Goal: Communication & Community: Answer question/provide support

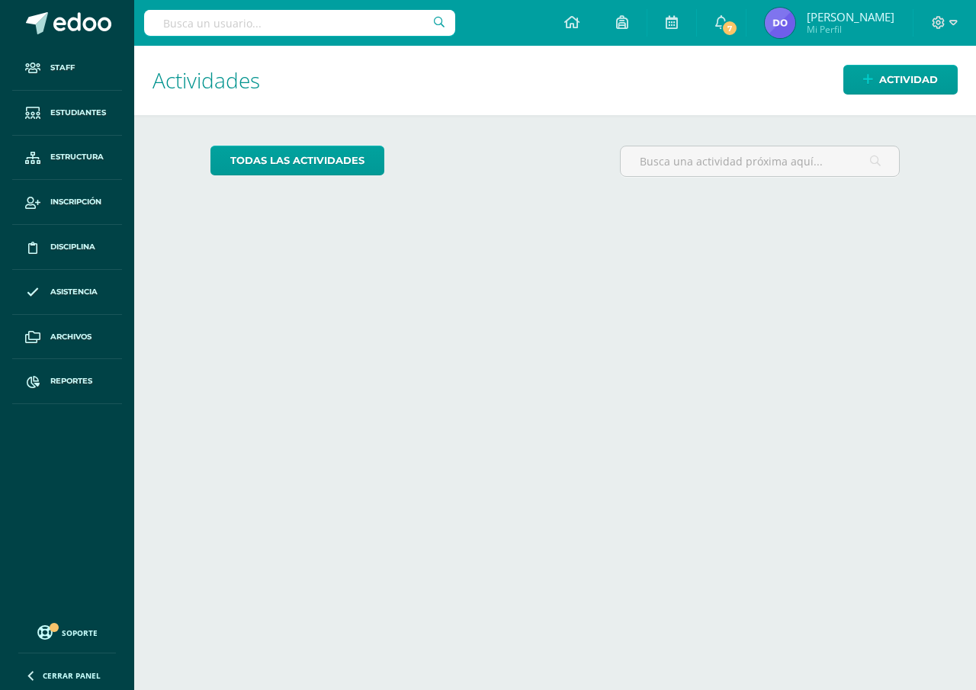
click at [165, 25] on input "text" at bounding box center [299, 23] width 311 height 26
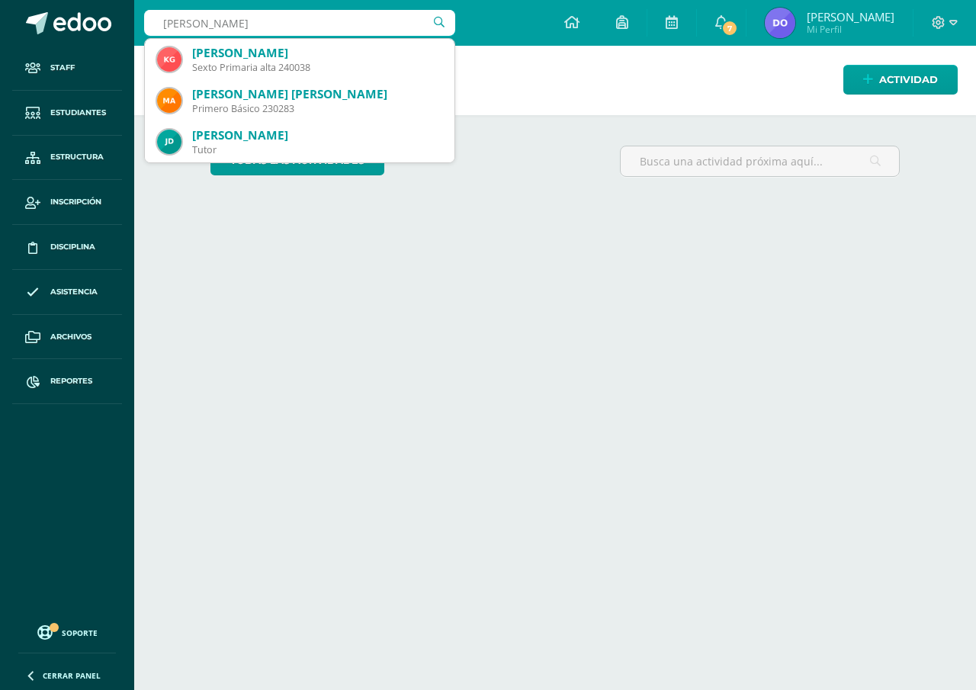
type input "naomi lemen"
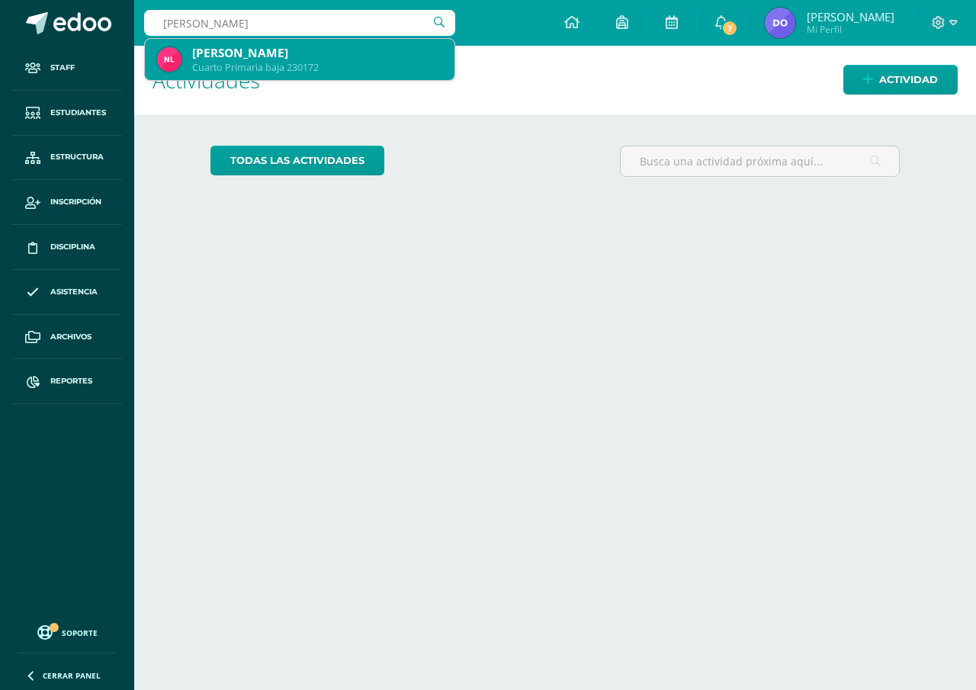
click at [250, 59] on div "[PERSON_NAME]" at bounding box center [317, 53] width 250 height 16
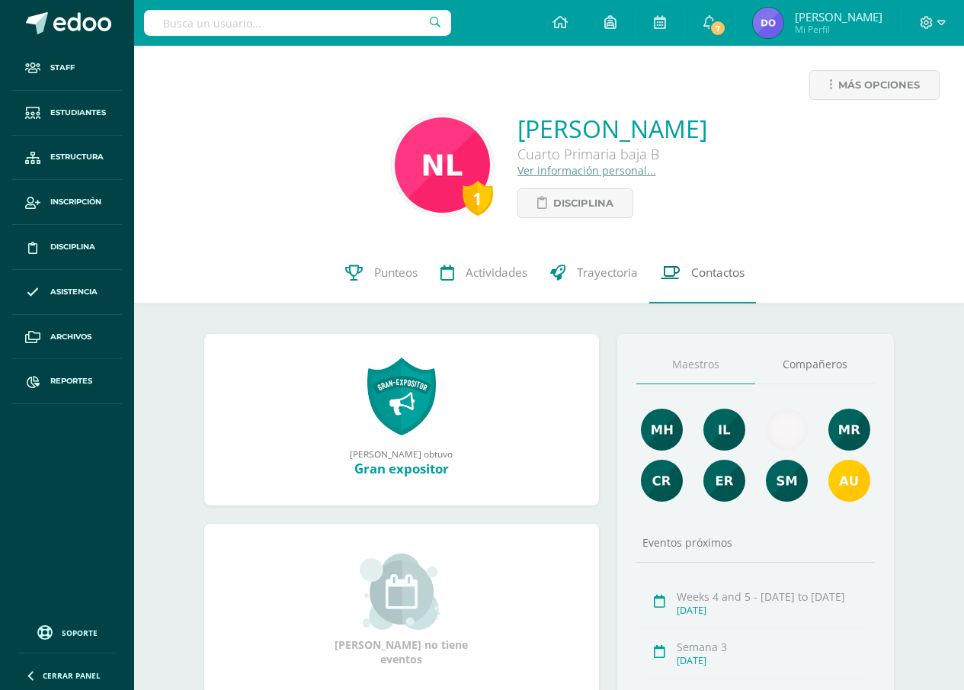
click at [725, 277] on span "Contactos" at bounding box center [717, 273] width 53 height 16
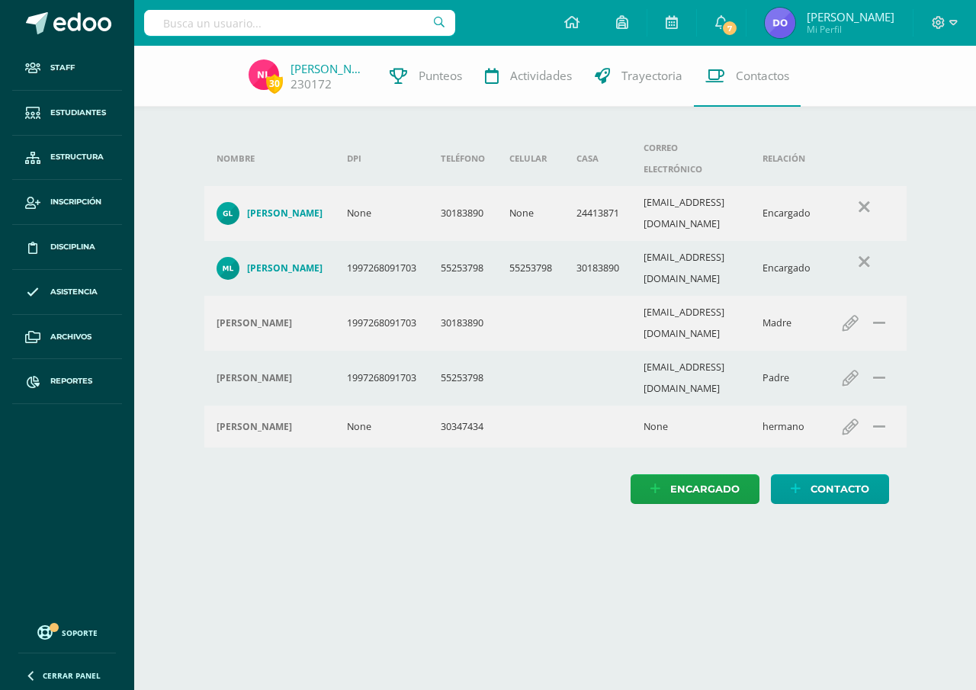
click at [533, 241] on td "55253798" at bounding box center [530, 268] width 67 height 55
click at [155, 22] on input "text" at bounding box center [299, 23] width 311 height 26
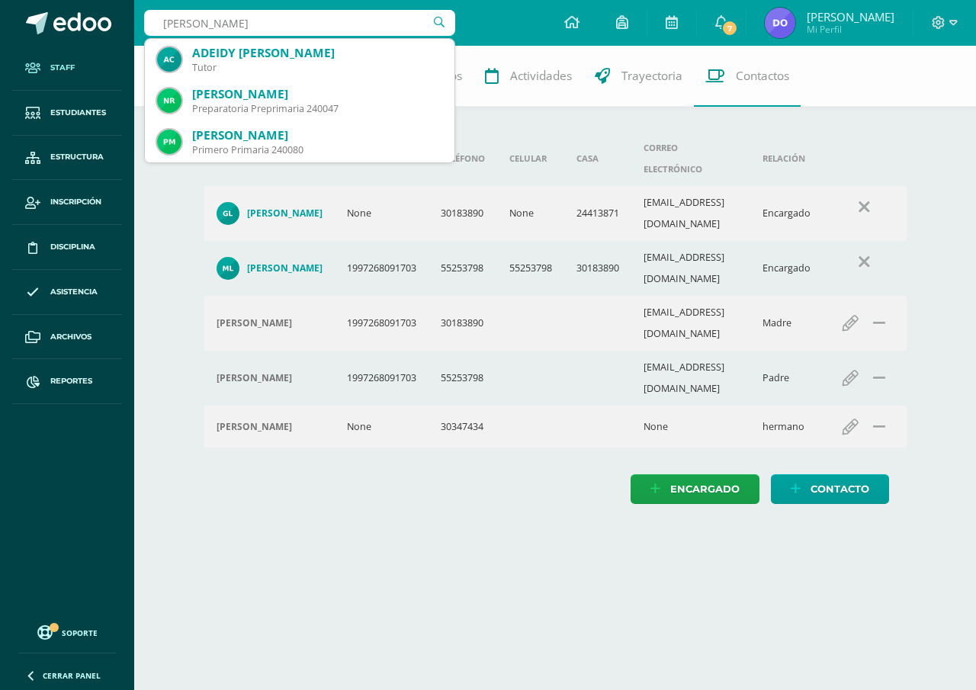
type input "natalia perez"
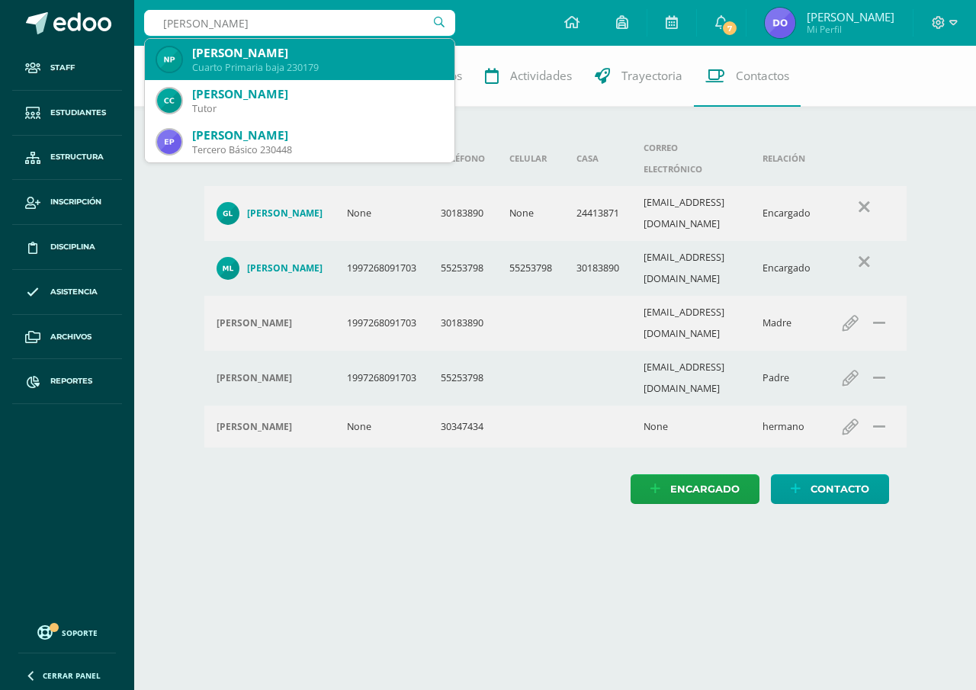
click at [244, 45] on div "Nathalia Maressa Pérez Marroquín" at bounding box center [317, 53] width 250 height 16
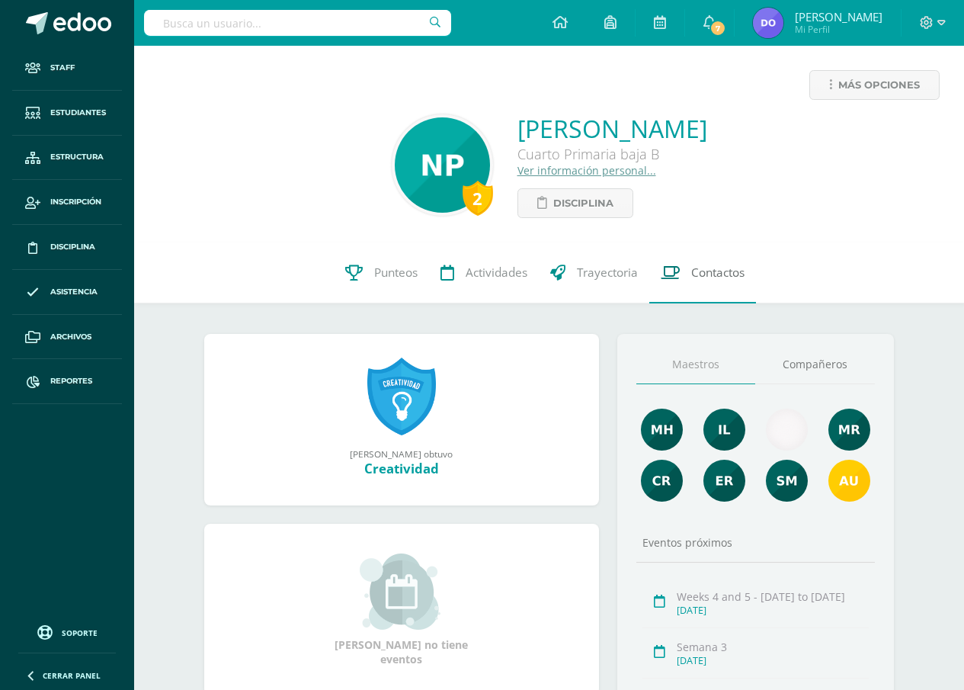
click at [724, 271] on span "Contactos" at bounding box center [717, 273] width 53 height 16
click at [518, 174] on link "Ver información personal..." at bounding box center [587, 170] width 139 height 14
click at [709, 274] on span "Contactos" at bounding box center [717, 273] width 53 height 16
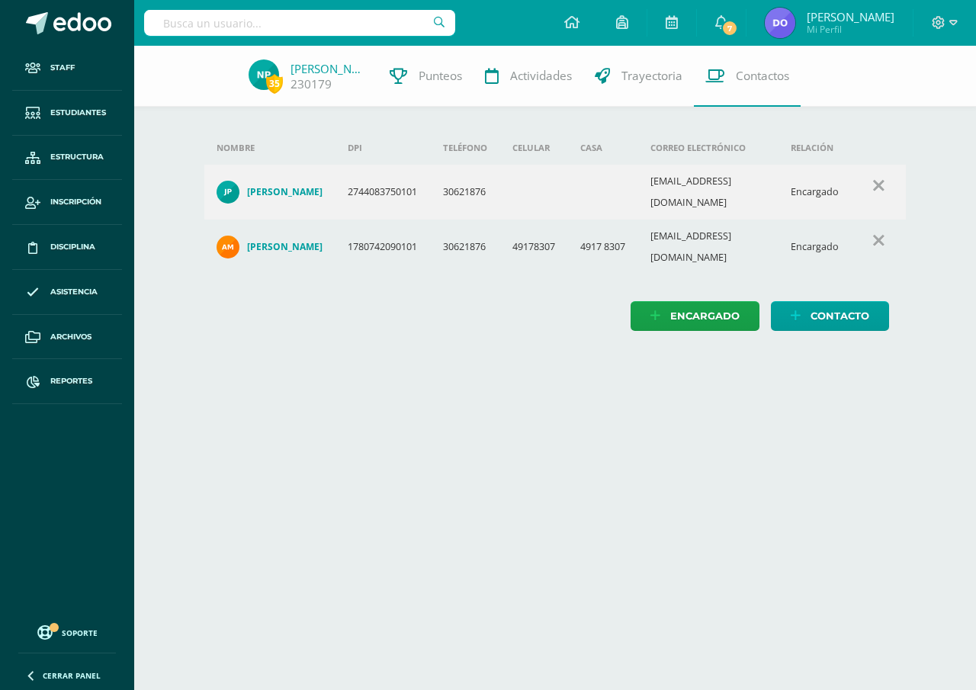
click at [464, 220] on td "30621876" at bounding box center [465, 247] width 69 height 55
click at [154, 14] on input "text" at bounding box center [299, 23] width 311 height 26
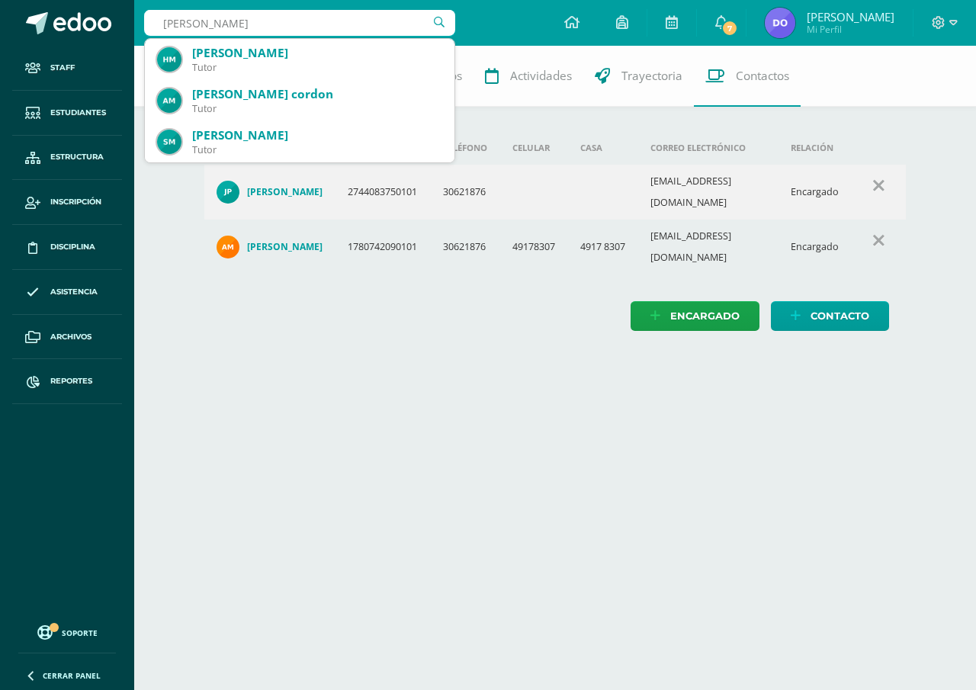
click at [252, 23] on input "lemen hernandez" at bounding box center [299, 23] width 311 height 26
type input "l"
click at [252, 23] on input "Lemen hernan" at bounding box center [299, 23] width 311 height 26
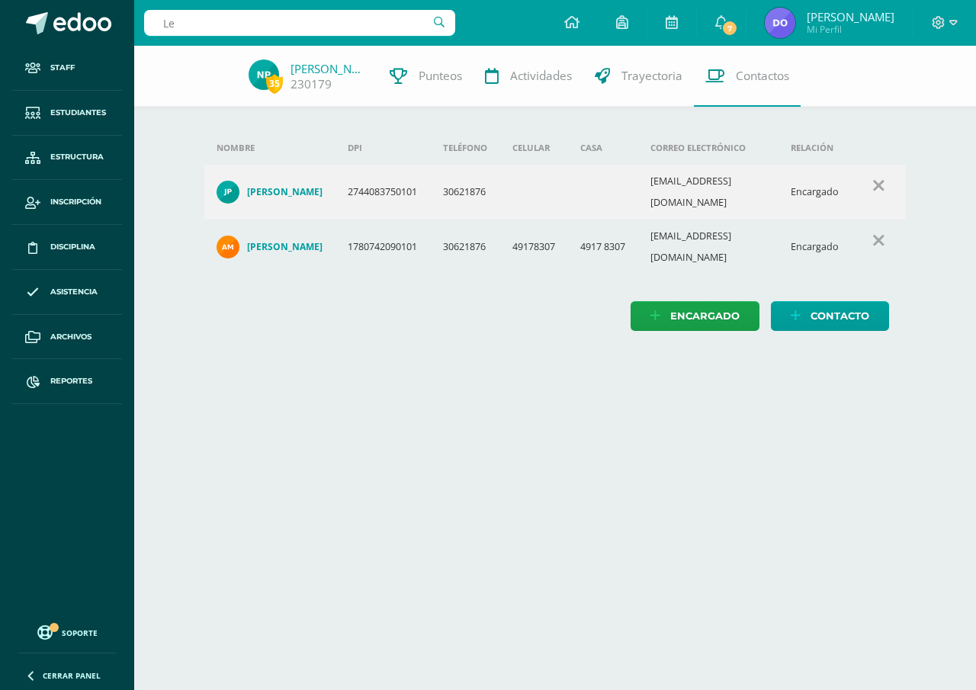
type input "L"
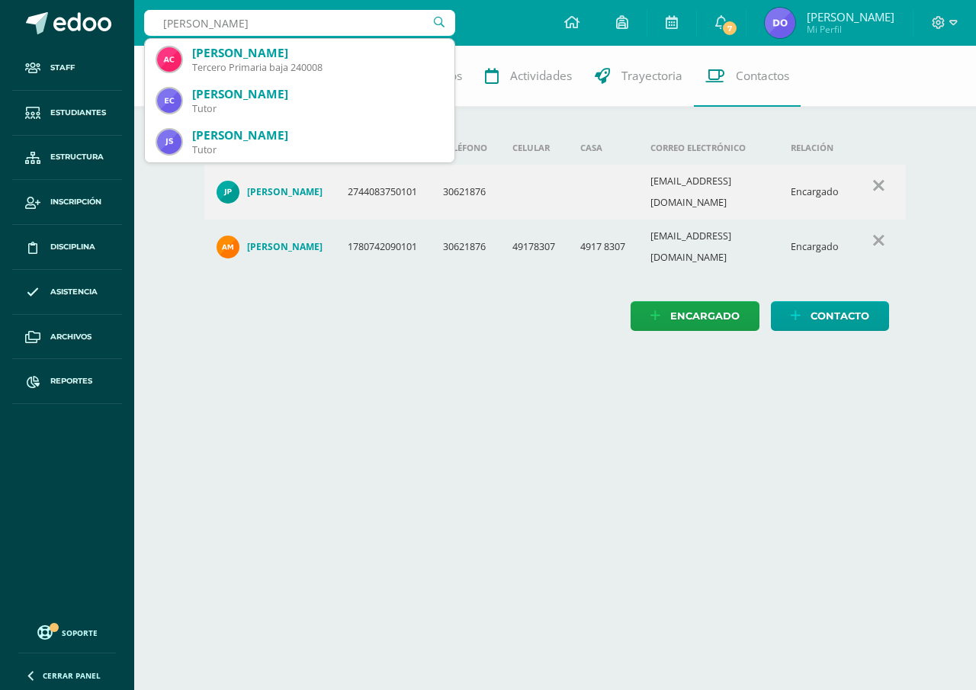
type input "Allisson catalan"
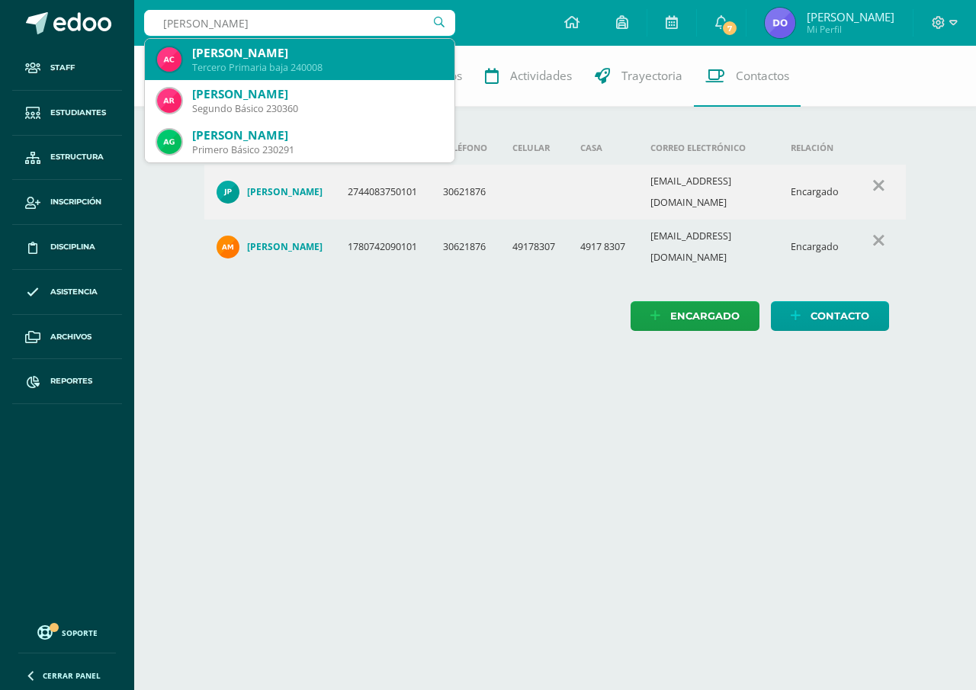
click at [291, 54] on div "Allison Sofia Catalán Guerra" at bounding box center [317, 53] width 250 height 16
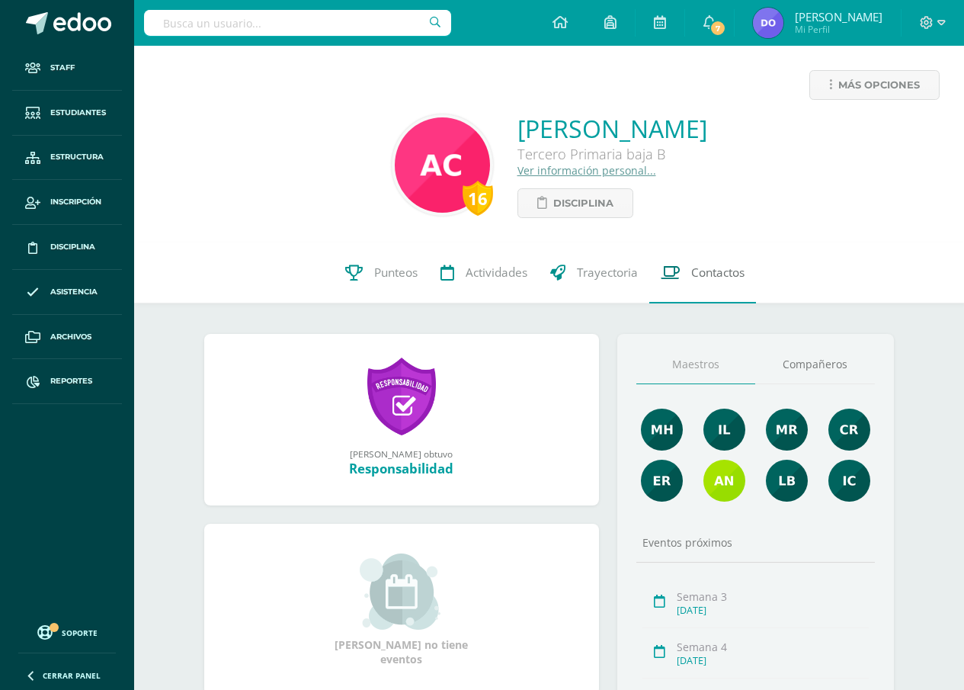
click at [729, 278] on span "Contactos" at bounding box center [717, 273] width 53 height 16
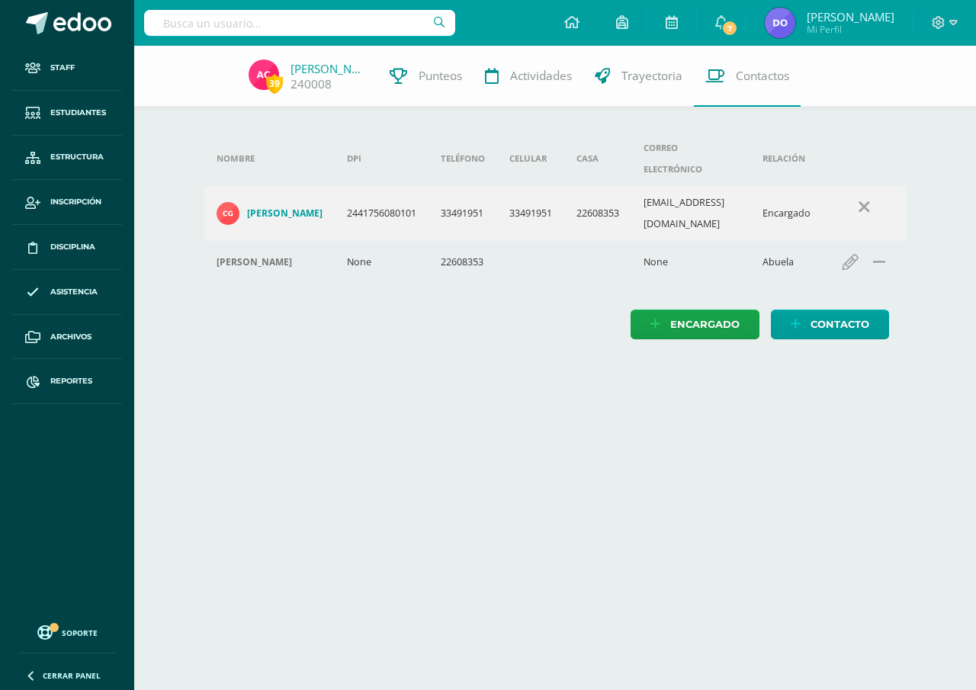
click at [535, 201] on td "33491951" at bounding box center [530, 213] width 67 height 55
click at [164, 22] on input "text" at bounding box center [299, 23] width 311 height 26
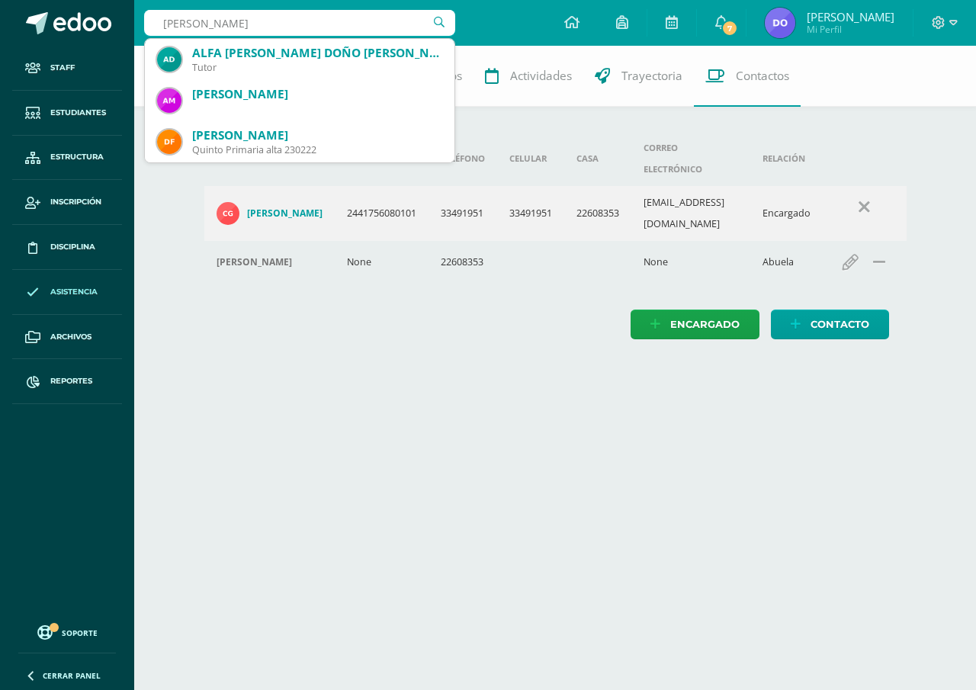
type input "valentina arias"
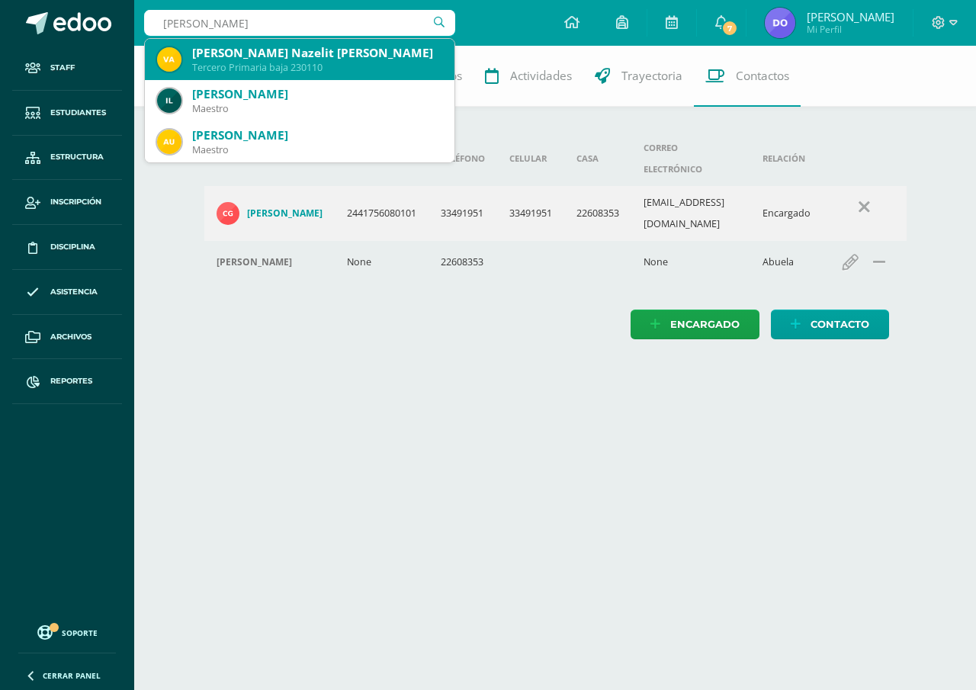
click at [287, 67] on div "Tercero Primaria baja 230110" at bounding box center [317, 67] width 250 height 13
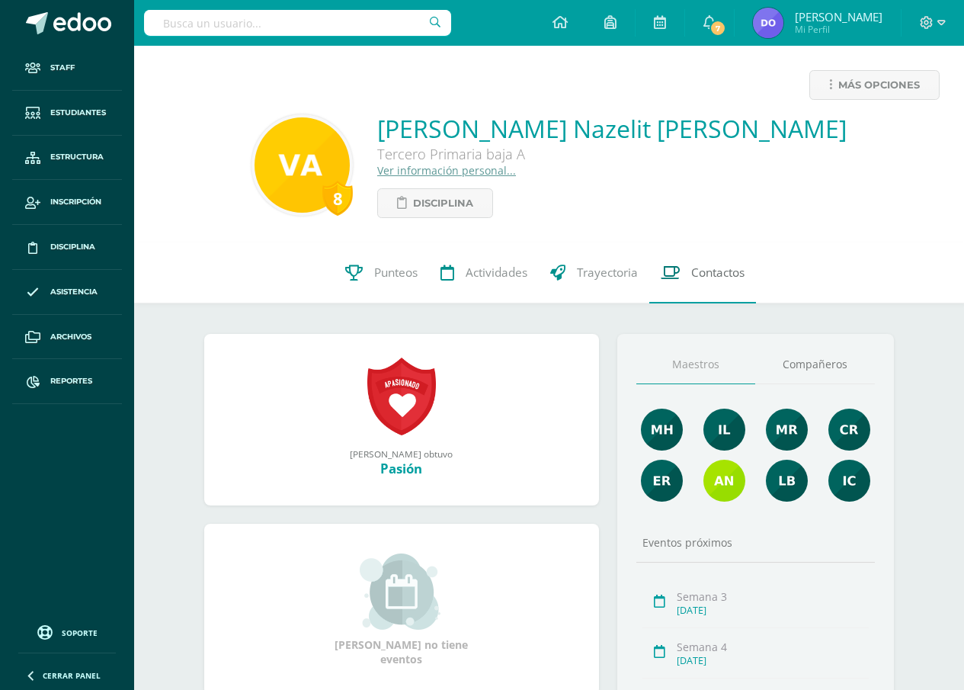
click at [720, 278] on span "Contactos" at bounding box center [717, 273] width 53 height 16
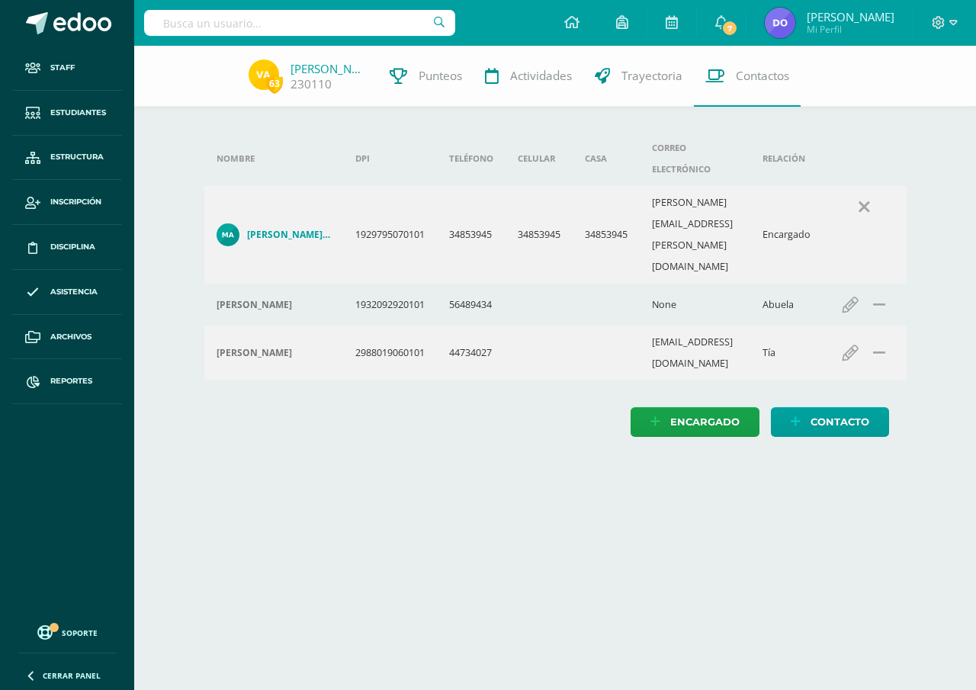
click at [180, 21] on input "text" at bounding box center [299, 23] width 311 height 26
type input "nahomi lemen"
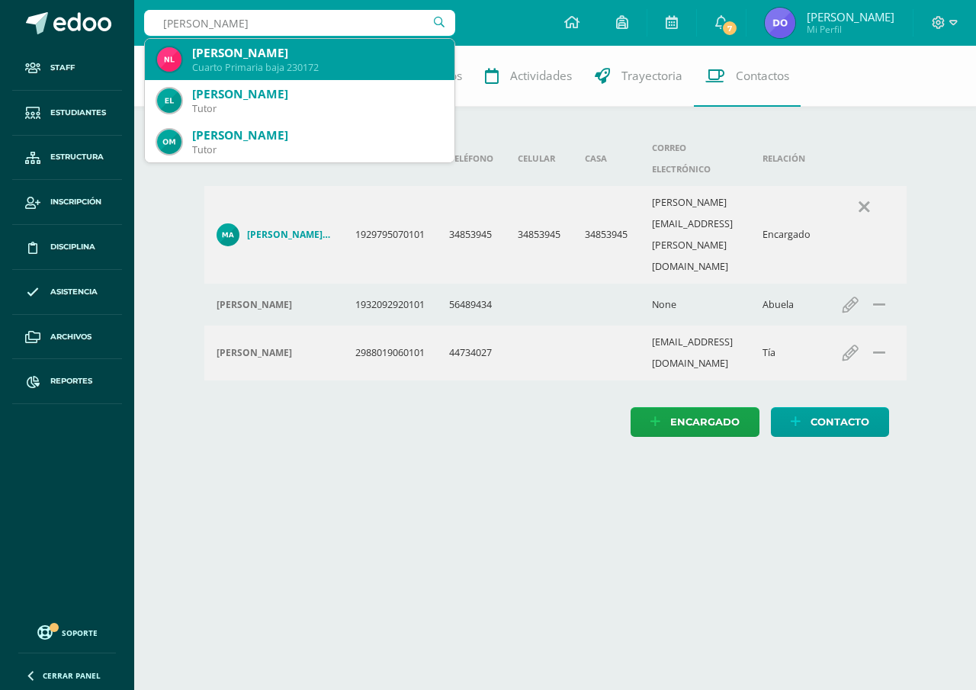
click at [287, 65] on div "Cuarto Primaria baja 230172" at bounding box center [317, 67] width 250 height 13
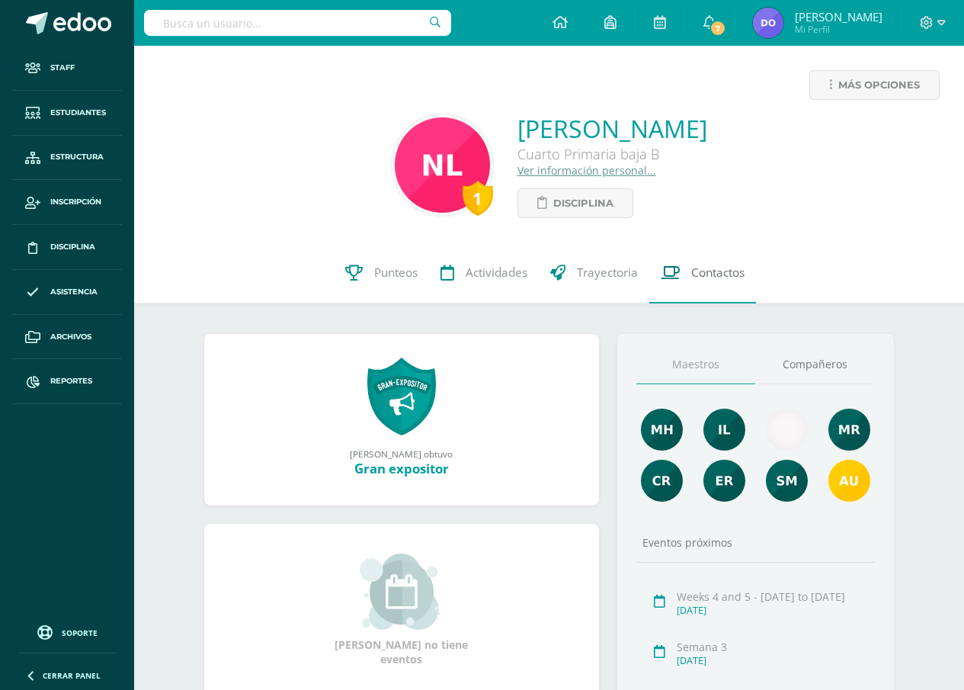
click at [713, 270] on span "Contactos" at bounding box center [717, 273] width 53 height 16
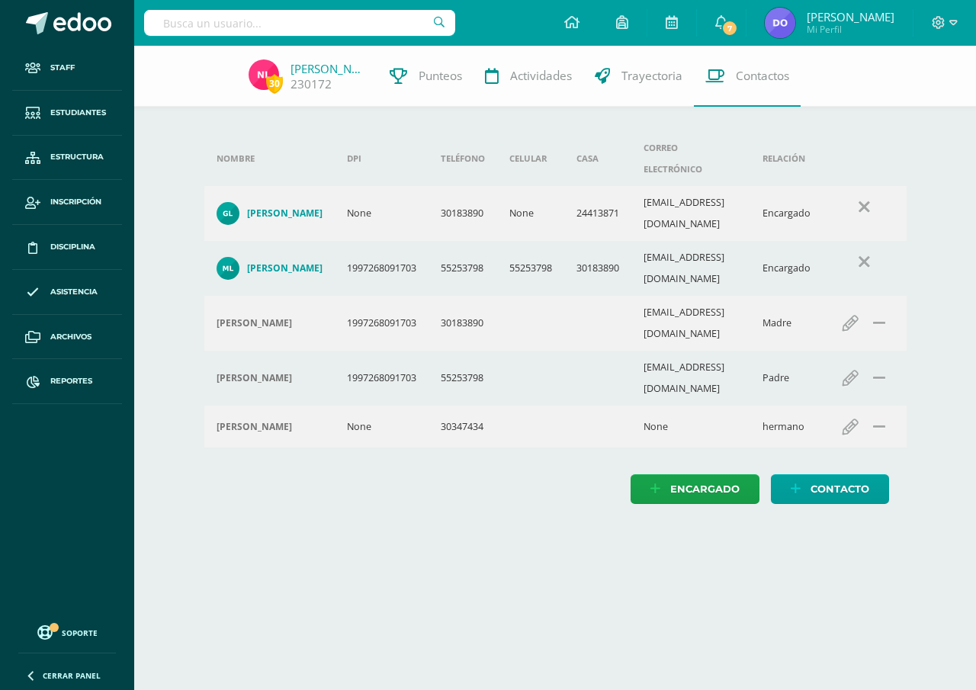
click at [165, 11] on input "text" at bounding box center [299, 23] width 311 height 26
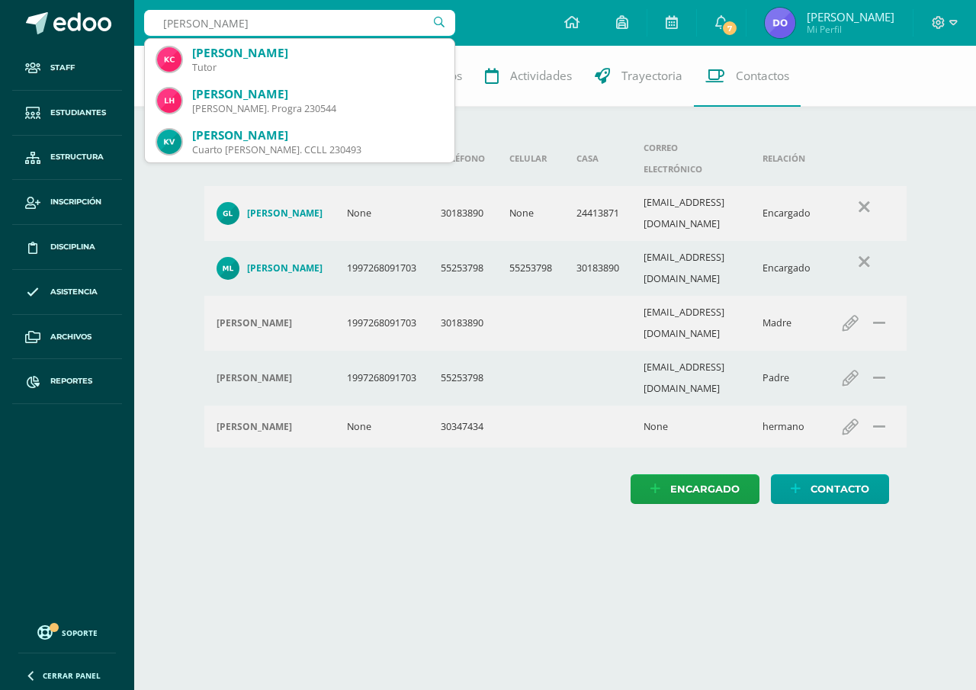
type input "[PERSON_NAME]"
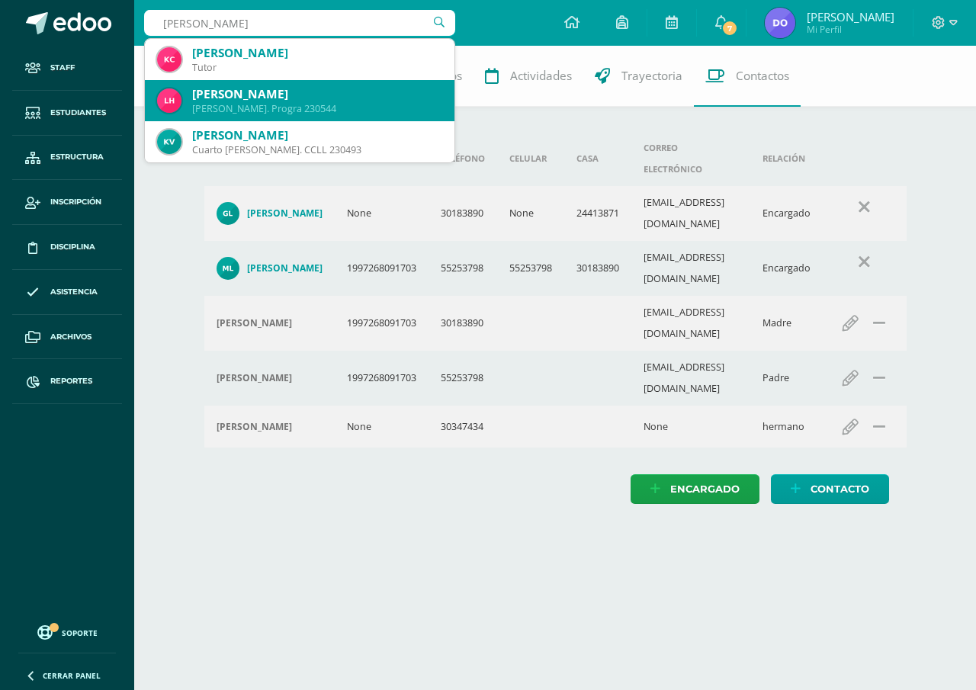
click at [247, 95] on div "[PERSON_NAME]" at bounding box center [317, 94] width 250 height 16
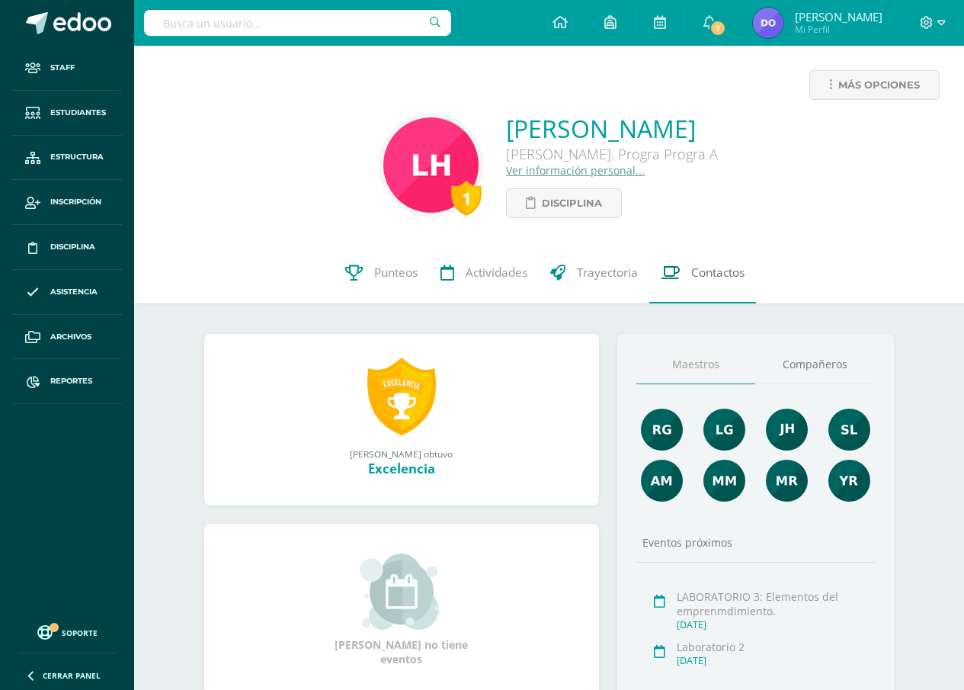
click at [724, 278] on span "Contactos" at bounding box center [717, 273] width 53 height 16
click at [562, 27] on icon at bounding box center [560, 22] width 15 height 14
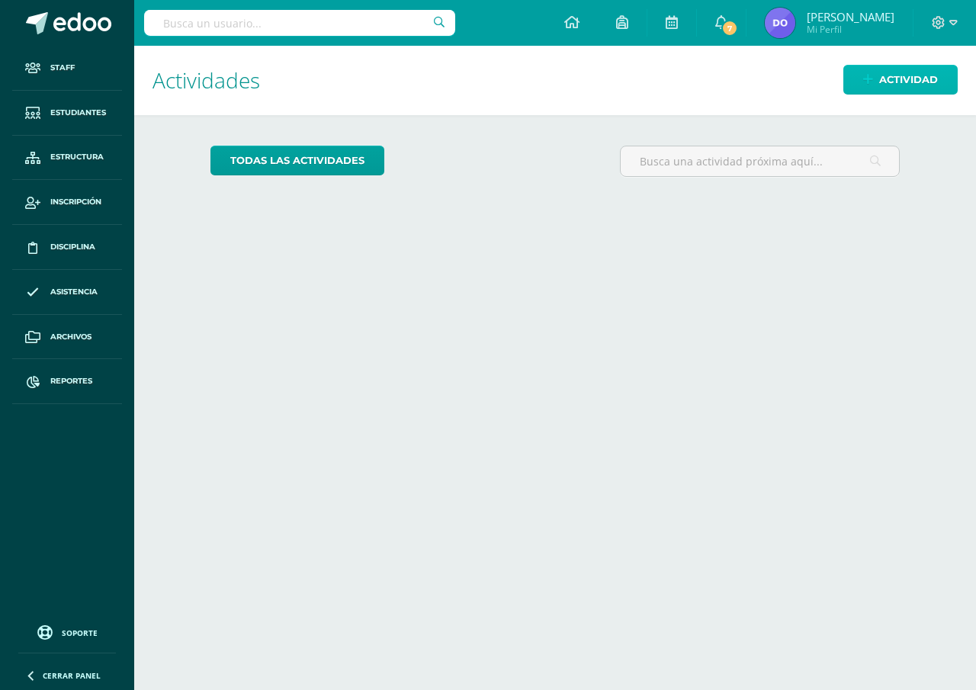
click at [860, 78] on link "Actividad" at bounding box center [900, 80] width 114 height 30
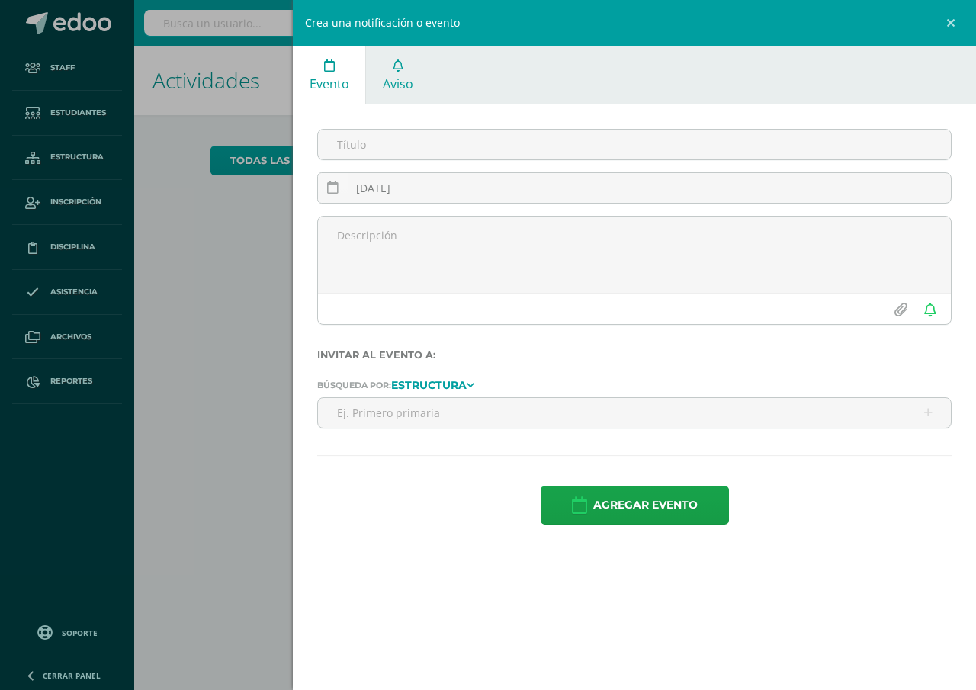
click at [394, 80] on span "Aviso" at bounding box center [398, 83] width 30 height 17
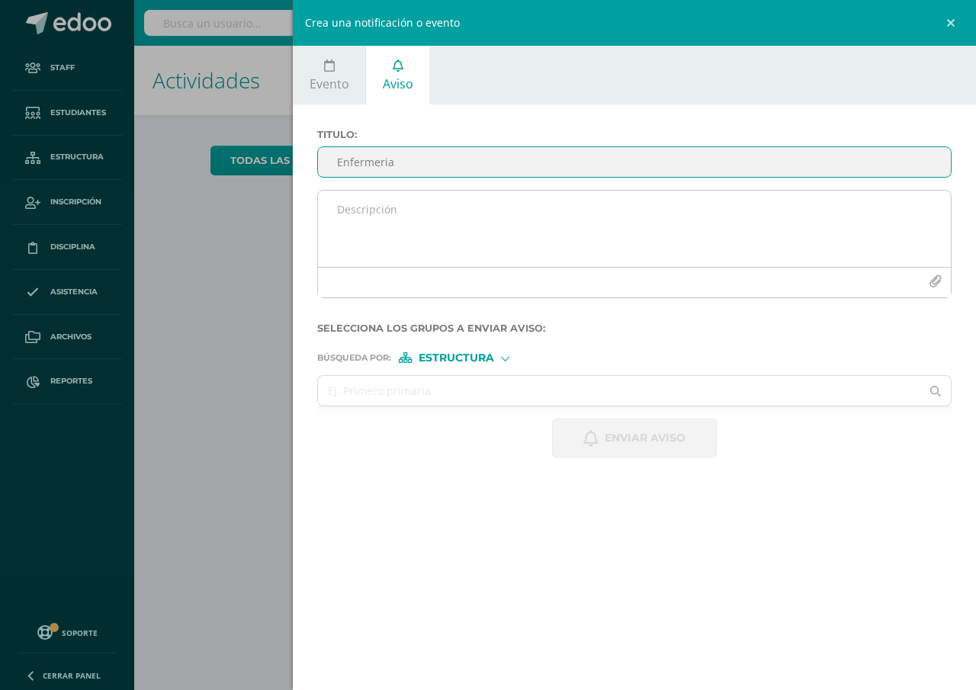
type input "Enfermeria"
click at [334, 207] on textarea at bounding box center [634, 229] width 633 height 76
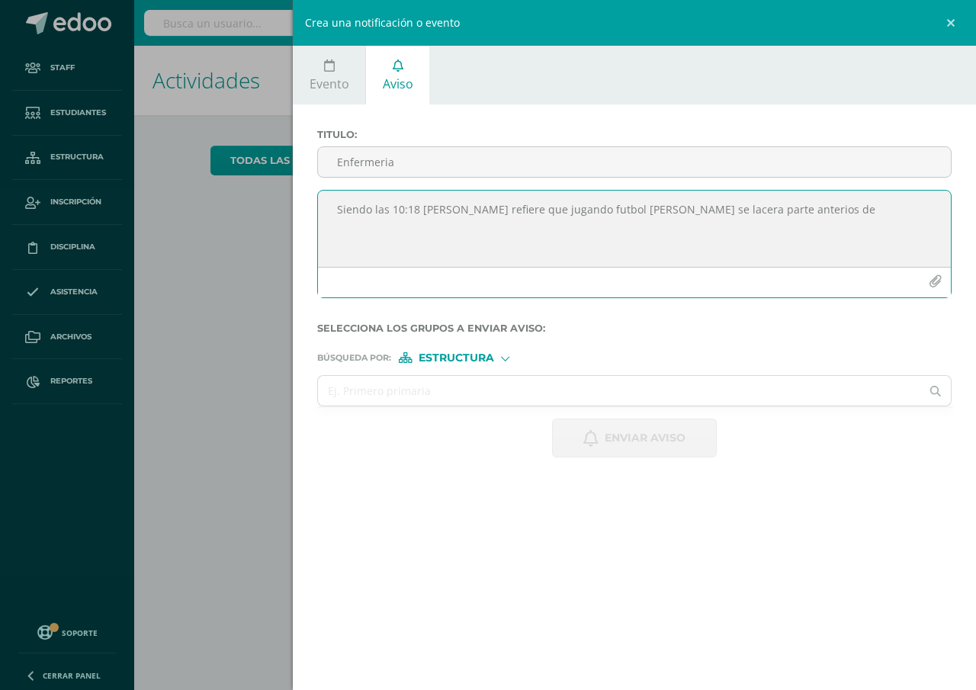
click at [803, 206] on textarea "Siendo las 10:18 Alisson Catalan refiere que jugando futbol de portera se lacer…" at bounding box center [634, 229] width 633 height 76
click at [814, 206] on textarea "Siendo las 10:18 Alisson Catalan refiere que jugando futbol de portera se lacer…" at bounding box center [634, 229] width 633 height 76
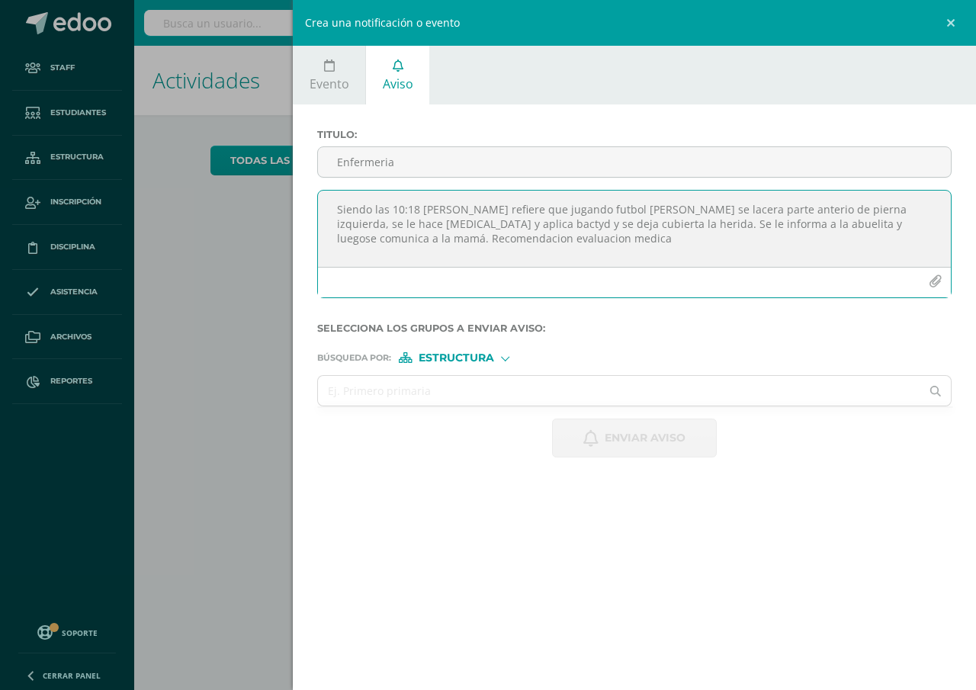
click at [798, 212] on textarea "Siendo las 10:18 Alisson Catalan refiere que jugando futbol de portera se lacer…" at bounding box center [634, 229] width 633 height 76
click at [783, 226] on textarea "Siendo las 10:18 Alisson Catalan refiere que jugando futbol de portera se lacer…" at bounding box center [634, 229] width 633 height 76
click at [512, 237] on textarea "Siendo las 10:18 Alisson Catalan refiere que jugando futbol de portera se lacer…" at bounding box center [634, 229] width 633 height 76
type textarea "Siendo las 10:18 Alisson Catalan refiere que jugando futbol de portera se lacer…"
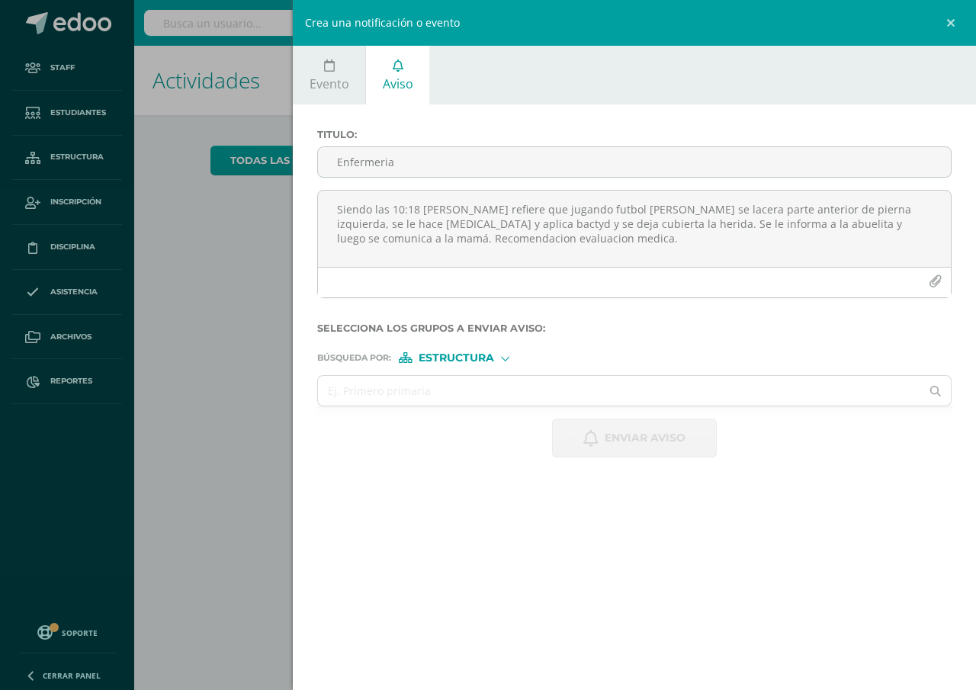
click at [460, 355] on span "Estructura" at bounding box center [456, 358] width 75 height 8
click at [475, 398] on span "Persona" at bounding box center [462, 397] width 55 height 8
click at [336, 393] on input "text" at bounding box center [619, 391] width 602 height 30
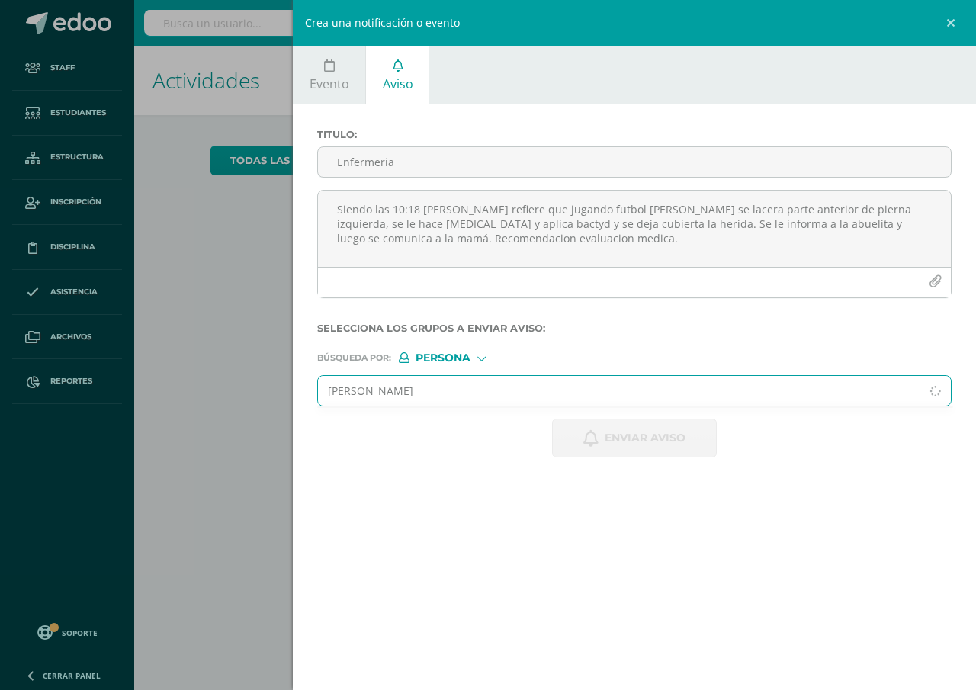
type input "claudia rizo"
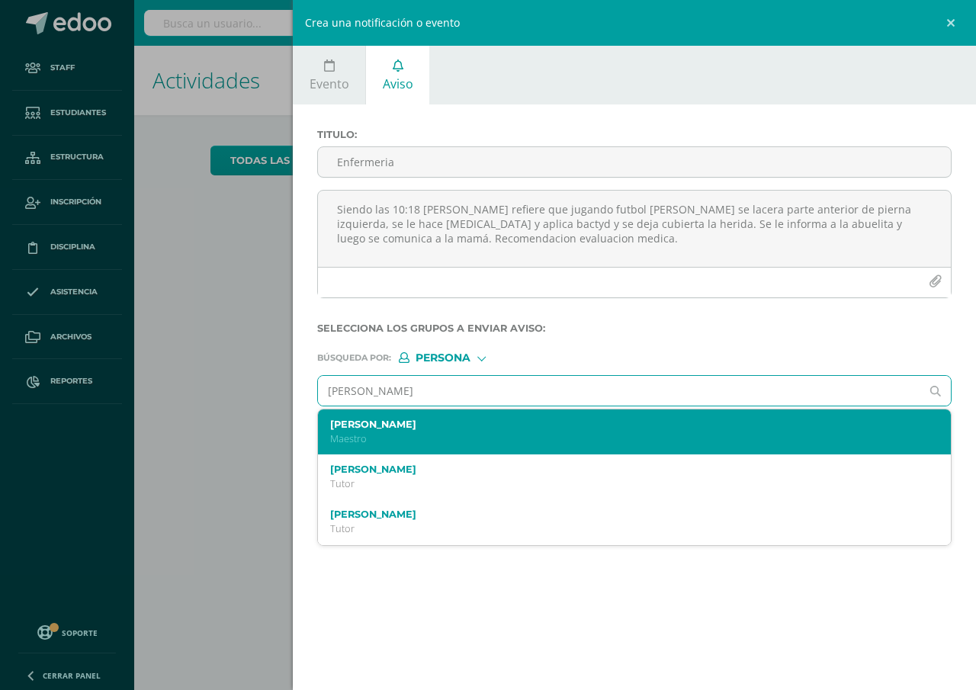
click at [345, 429] on label "Claudia Rizo" at bounding box center [620, 424] width 581 height 11
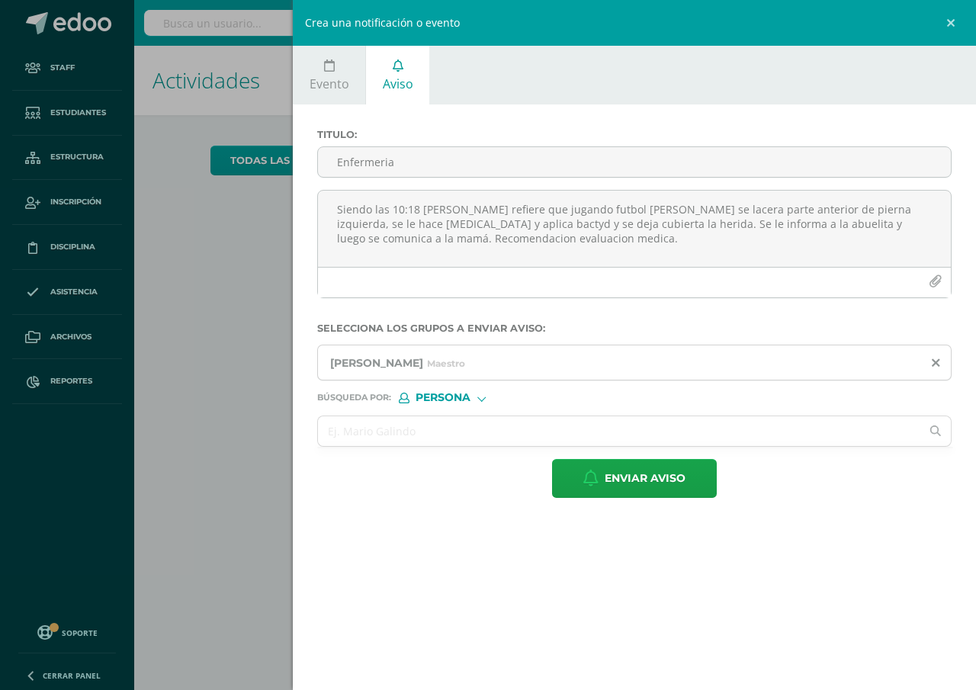
click at [437, 393] on span "Persona" at bounding box center [443, 397] width 55 height 8
click at [437, 436] on span "Persona" at bounding box center [462, 437] width 55 height 8
click at [327, 425] on input "text" at bounding box center [619, 431] width 602 height 30
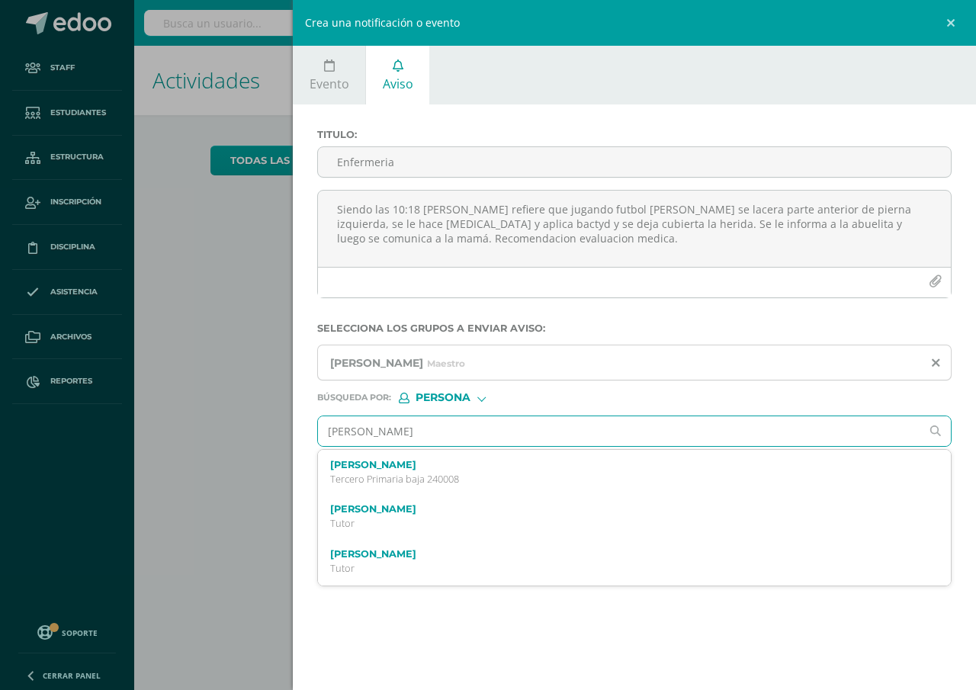
type input "Allison catalan"
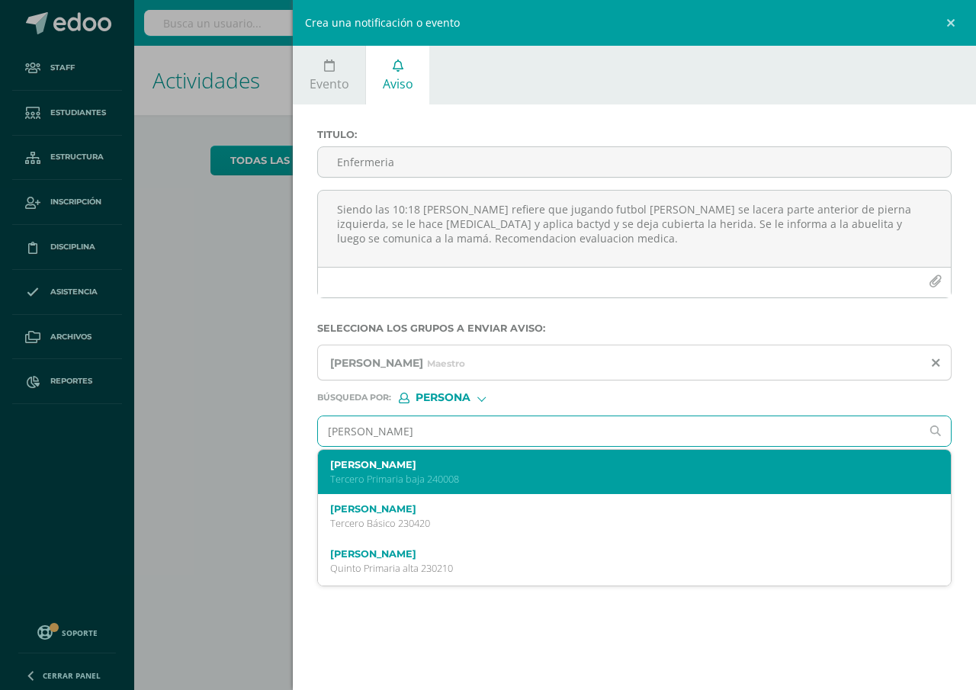
click at [450, 470] on div "Allison Sofia Catalán Guerra Tercero Primaria baja 240008" at bounding box center [620, 472] width 581 height 27
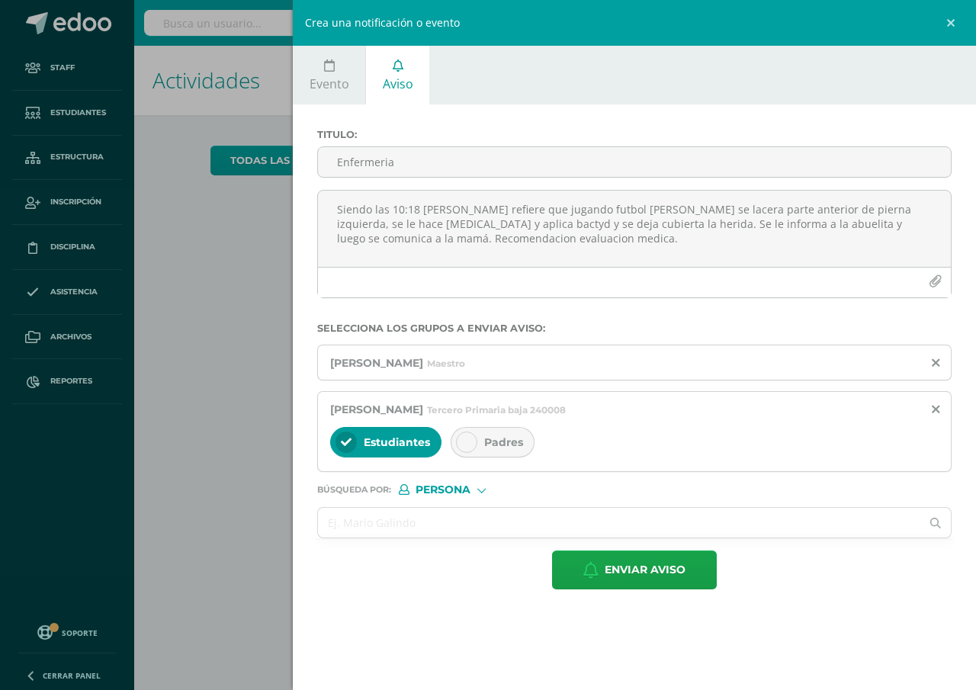
click at [504, 440] on span "Padres" at bounding box center [503, 442] width 39 height 14
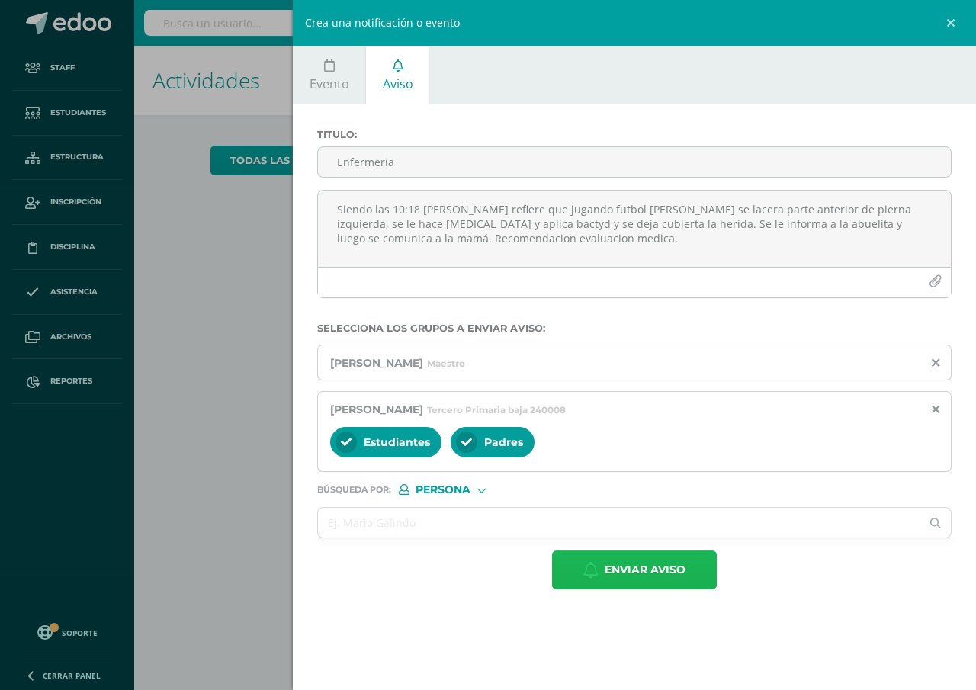
click at [636, 563] on span "Enviar aviso" at bounding box center [645, 569] width 81 height 37
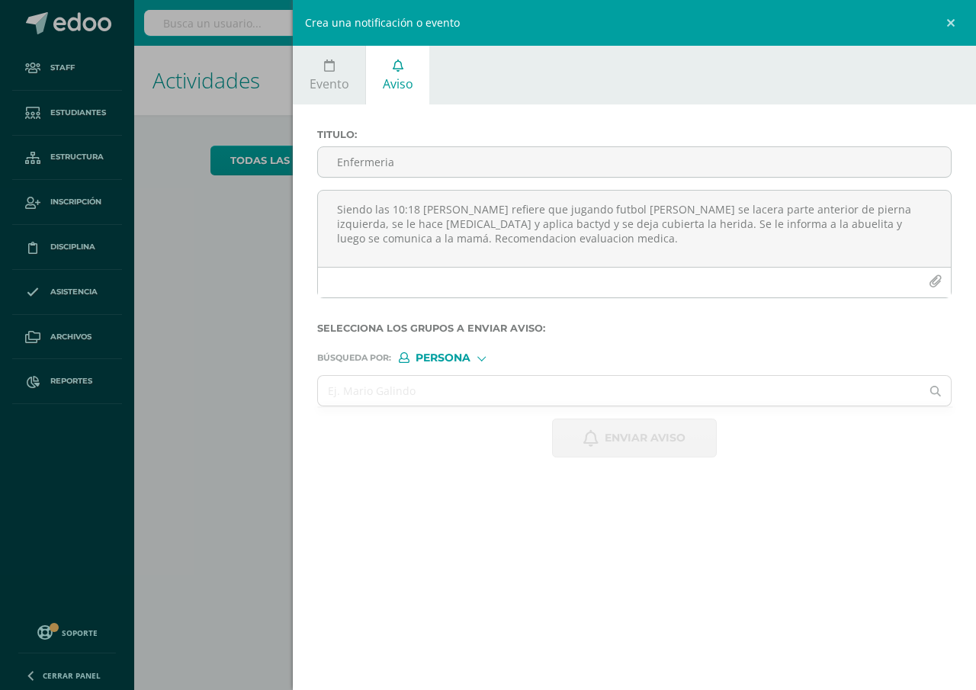
drag, startPoint x: 213, startPoint y: 255, endPoint x: 212, endPoint y: 247, distance: 8.5
click at [214, 256] on div "Crea una notificación o evento Evento Aviso 2025-09-12 September, 2025 Mo Tu We…" at bounding box center [488, 345] width 976 height 690
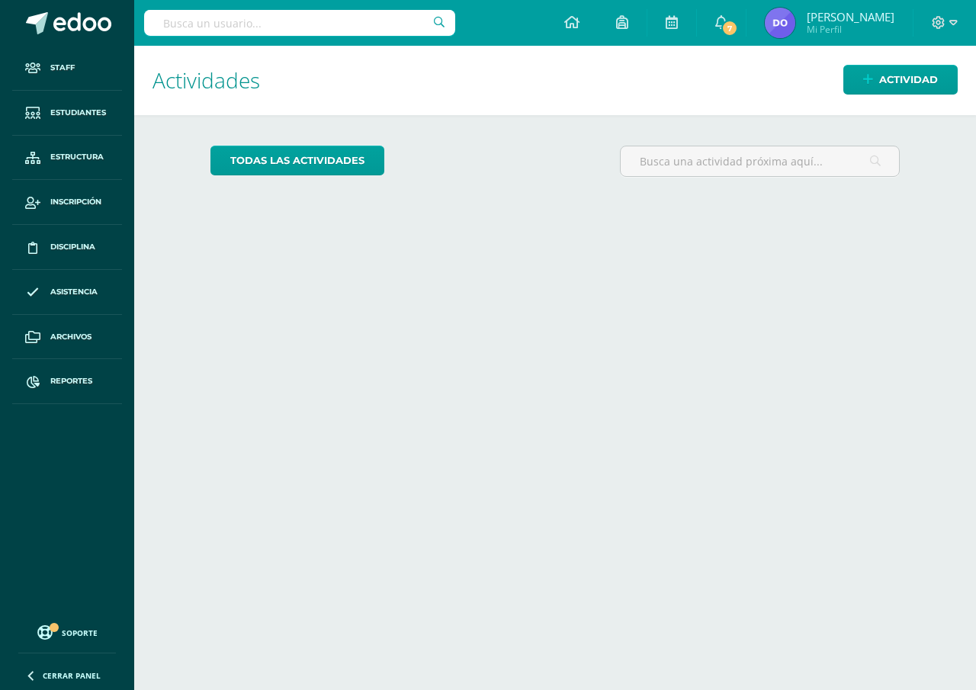
click at [164, 27] on input "text" at bounding box center [299, 23] width 311 height 26
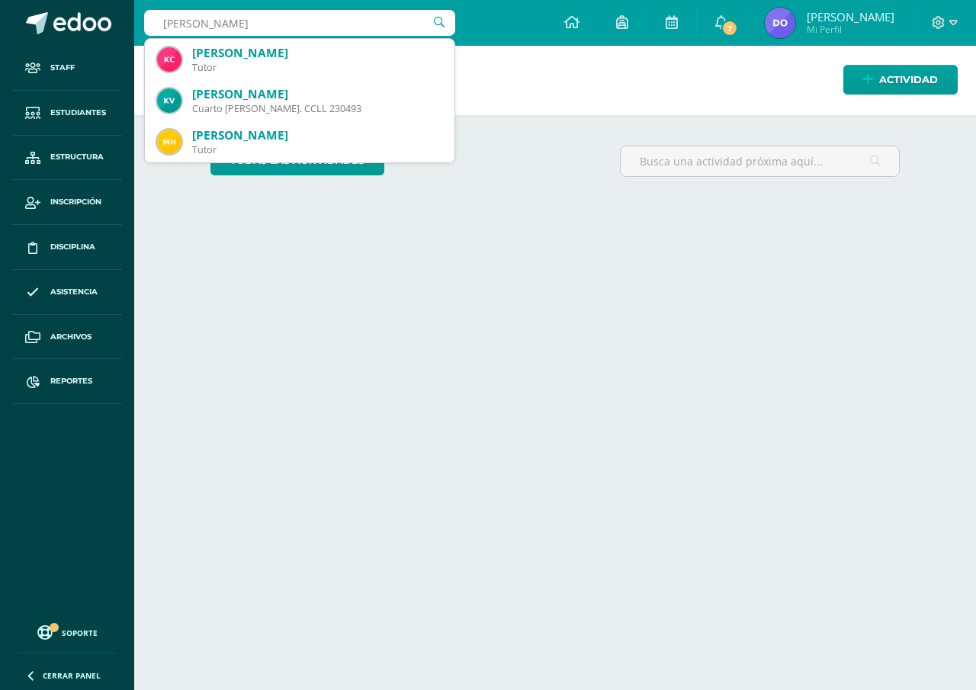
click at [166, 23] on input "levin hernandez" at bounding box center [299, 23] width 311 height 26
click at [252, 24] on input "Levin hernandez" at bounding box center [299, 23] width 311 height 26
type input "L"
type input "Levi emmanuel"
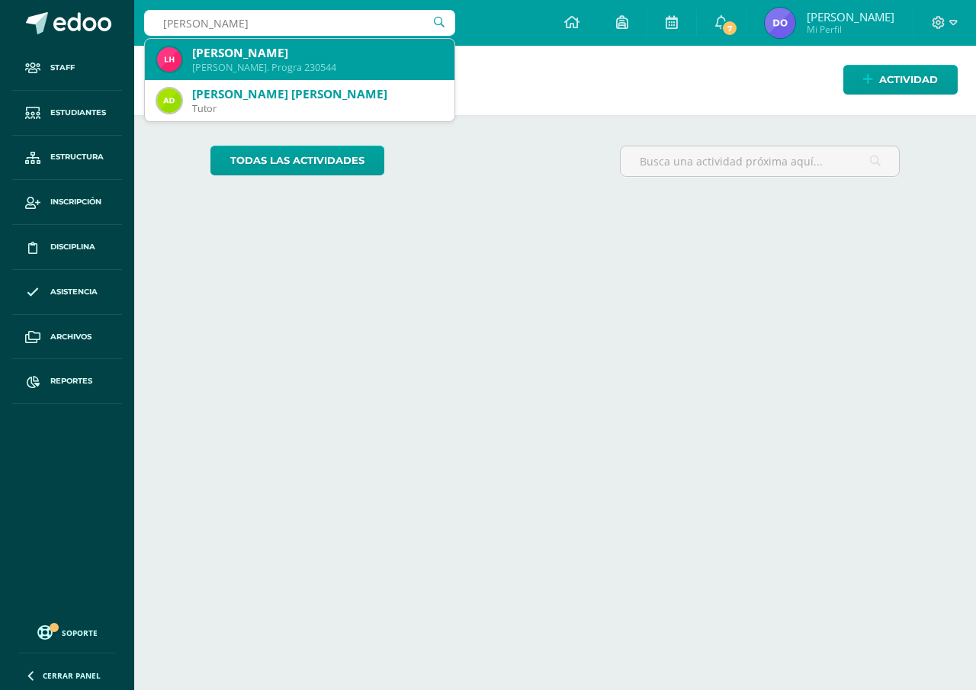
click at [263, 53] on div "[PERSON_NAME]" at bounding box center [317, 53] width 250 height 16
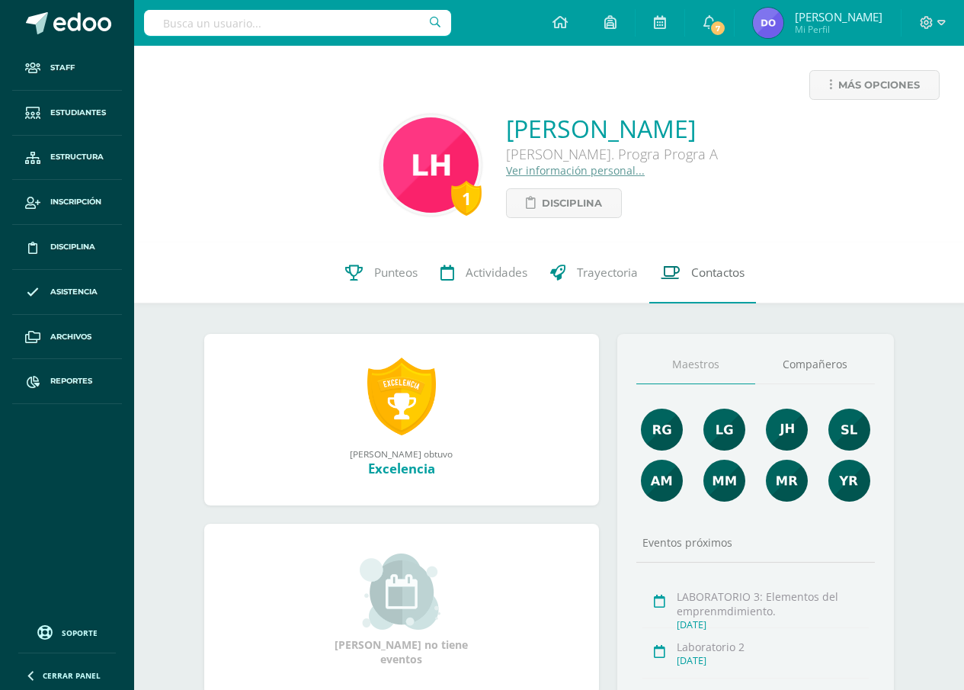
click at [711, 275] on span "Contactos" at bounding box center [717, 273] width 53 height 16
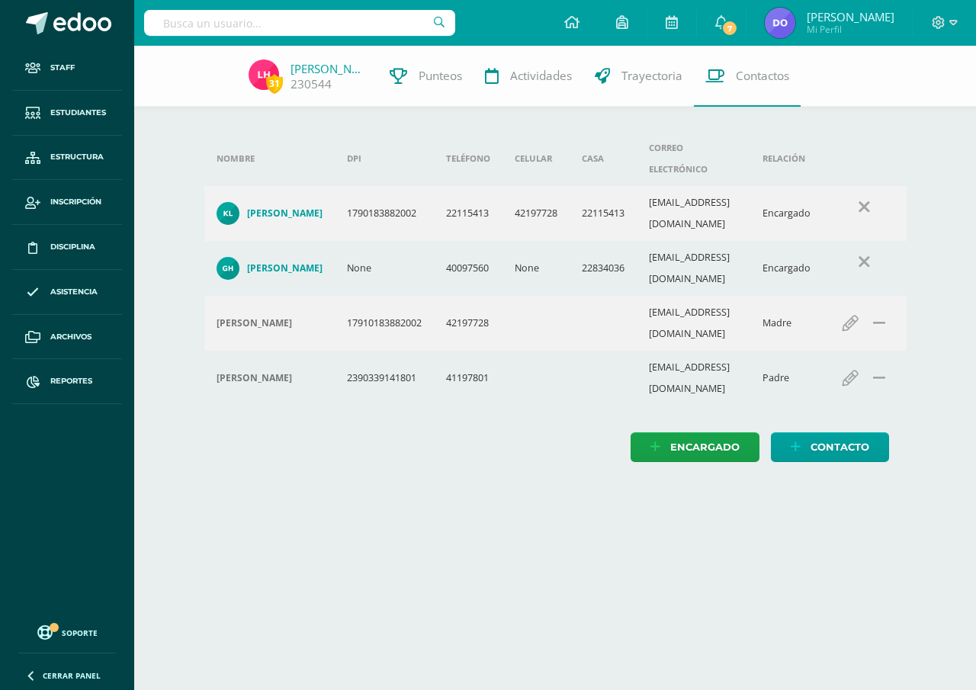
click at [164, 19] on input "text" at bounding box center [299, 23] width 311 height 26
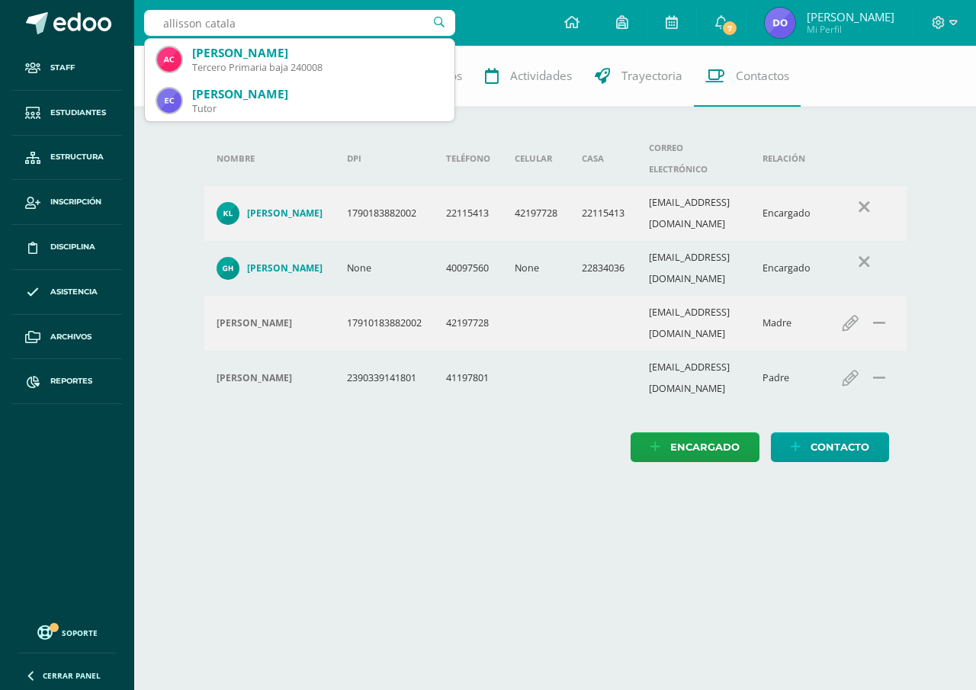
type input "allisson catalan"
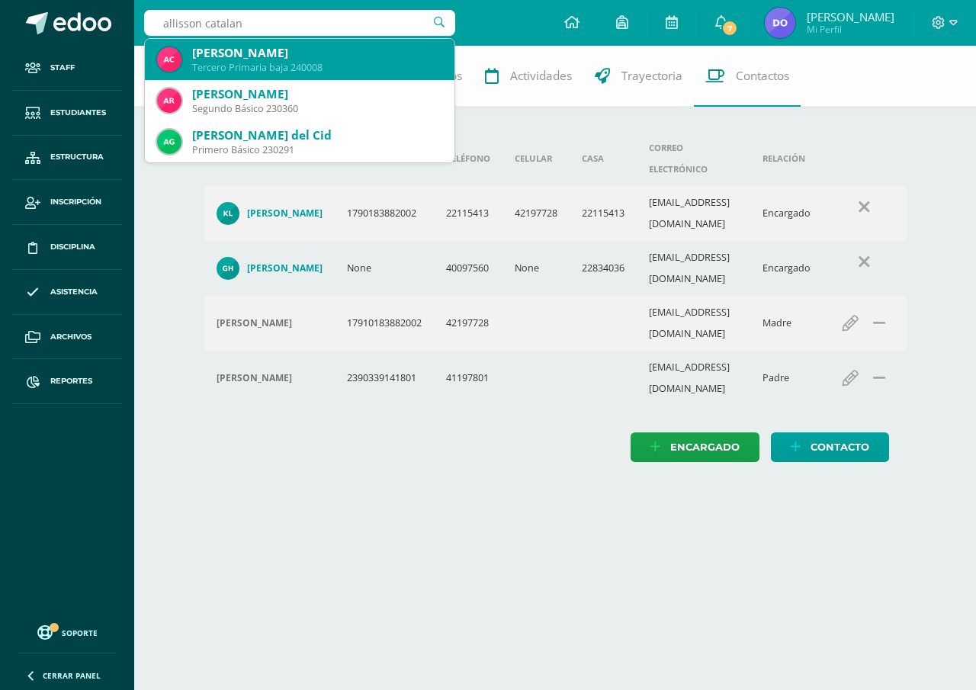
click at [246, 58] on div "[PERSON_NAME]" at bounding box center [317, 53] width 250 height 16
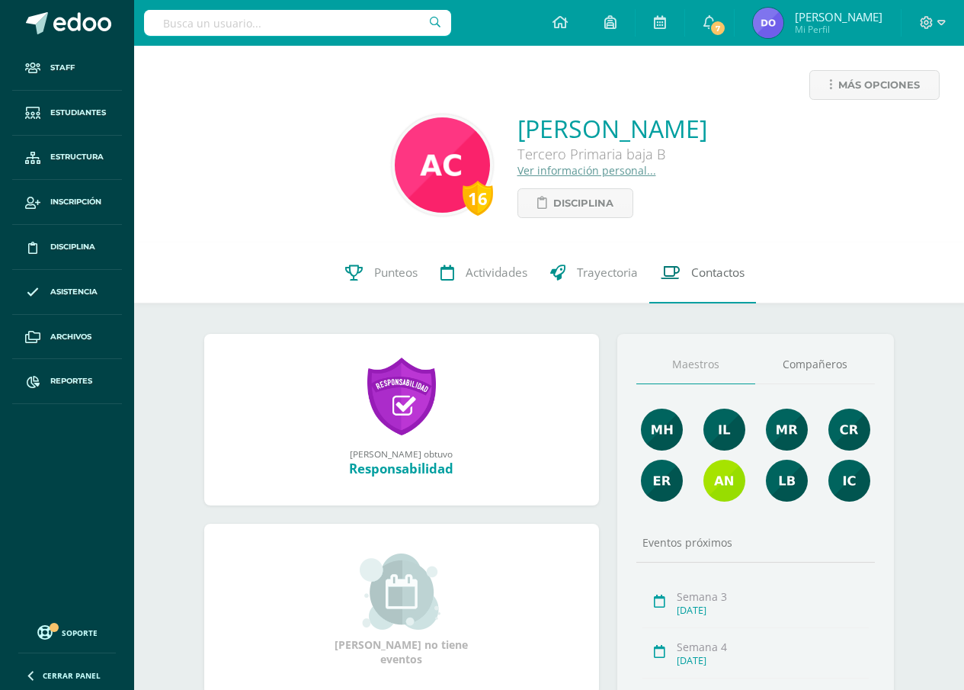
click at [703, 271] on span "Contactos" at bounding box center [717, 273] width 53 height 16
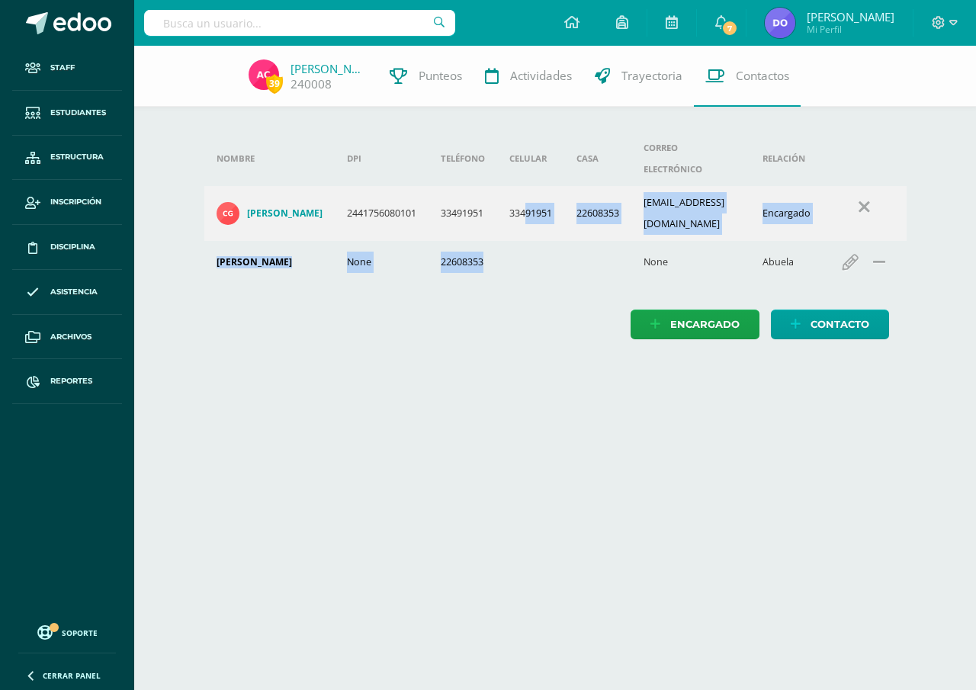
click at [592, 213] on tbody "Nombre DPI Teléfono Celular Casa Correo electrónico Relación [PERSON_NAME] 2441…" at bounding box center [555, 207] width 702 height 152
click at [592, 241] on td at bounding box center [597, 262] width 67 height 42
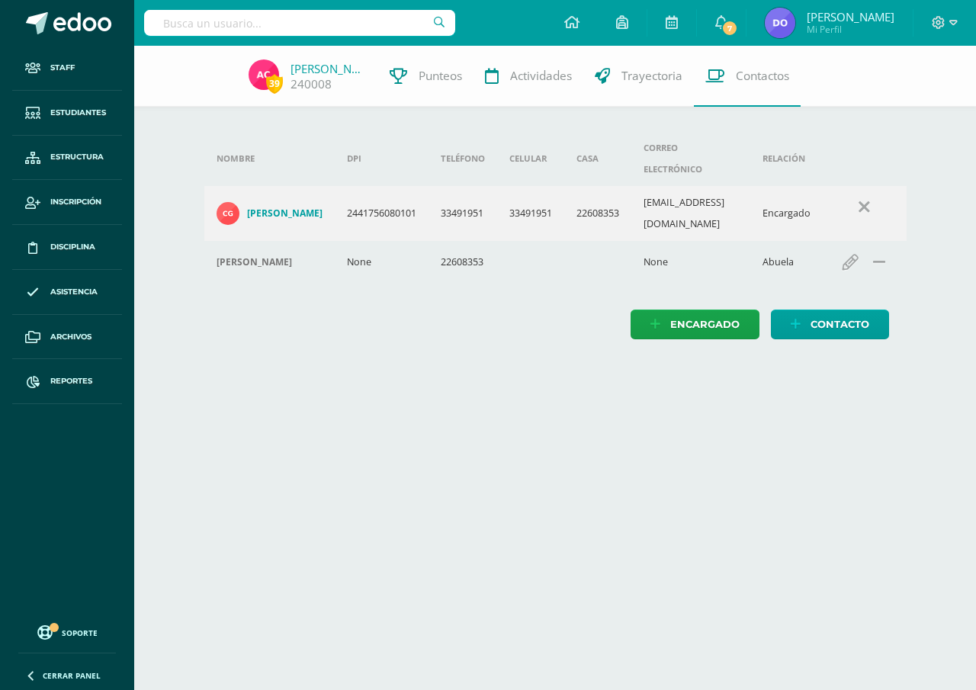
click at [164, 27] on input "text" at bounding box center [299, 23] width 311 height 26
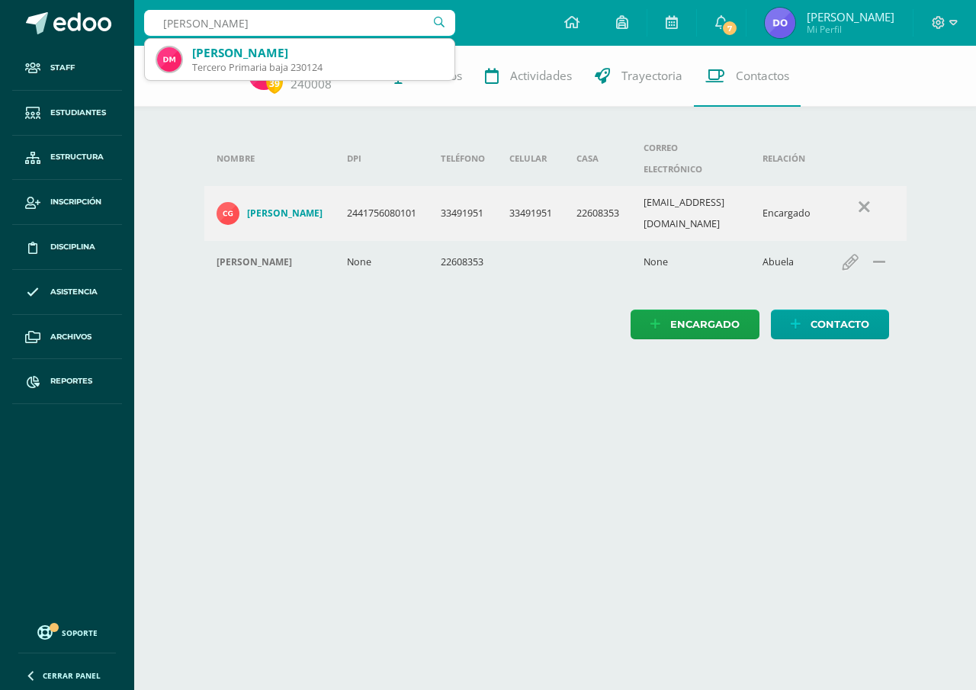
type input "[PERSON_NAME]"
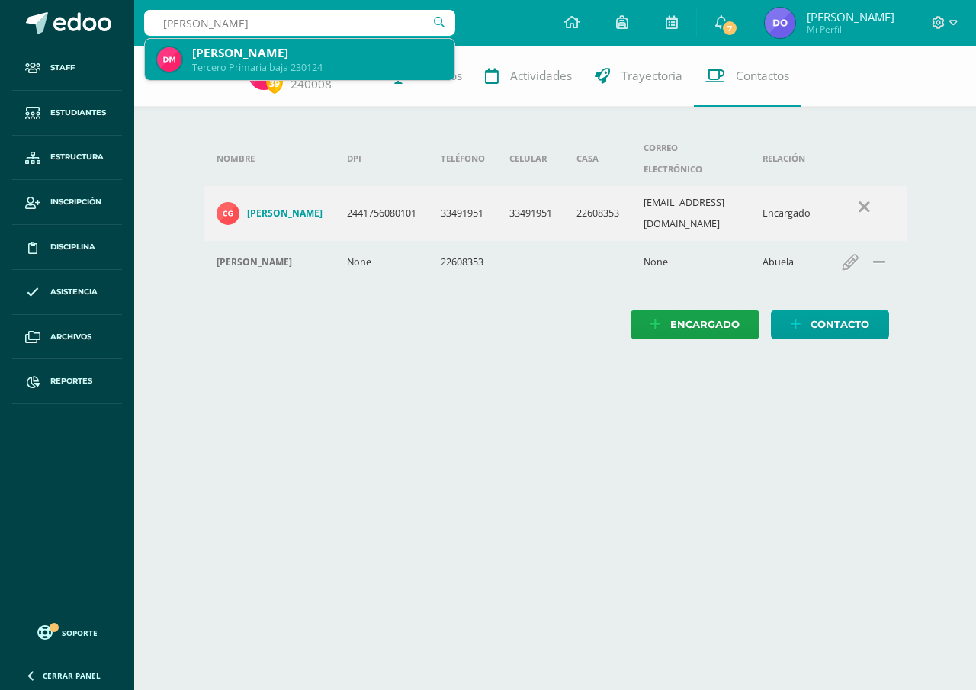
click at [225, 59] on div "[PERSON_NAME]" at bounding box center [317, 53] width 250 height 16
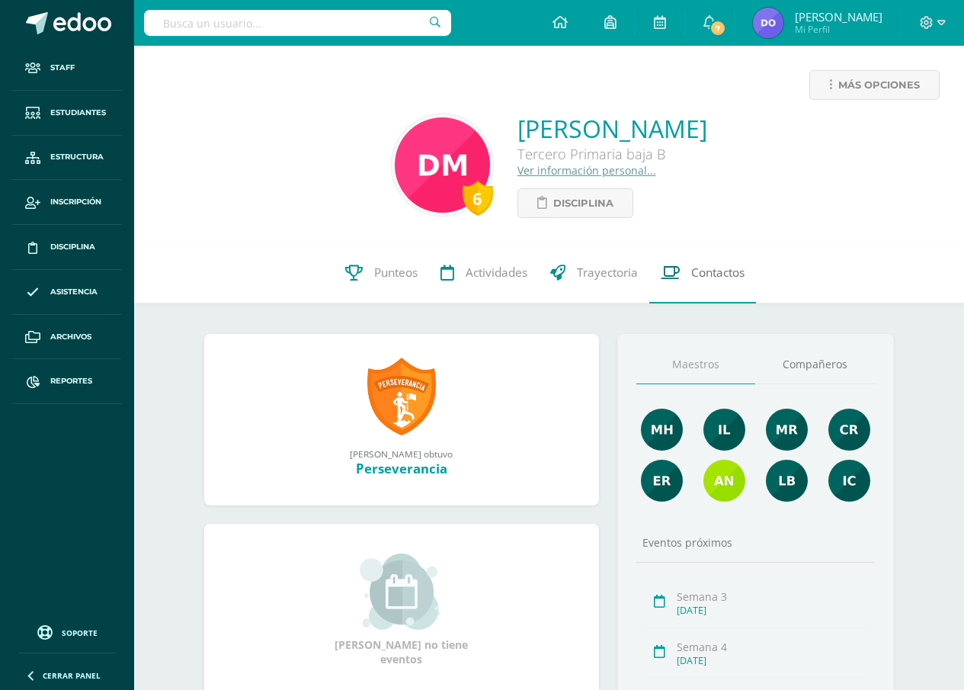
click at [711, 278] on span "Contactos" at bounding box center [717, 273] width 53 height 16
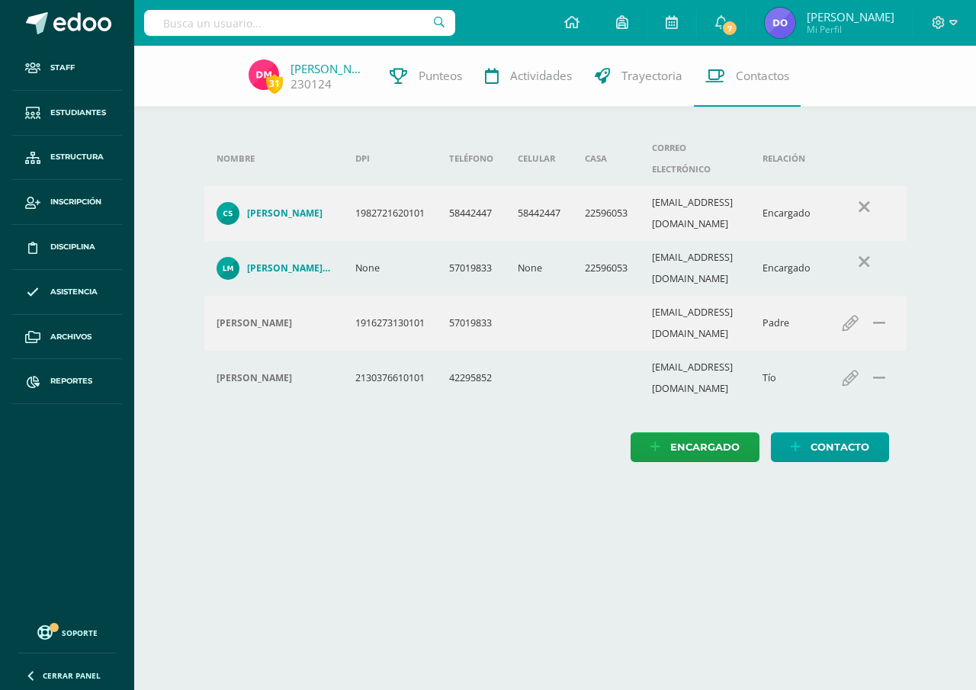
click at [159, 18] on input "text" at bounding box center [299, 23] width 311 height 26
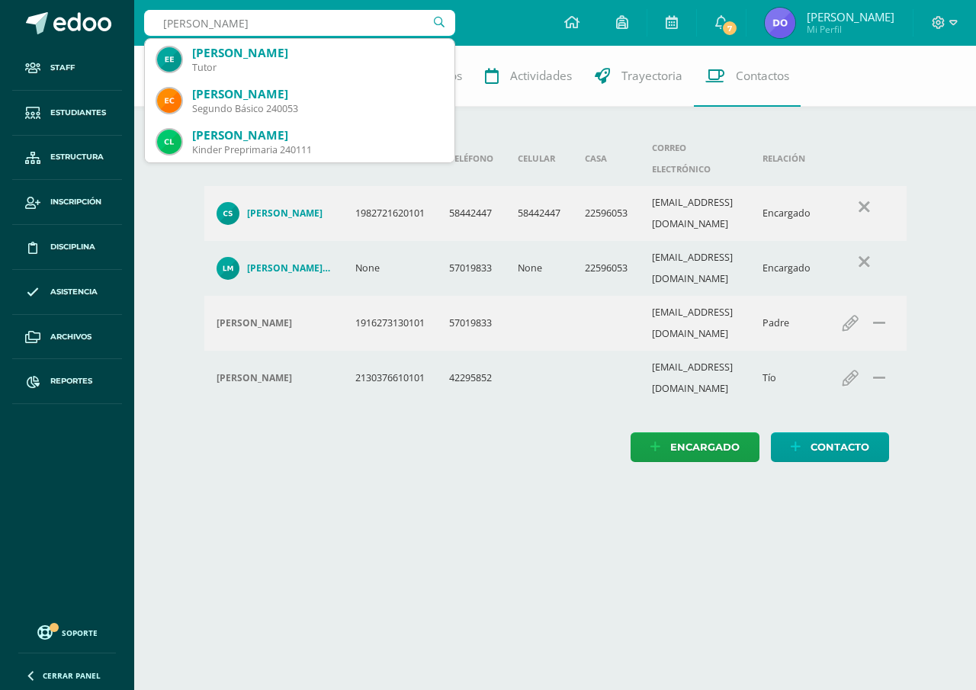
type input "[PERSON_NAME]"
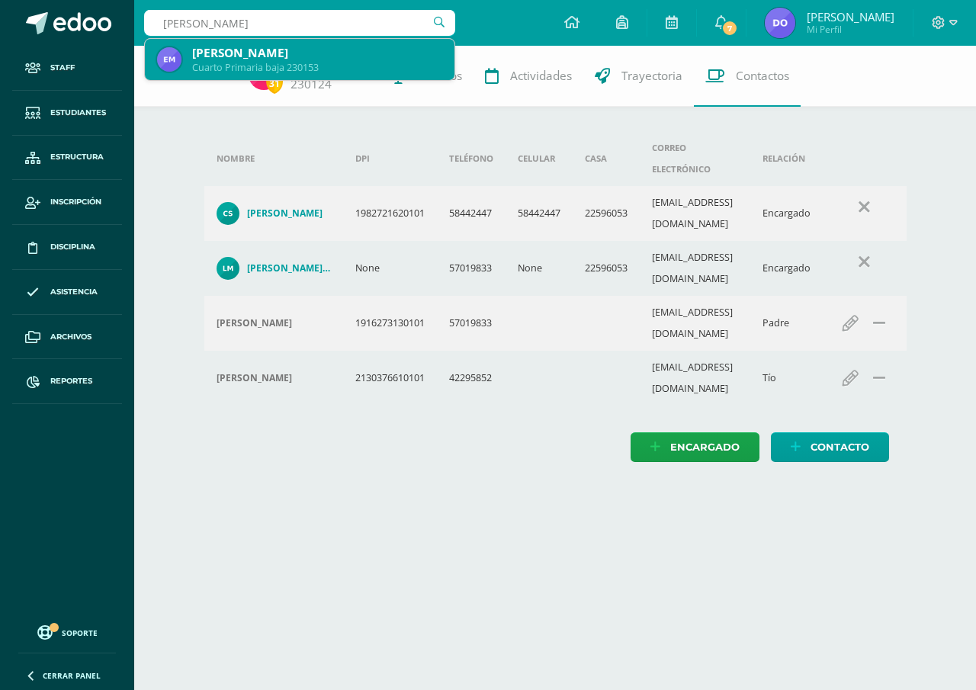
click at [254, 60] on div "[PERSON_NAME]" at bounding box center [317, 53] width 250 height 16
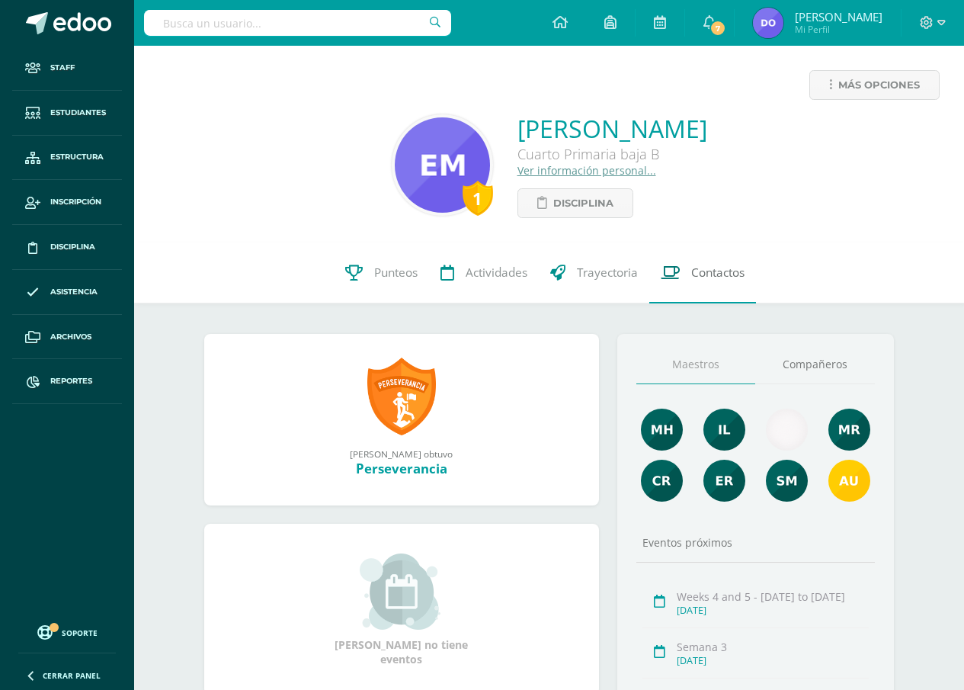
click at [704, 274] on span "Contactos" at bounding box center [717, 273] width 53 height 16
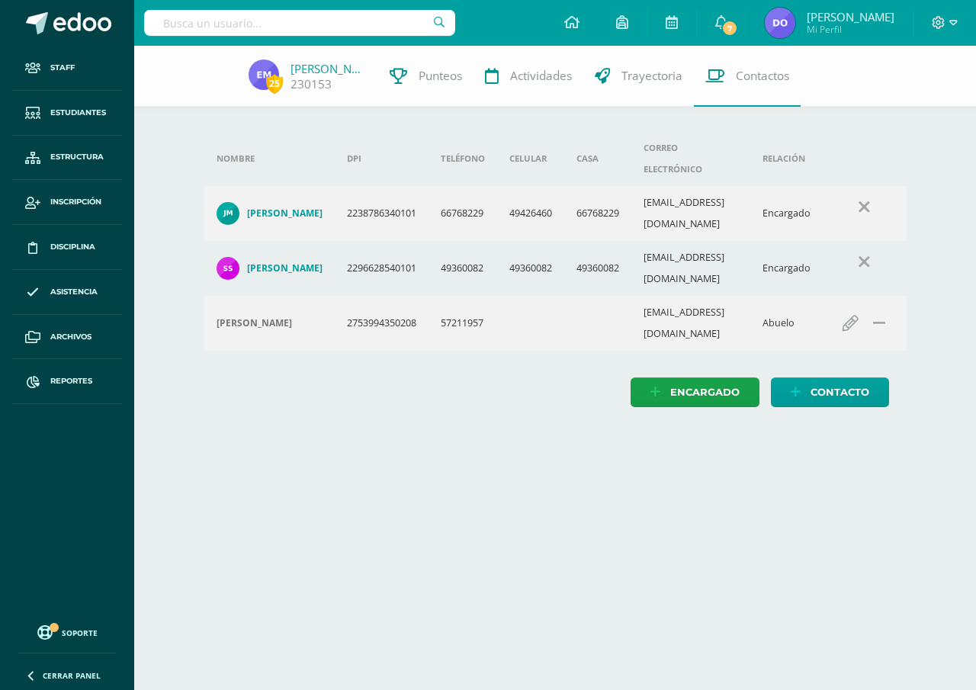
click at [163, 26] on input "text" at bounding box center [299, 23] width 311 height 26
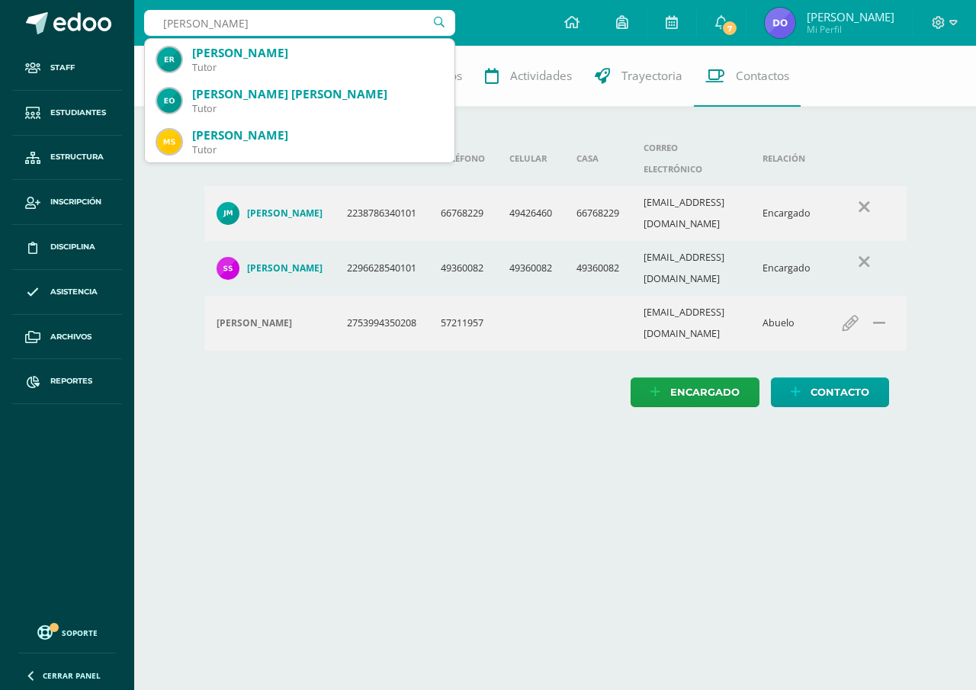
type input "elisa carrera"
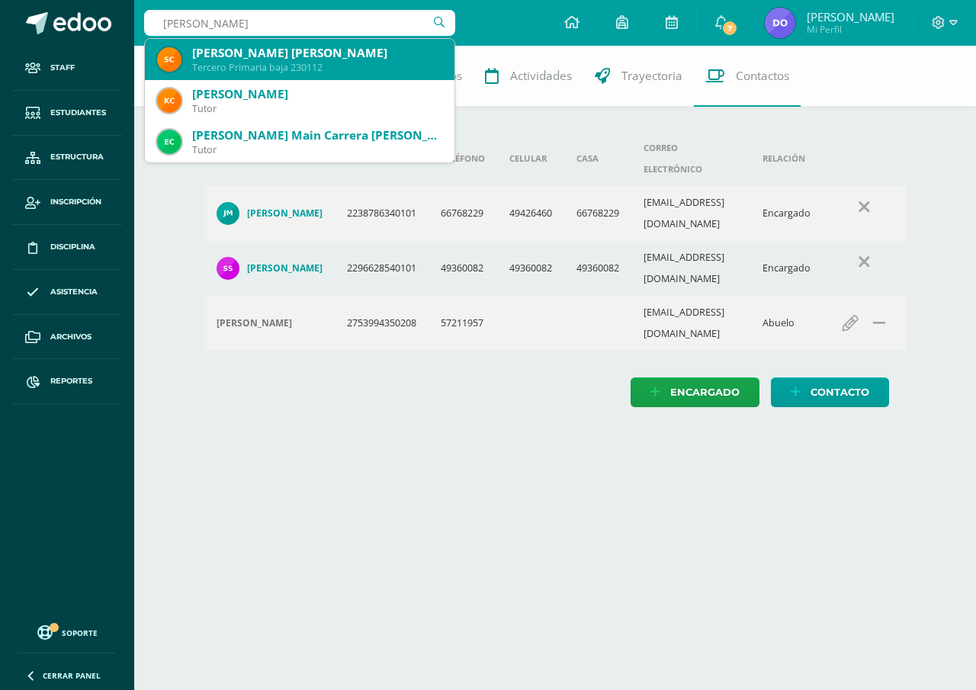
click at [257, 58] on div "[PERSON_NAME] [PERSON_NAME]" at bounding box center [317, 53] width 250 height 16
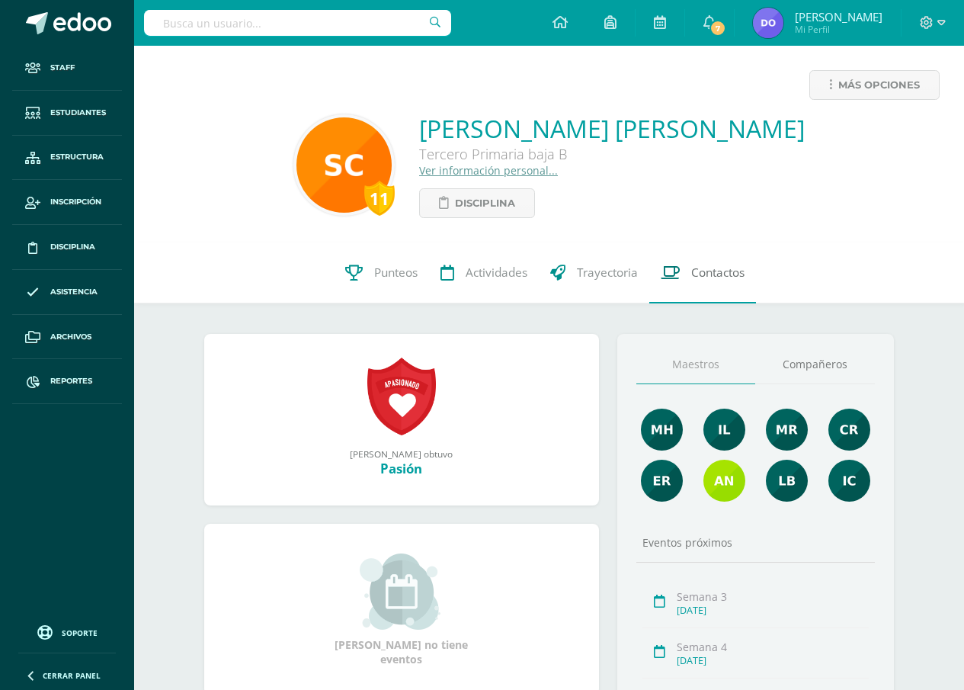
click at [723, 272] on span "Contactos" at bounding box center [717, 273] width 53 height 16
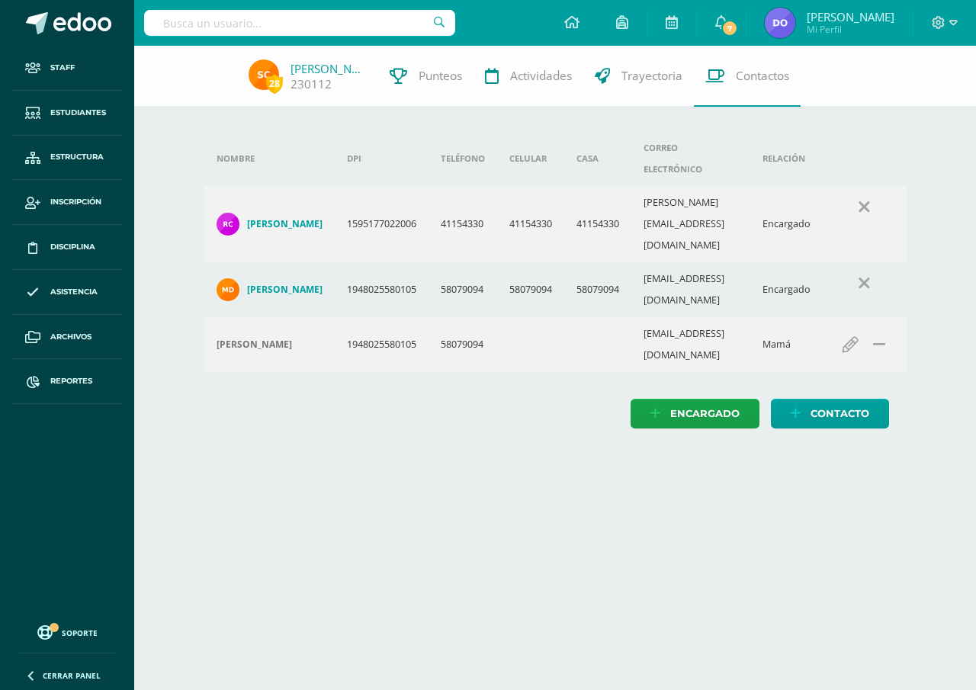
click at [166, 22] on input "text" at bounding box center [299, 23] width 311 height 26
type input "ariana alvarez"
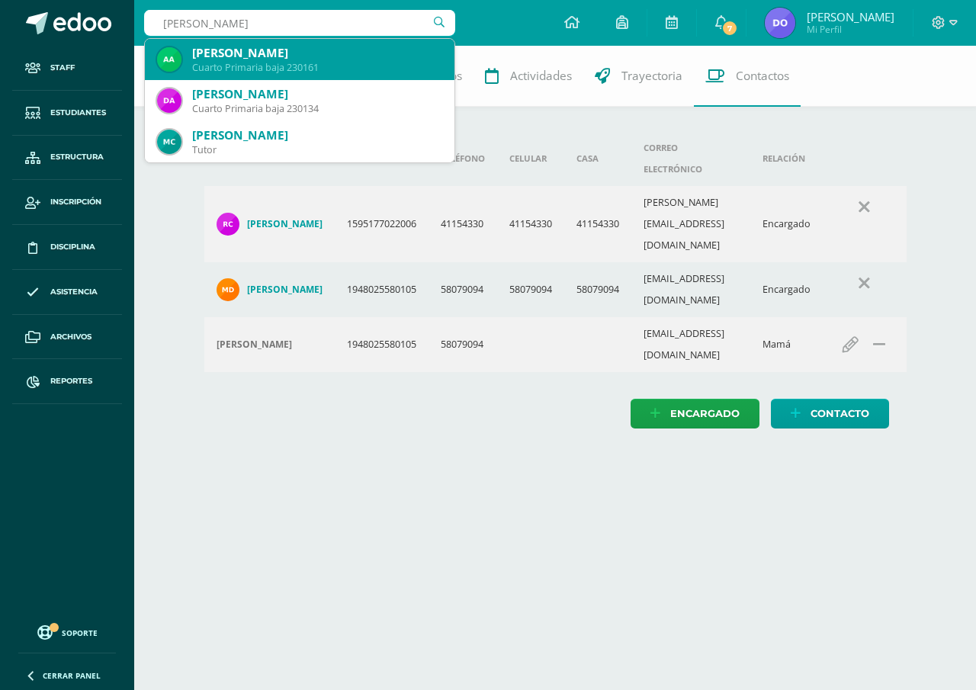
click at [278, 62] on div "Cuarto Primaria baja 230161" at bounding box center [317, 67] width 250 height 13
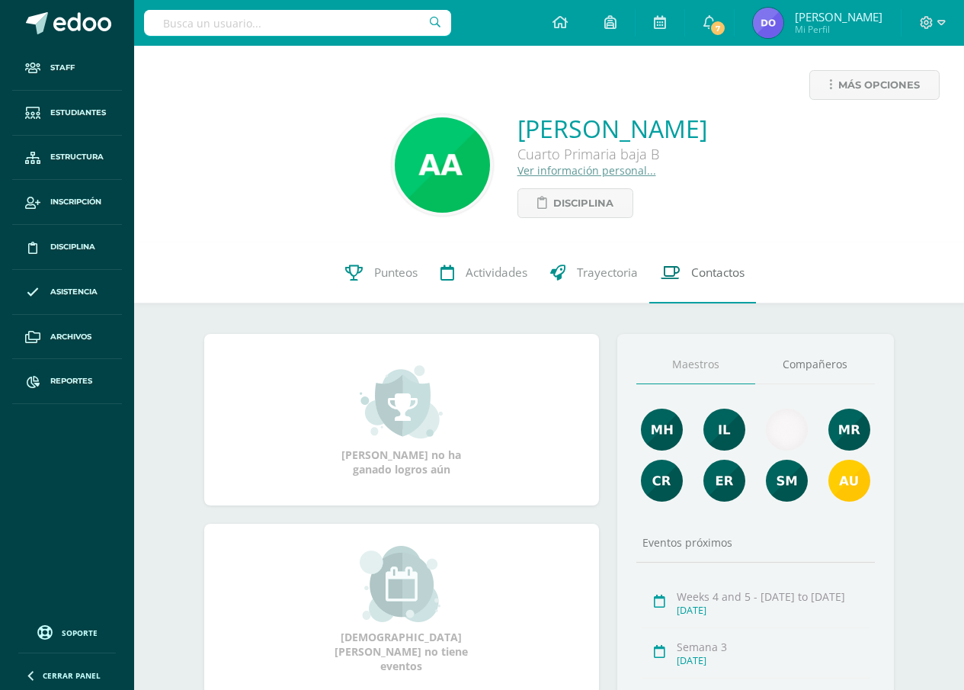
click at [716, 273] on span "Contactos" at bounding box center [717, 273] width 53 height 16
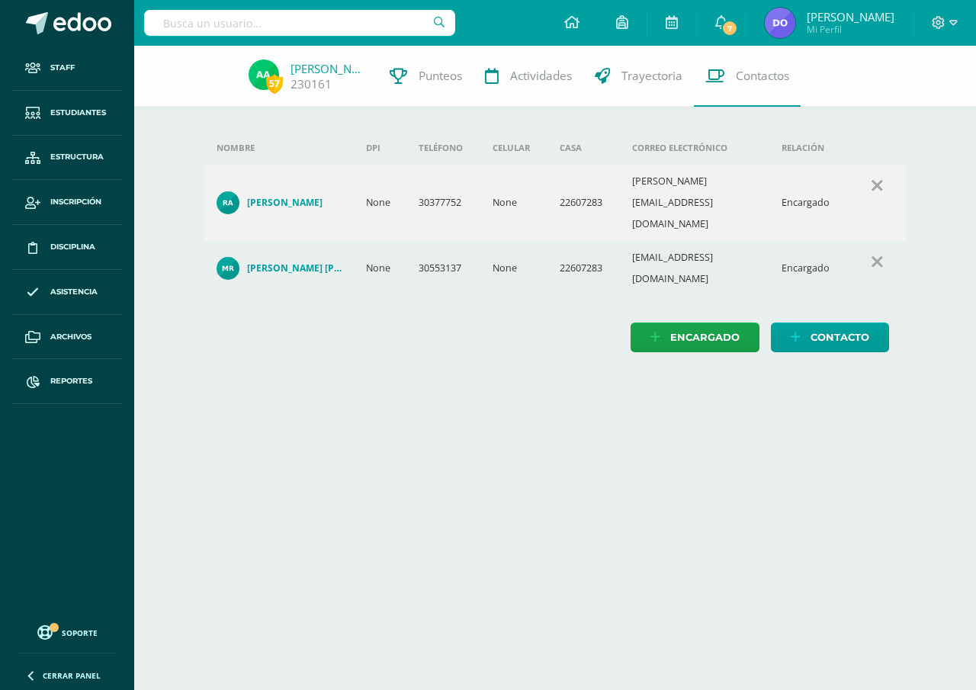
click at [168, 27] on input "text" at bounding box center [299, 23] width 311 height 26
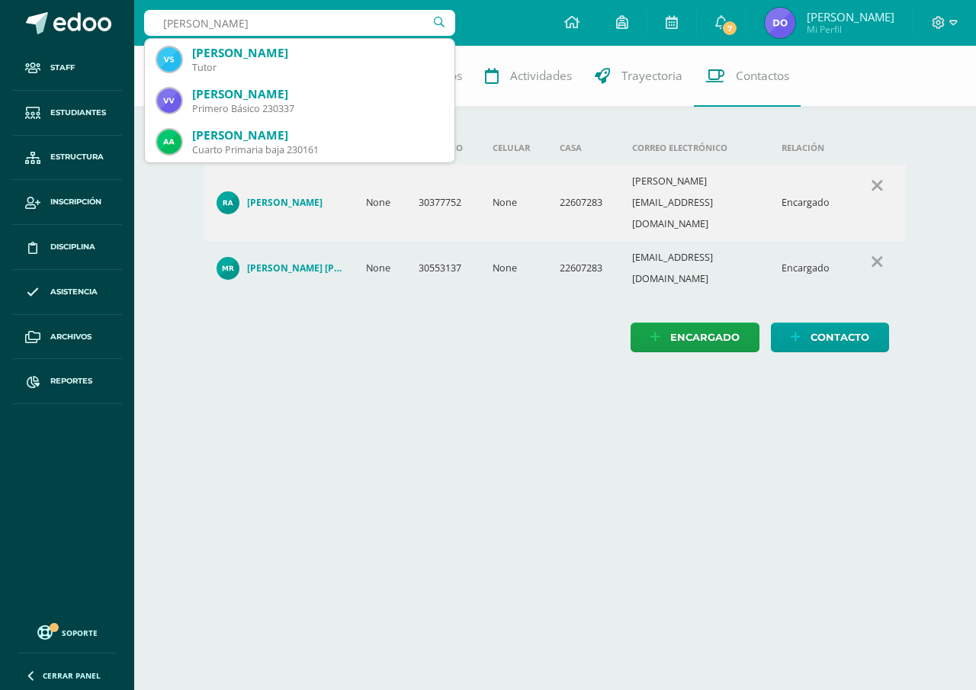
type input "valeria gomez"
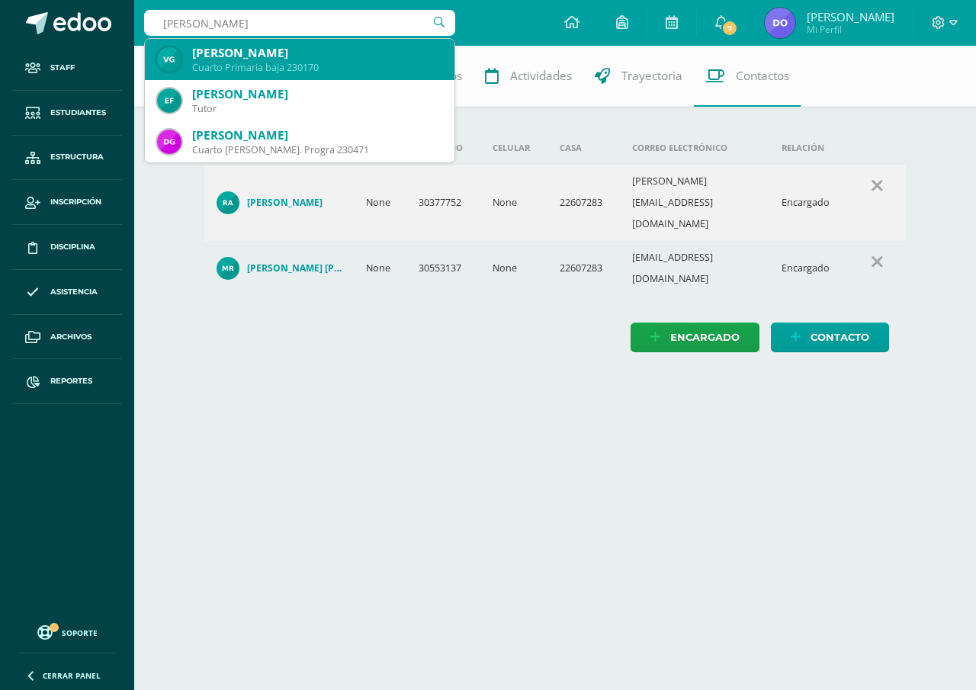
click at [257, 65] on div "Cuarto Primaria baja 230170" at bounding box center [317, 67] width 250 height 13
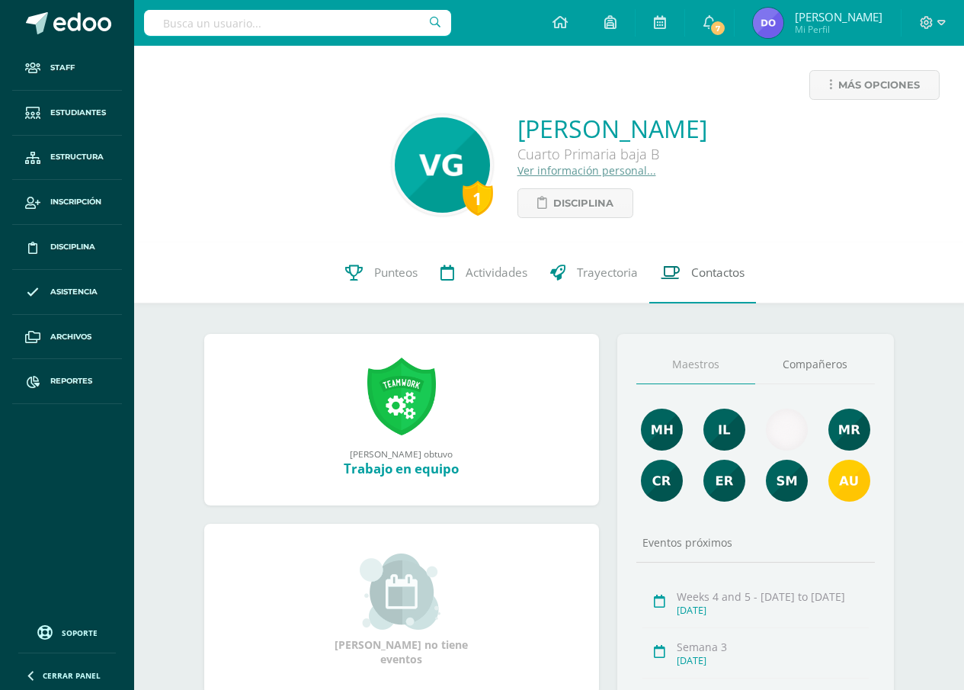
click at [711, 274] on span "Contactos" at bounding box center [717, 273] width 53 height 16
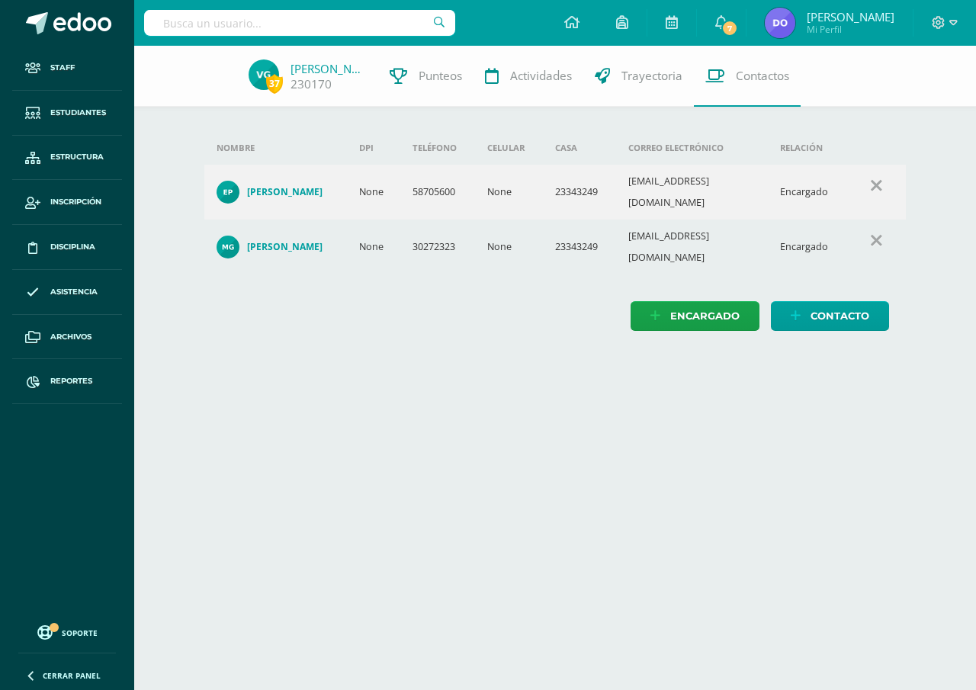
click at [469, 237] on td "30272323" at bounding box center [437, 247] width 75 height 55
click at [572, 27] on icon at bounding box center [571, 22] width 15 height 14
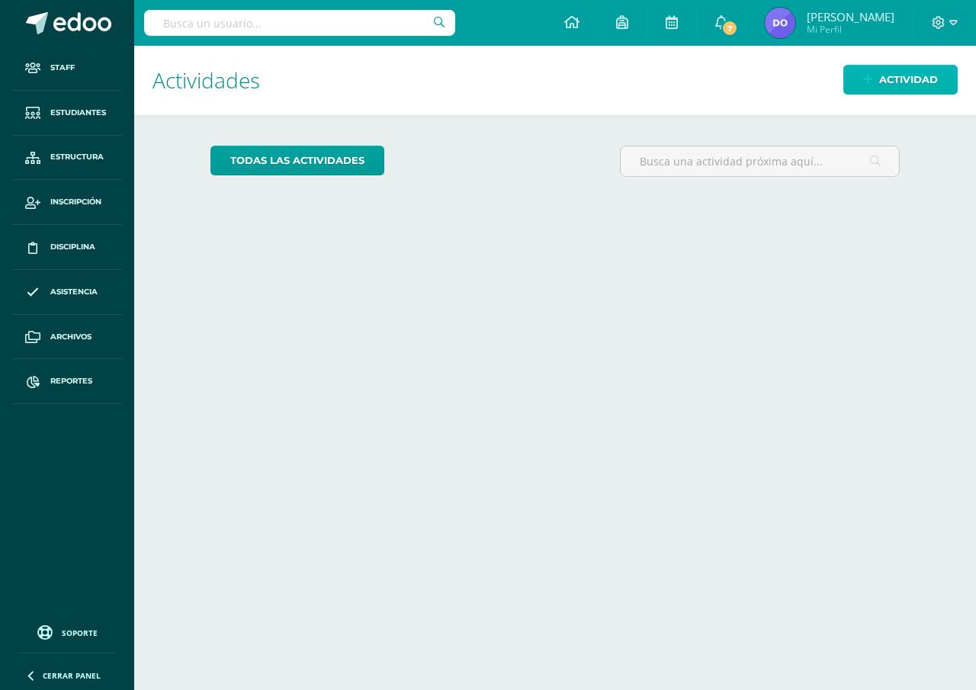
click at [865, 78] on icon at bounding box center [868, 79] width 10 height 13
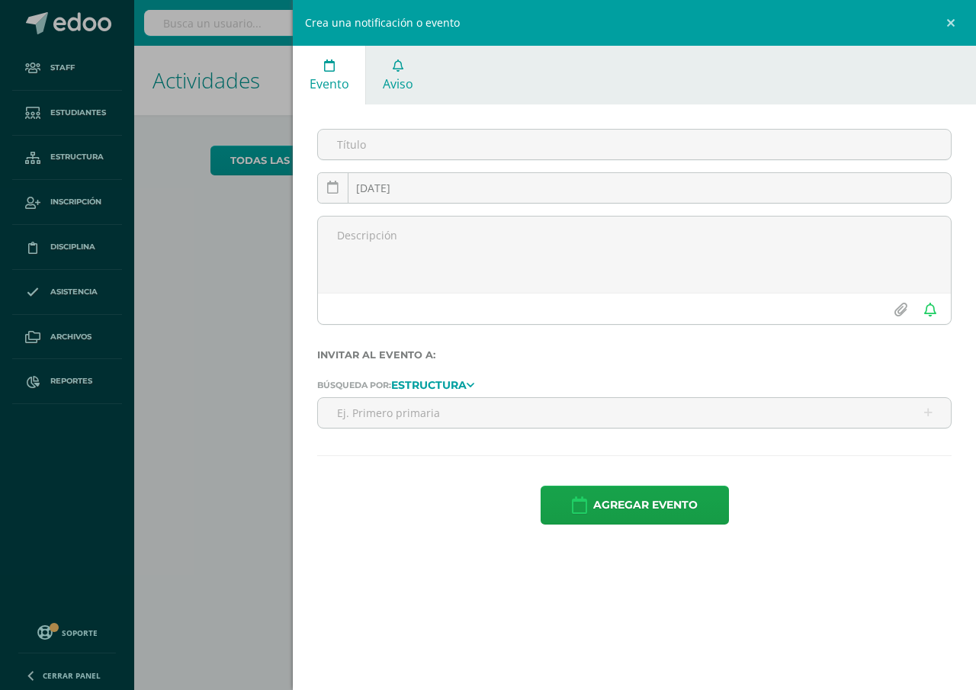
click at [410, 83] on span "Aviso" at bounding box center [398, 83] width 30 height 17
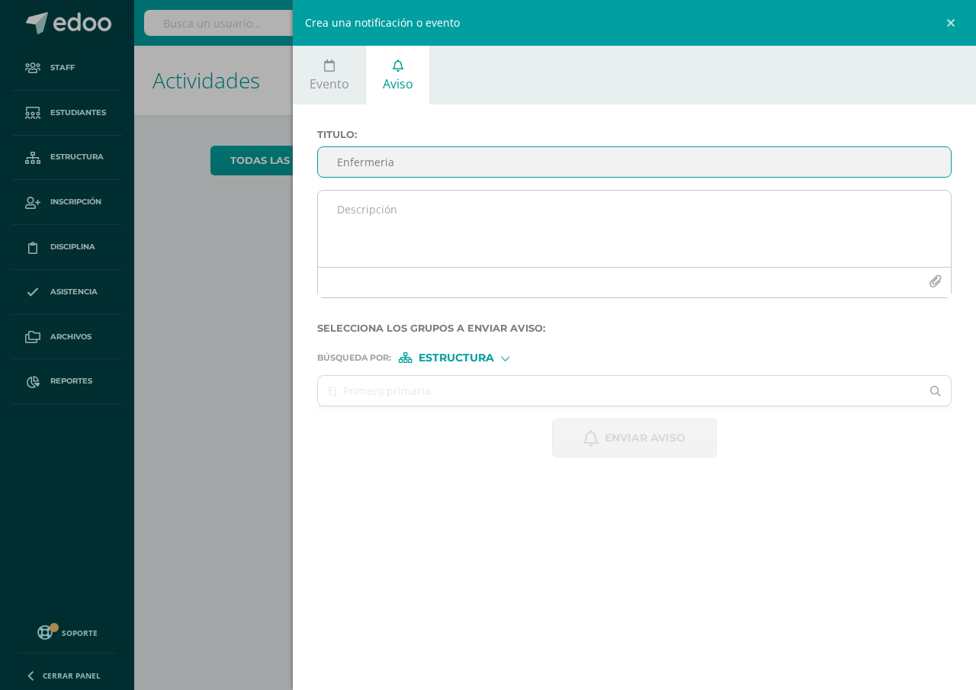
type input "Enfermeria"
click at [329, 212] on textarea at bounding box center [634, 229] width 633 height 76
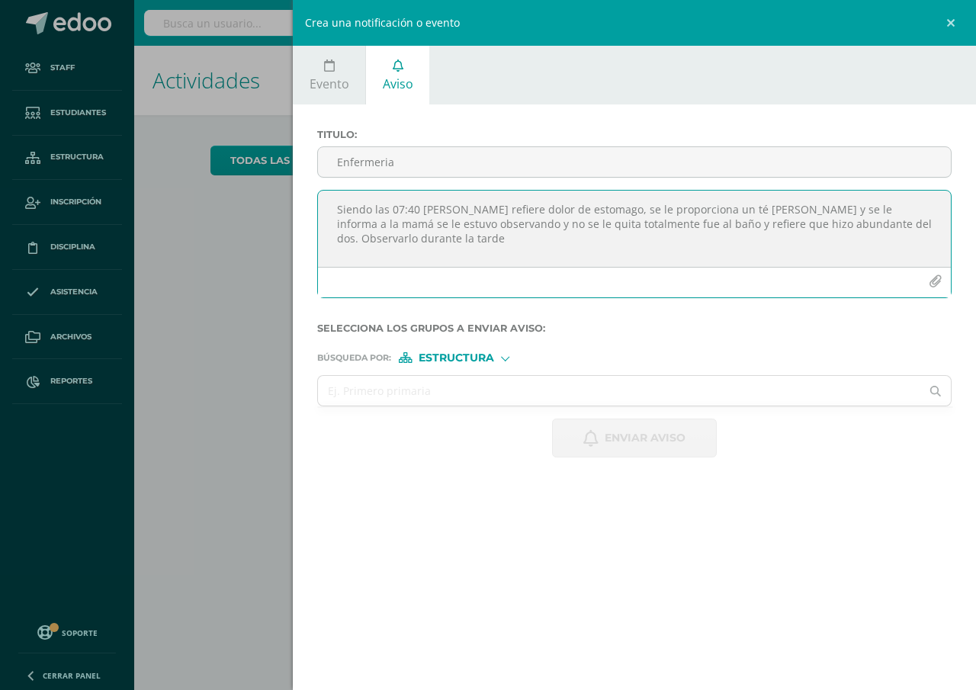
type textarea "Siendo las 07:40 [PERSON_NAME] refiere dolor de estomago, se le proporciona un …"
click at [455, 355] on span "Estructura" at bounding box center [456, 358] width 75 height 8
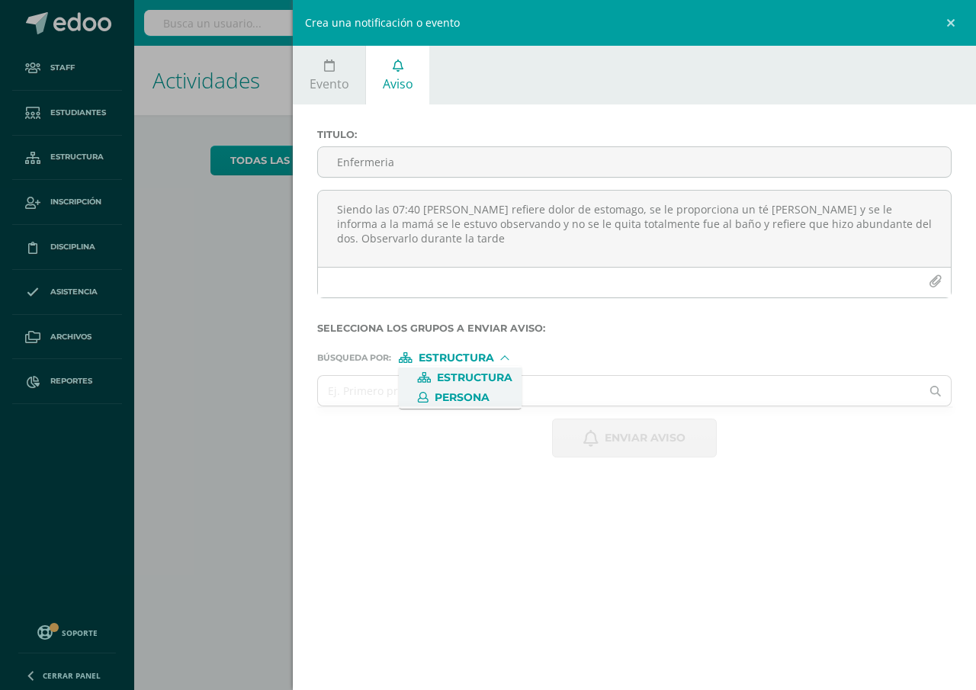
click at [470, 393] on span "Persona" at bounding box center [462, 397] width 55 height 8
click at [337, 390] on input "text" at bounding box center [619, 391] width 602 height 30
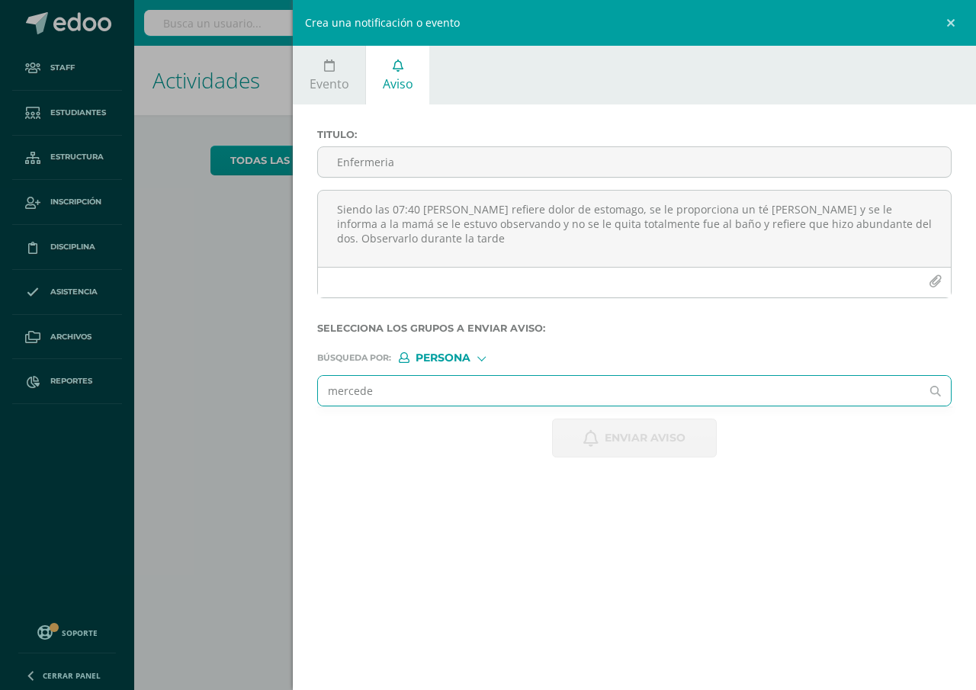
type input "mercedes"
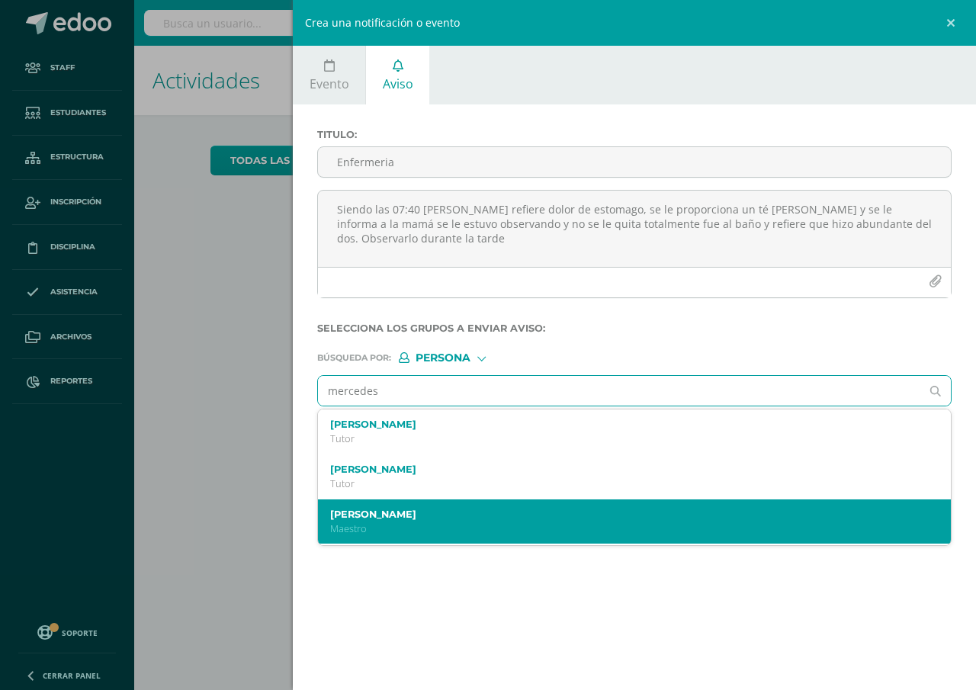
click at [387, 516] on label "[PERSON_NAME]" at bounding box center [620, 514] width 581 height 11
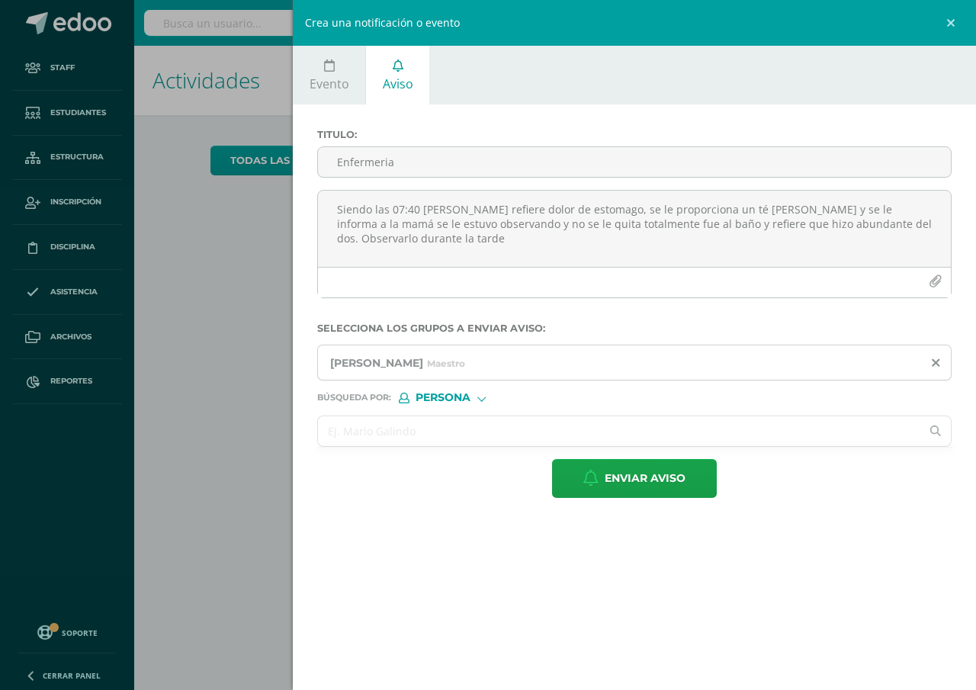
click at [348, 435] on input "text" at bounding box center [619, 431] width 602 height 30
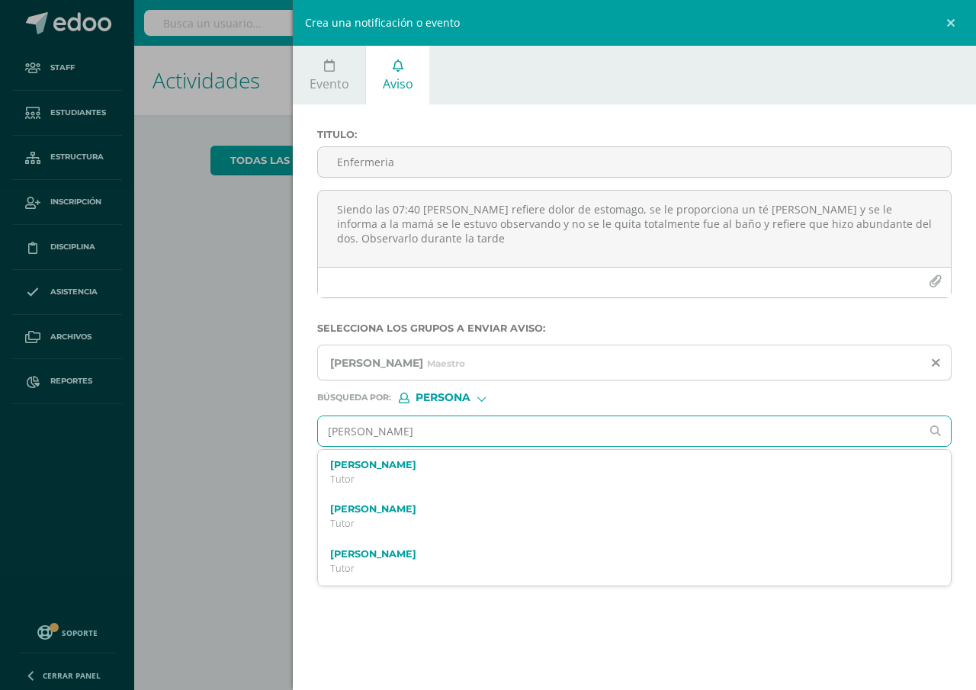
type input "[PERSON_NAME]"
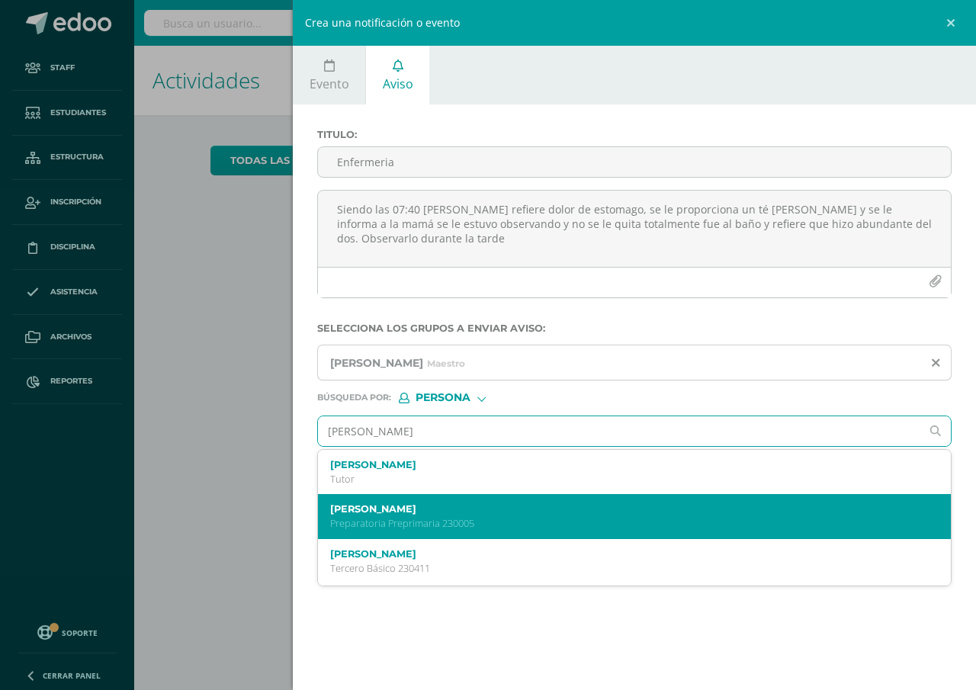
click at [400, 509] on label "[PERSON_NAME]" at bounding box center [620, 508] width 581 height 11
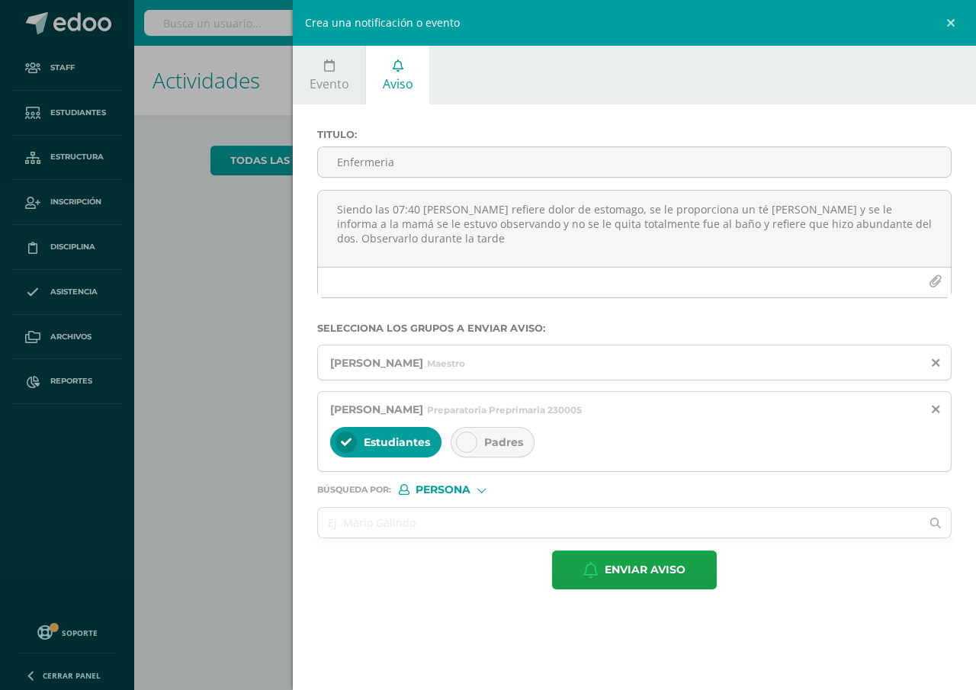
click at [486, 436] on span "Padres" at bounding box center [503, 442] width 39 height 14
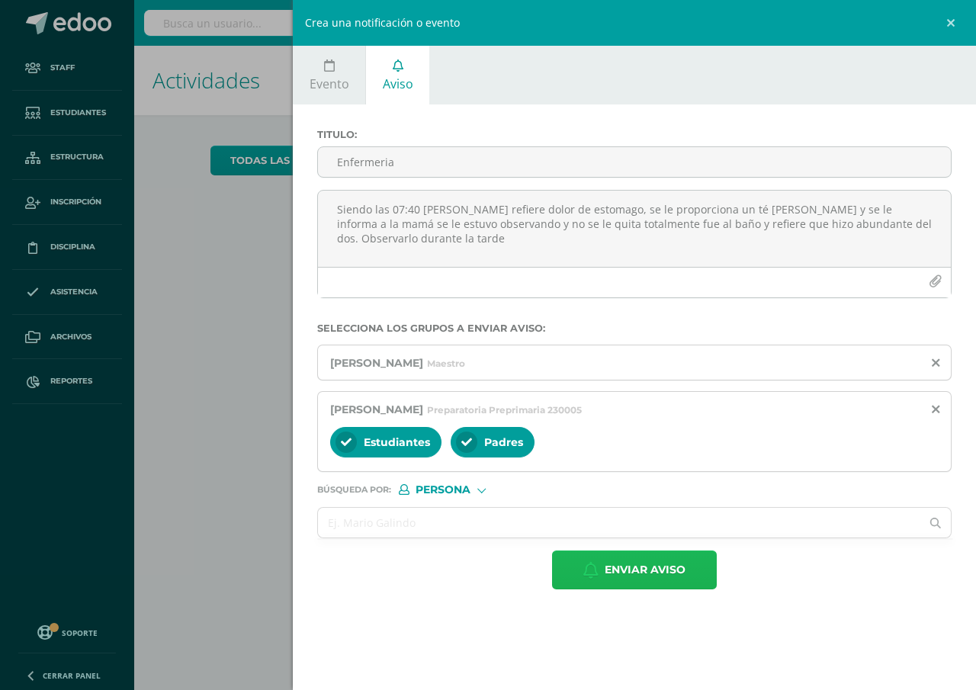
click at [636, 568] on span "Enviar aviso" at bounding box center [645, 569] width 81 height 37
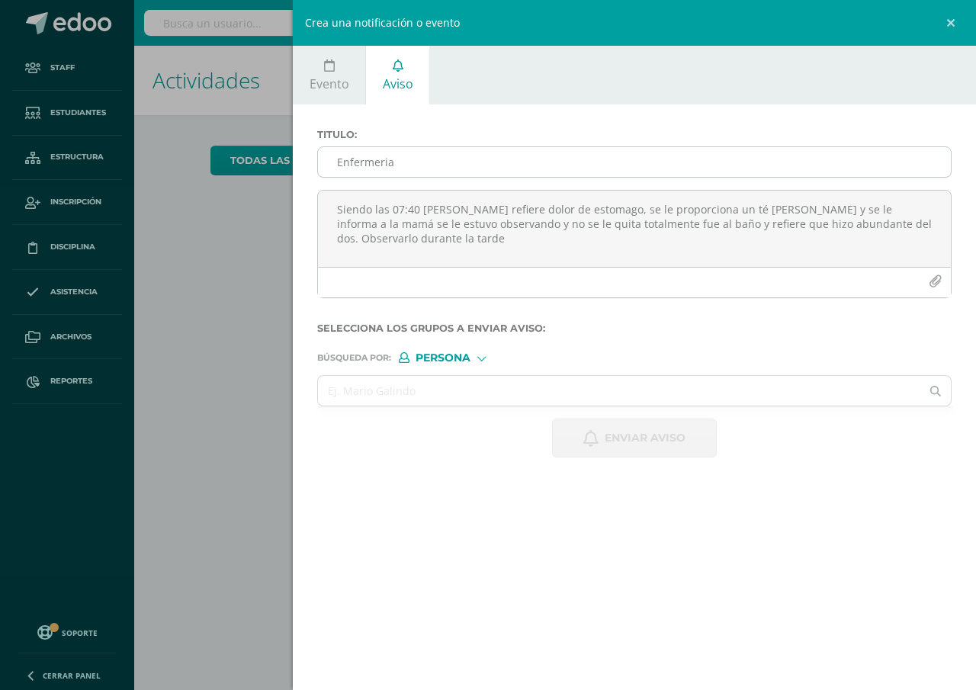
click at [337, 167] on input "Enfermeria" at bounding box center [634, 162] width 633 height 30
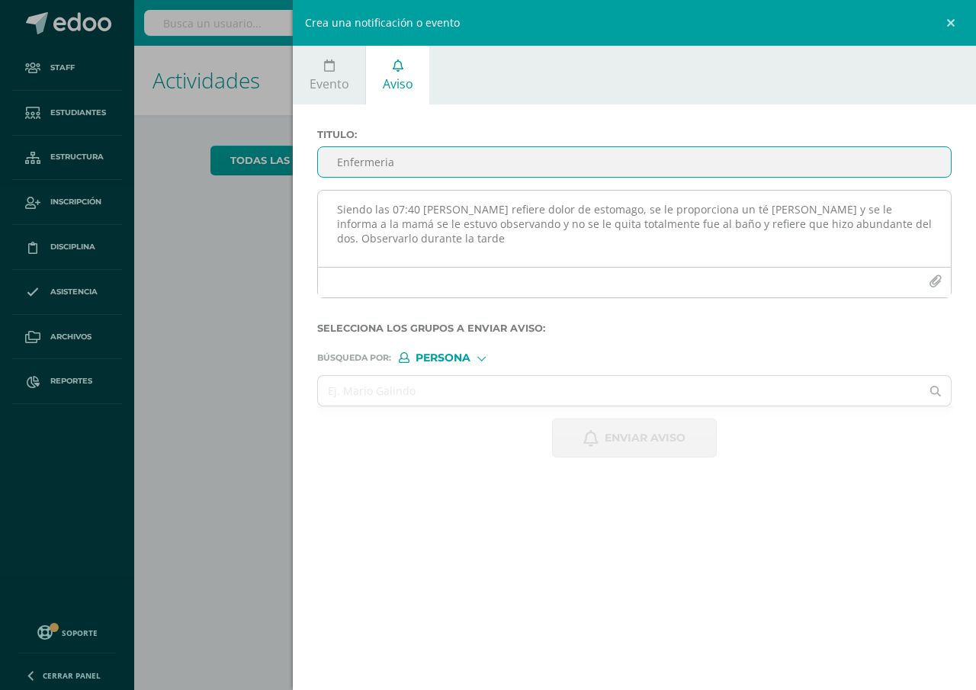
type input "Enfermeria"
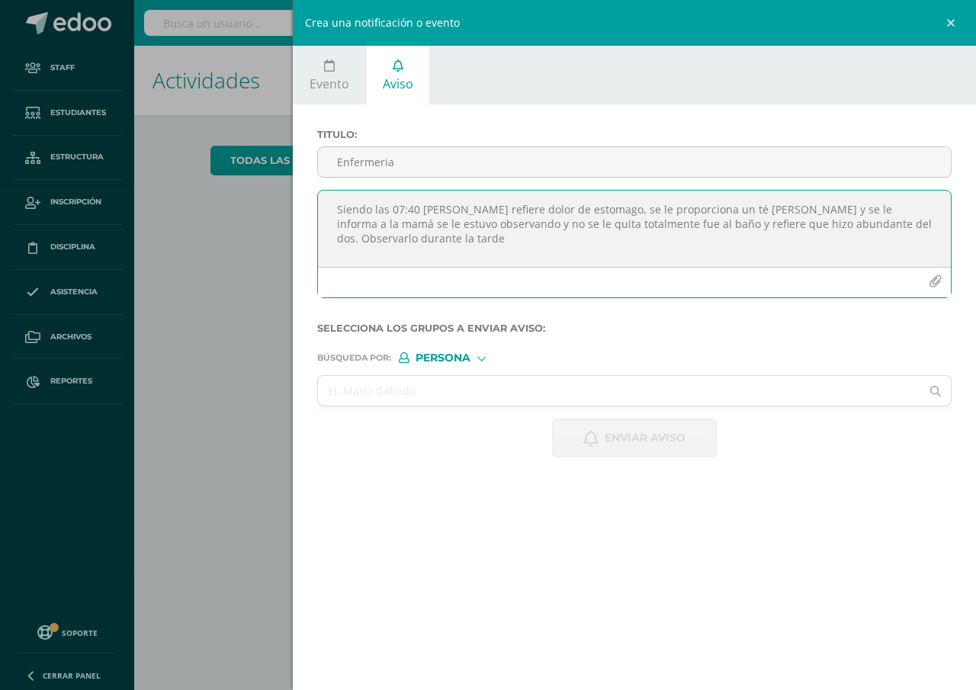
click at [333, 212] on textarea "Siendo las 07:40 [PERSON_NAME] refiere dolor de estomago, se le proporciona un …" at bounding box center [634, 229] width 633 height 76
type textarea "Siendo las 12:19 [PERSON_NAME] refiere que [PERSON_NAME] corriendo y sufrio cai…"
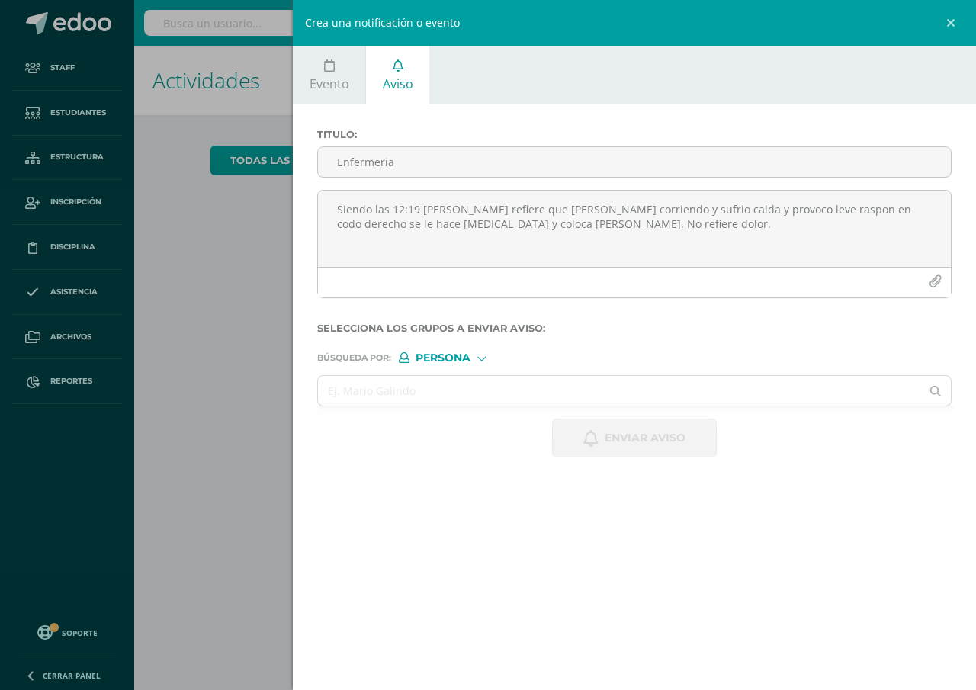
click at [438, 358] on span "Persona" at bounding box center [443, 358] width 55 height 8
click at [435, 401] on span "Persona" at bounding box center [462, 397] width 55 height 8
click at [319, 401] on input "text" at bounding box center [619, 391] width 602 height 30
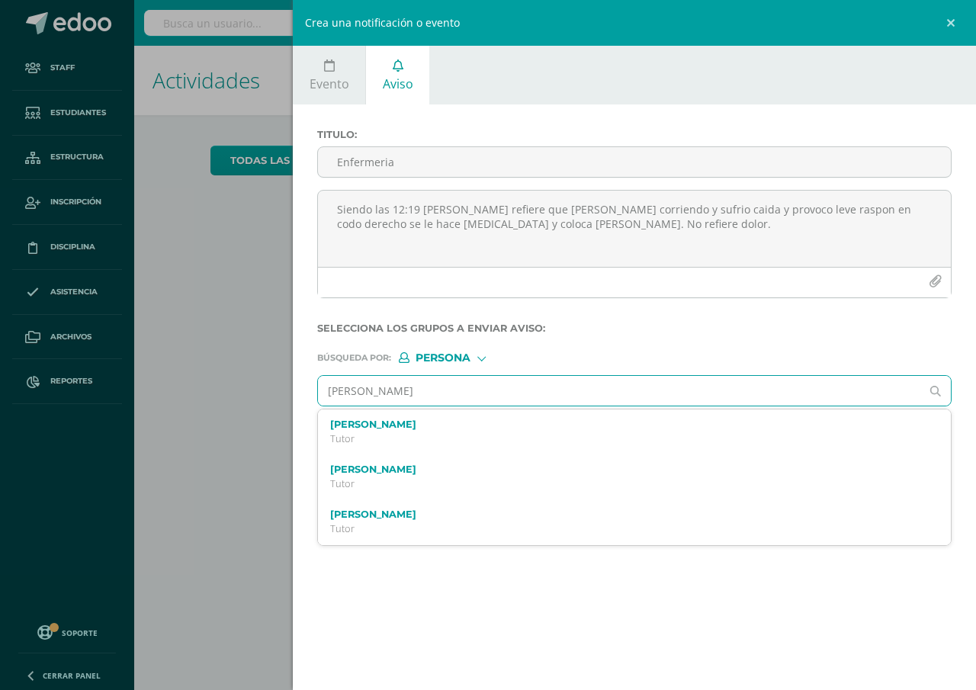
type input "[PERSON_NAME]"
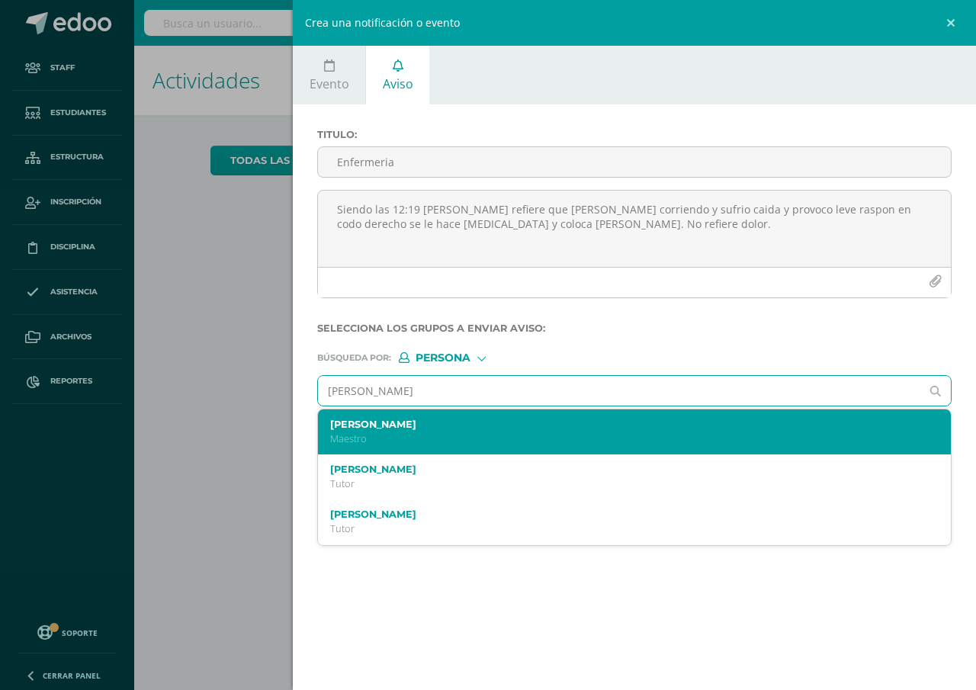
click at [350, 429] on label "[PERSON_NAME]" at bounding box center [620, 424] width 581 height 11
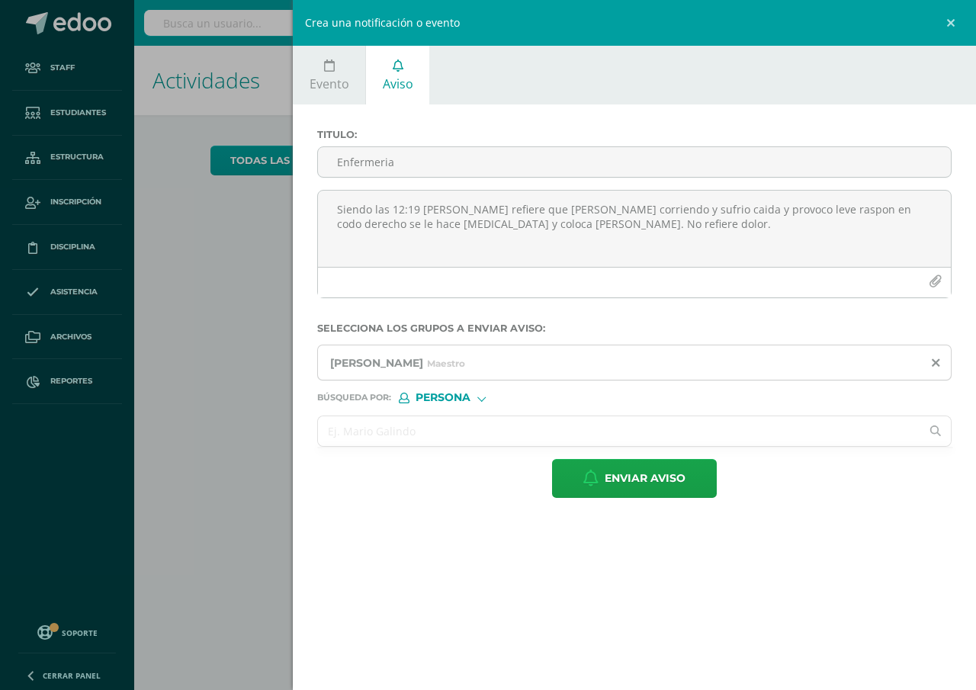
click at [345, 430] on input "text" at bounding box center [619, 431] width 602 height 30
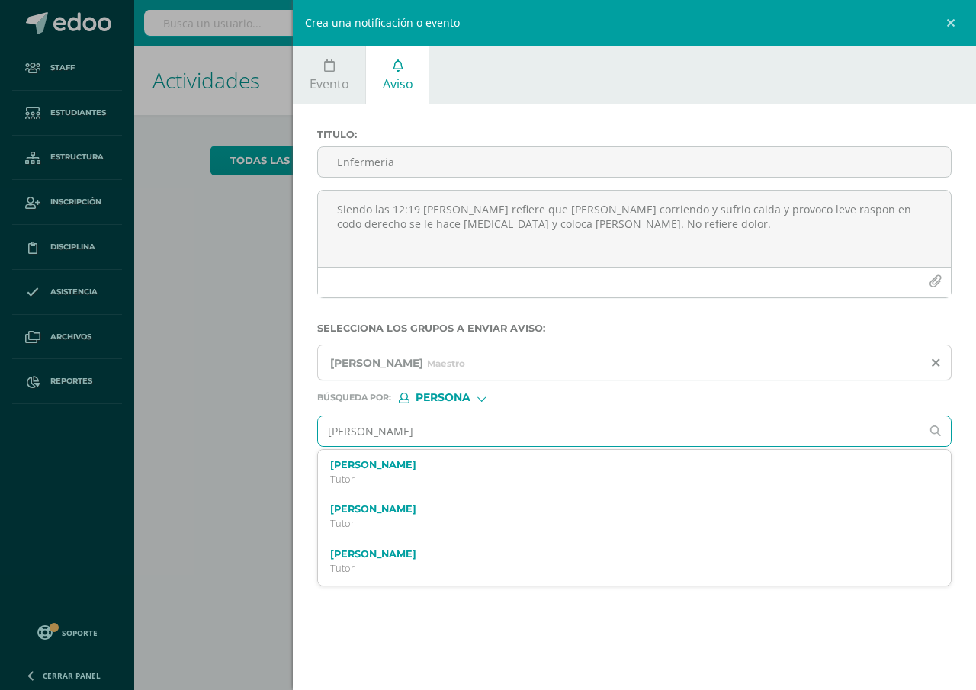
type input "[PERSON_NAME]"
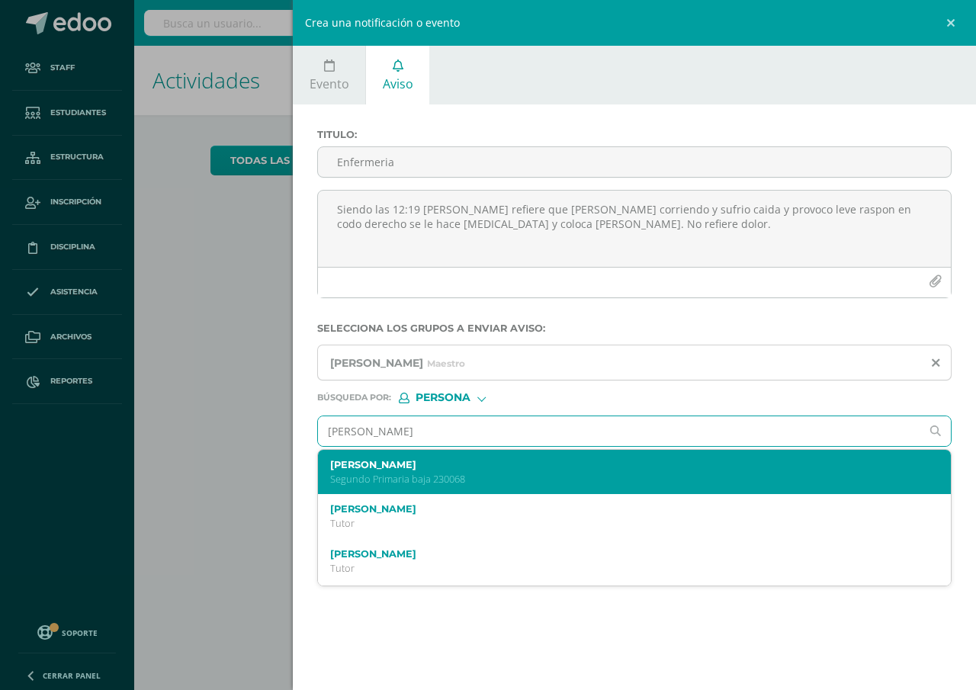
click at [371, 468] on label "[PERSON_NAME]" at bounding box center [620, 464] width 581 height 11
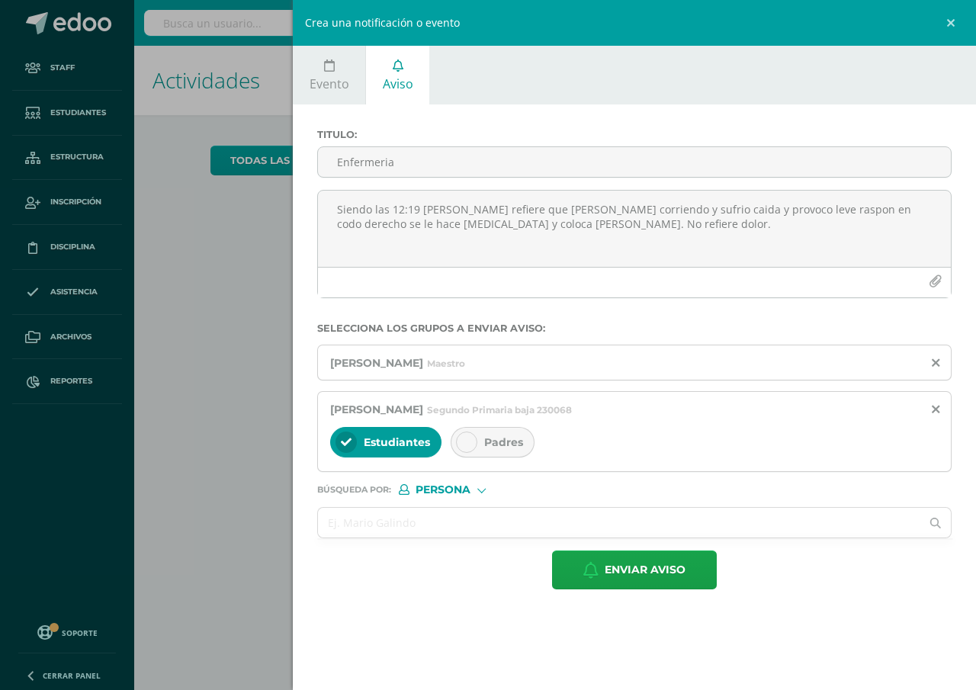
click at [519, 445] on span "Padres" at bounding box center [503, 442] width 39 height 14
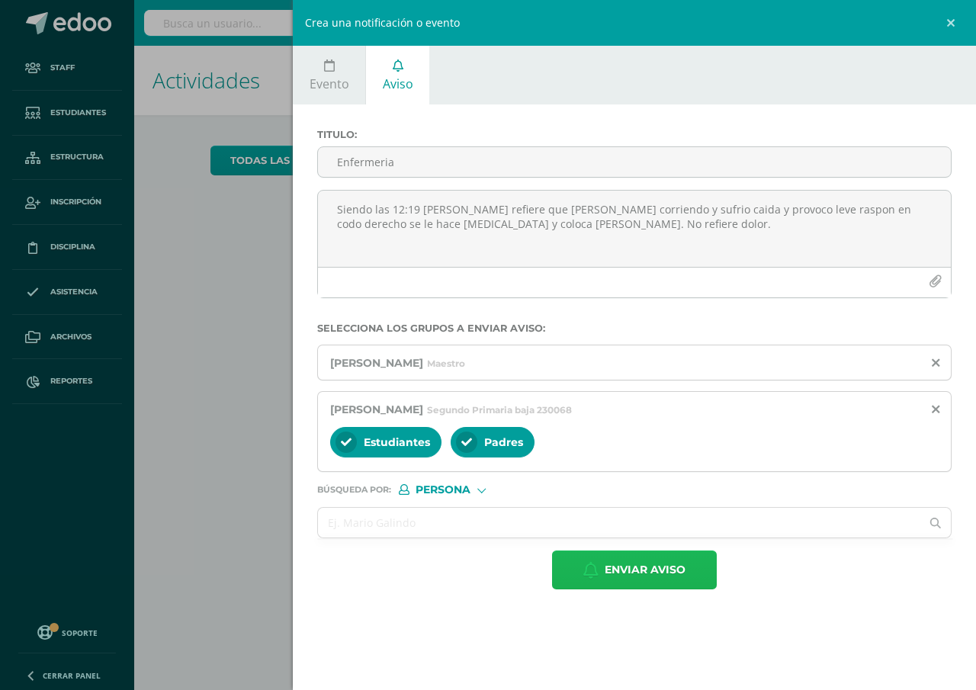
click at [647, 573] on span "Enviar aviso" at bounding box center [645, 569] width 81 height 37
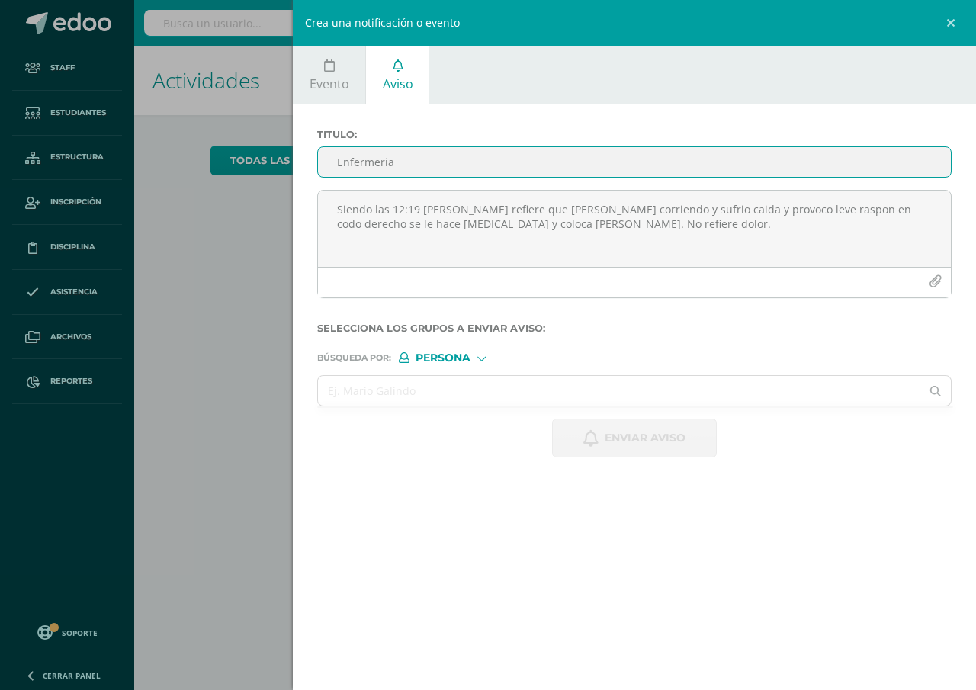
click at [335, 162] on input "Enfermeria" at bounding box center [634, 162] width 633 height 30
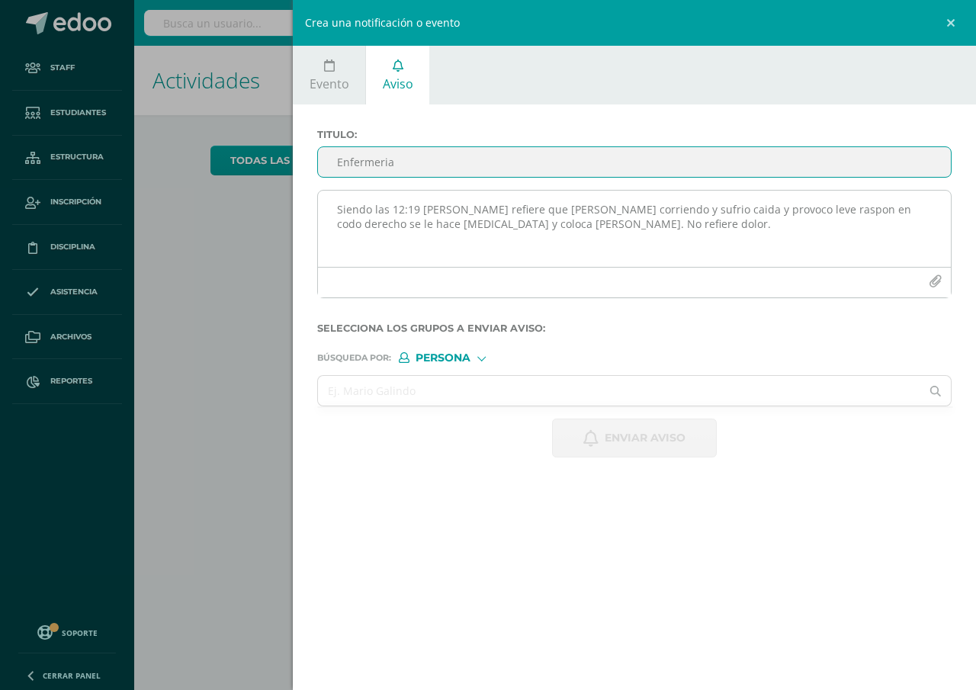
type input "Enfermeria"
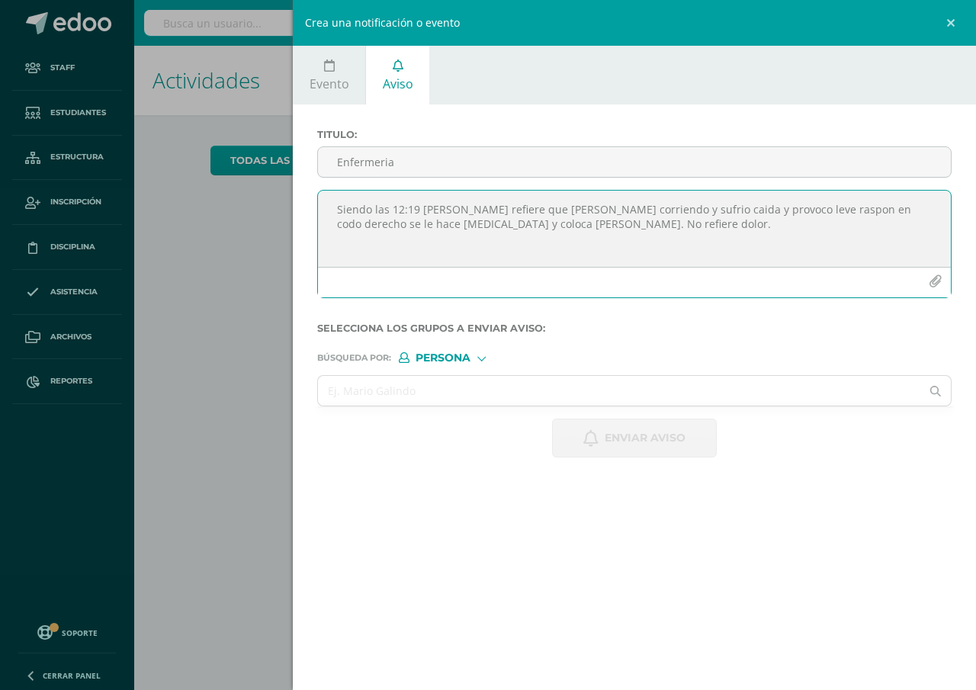
click at [332, 210] on textarea "Siendo las 12:19 [PERSON_NAME] refiere que [PERSON_NAME] corriendo y sufrio cai…" at bounding box center [634, 229] width 633 height 76
click at [819, 207] on textarea "Siendo las 12:10 [PERSON_NAME] refiere que jugando otro niño lastima el dedo in…" at bounding box center [634, 229] width 633 height 76
click at [845, 205] on textarea "Siendo las 12:10 [PERSON_NAME] refiere que jugando otro niño lastima el dedo in…" at bounding box center [634, 229] width 633 height 76
click at [797, 208] on textarea "Siendo las 12:10 [PERSON_NAME] refiere que jugando otro niño lastima el dedo in…" at bounding box center [634, 229] width 633 height 76
click at [843, 206] on textarea "Siendo las 12:10 [PERSON_NAME] refiere que jugando otro niño lastima el dedo in…" at bounding box center [634, 229] width 633 height 76
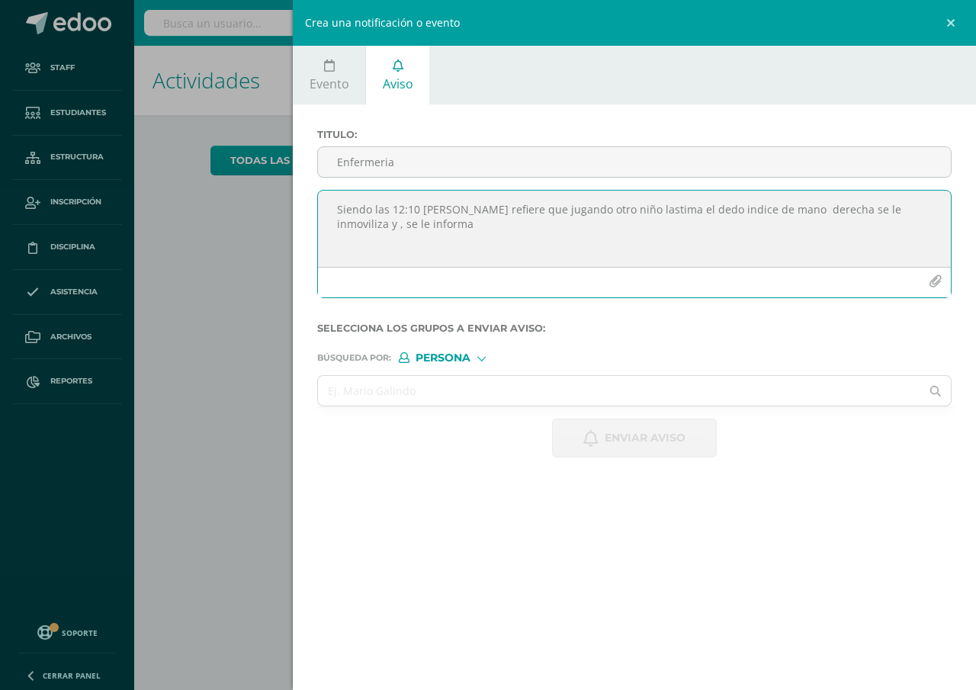
click at [342, 229] on textarea "Siendo las 12:10 [PERSON_NAME] refiere que jugando otro niño lastima el dedo in…" at bounding box center [634, 229] width 633 height 76
click at [406, 223] on textarea "Siendo las 12:10 [PERSON_NAME] refiere que jugando otro niño lastima el dedo in…" at bounding box center [634, 229] width 633 height 76
type textarea "Siendo las 12:10 [PERSON_NAME] refiere que jugando otro niño lastima el dedo in…"
click at [419, 360] on span "Persona" at bounding box center [443, 358] width 55 height 8
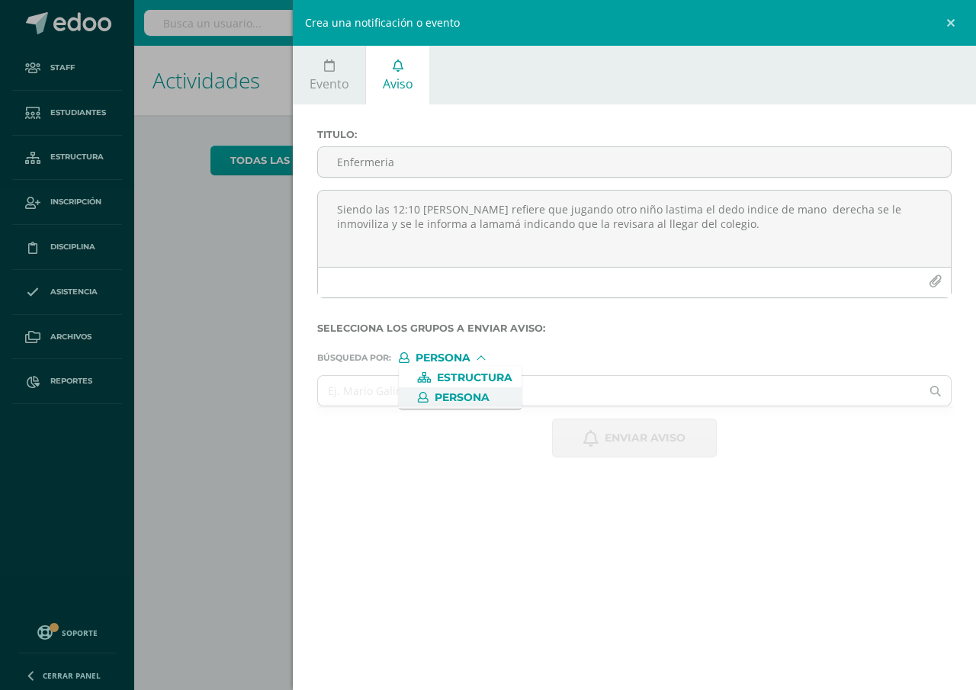
click at [438, 399] on span "Persona" at bounding box center [462, 397] width 55 height 8
click at [359, 378] on input "text" at bounding box center [619, 391] width 602 height 30
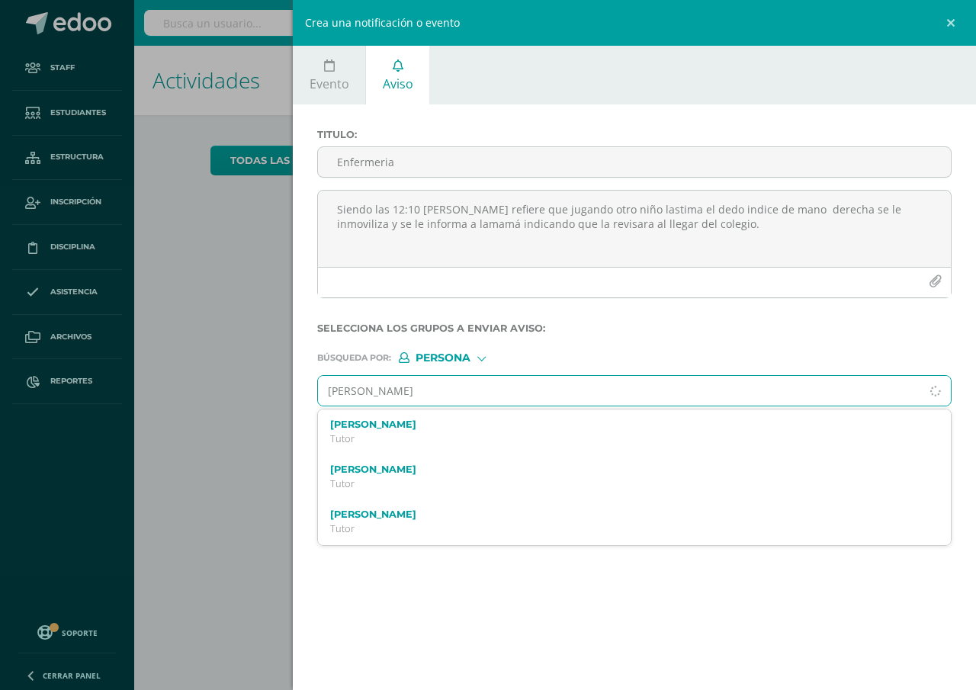
type input "[PERSON_NAME]"
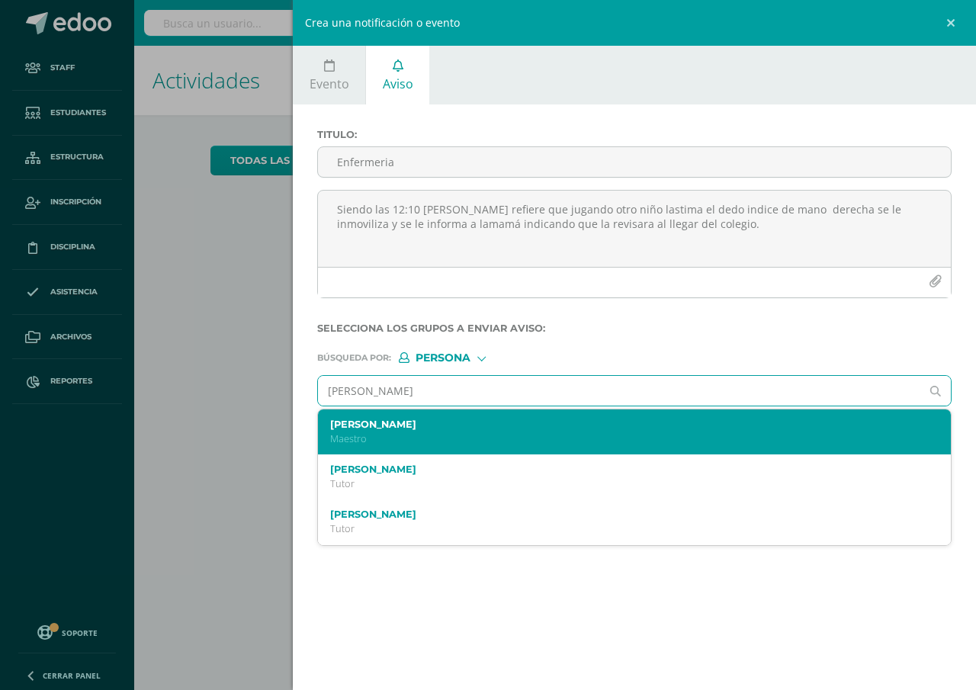
click at [367, 419] on label "[PERSON_NAME]" at bounding box center [620, 424] width 581 height 11
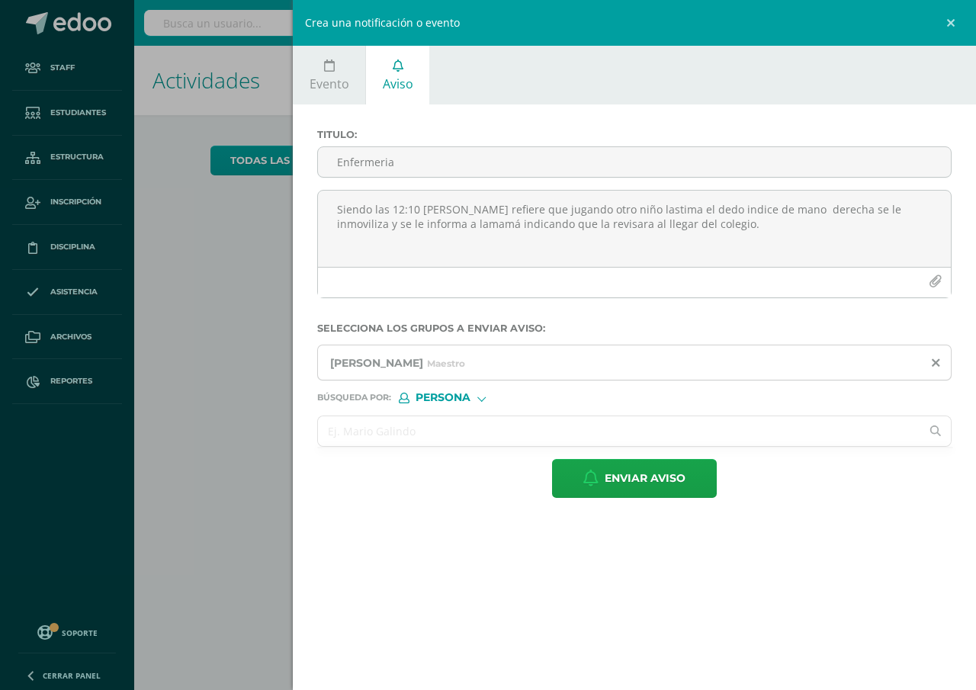
click at [326, 425] on input "text" at bounding box center [619, 431] width 602 height 30
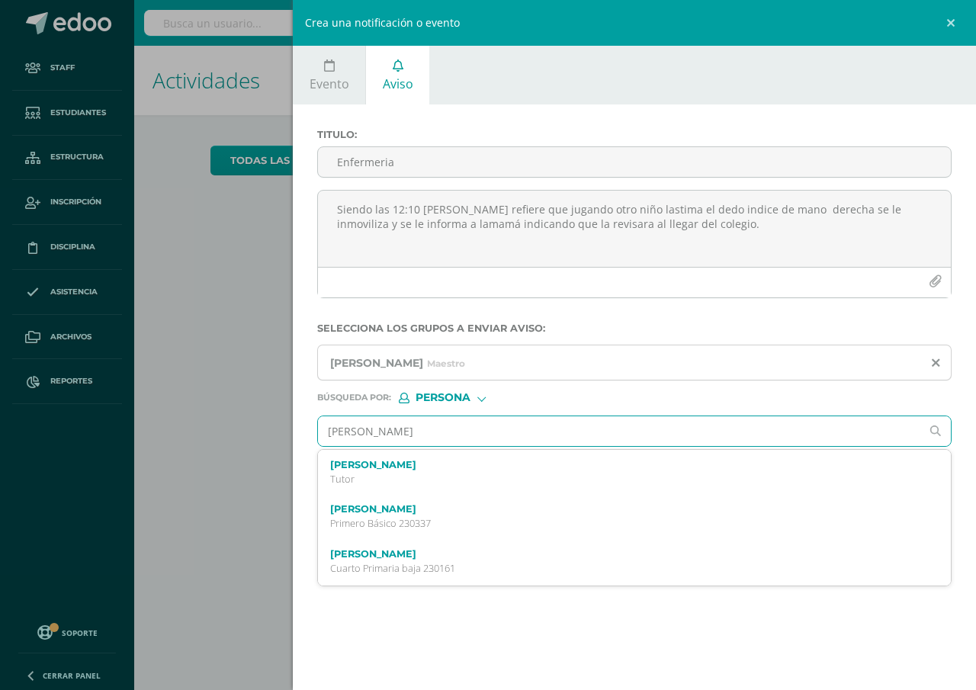
type input "[PERSON_NAME]"
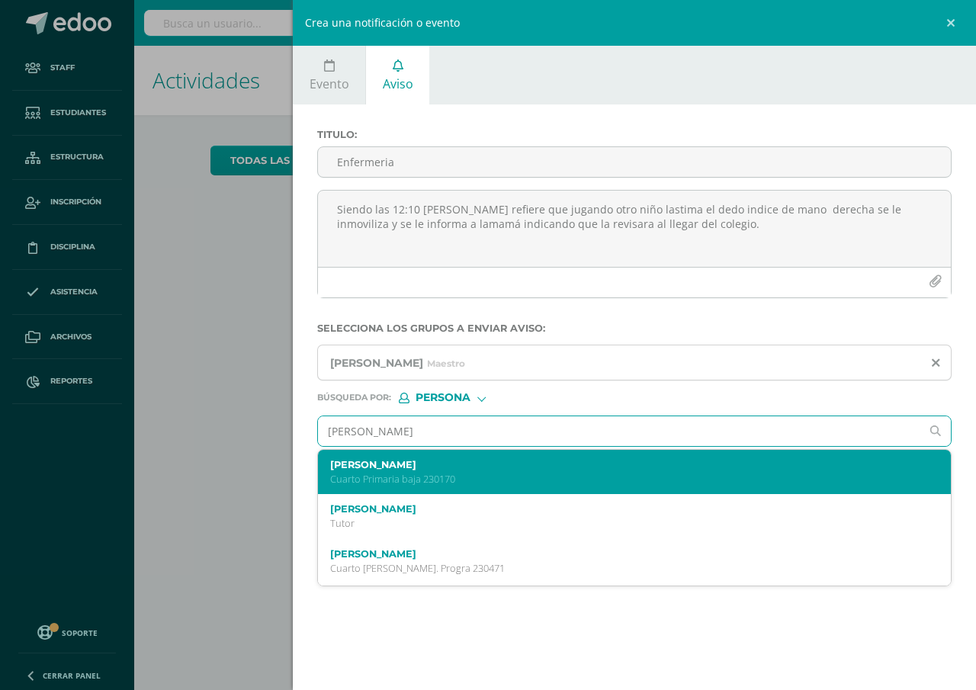
click at [383, 467] on label "[PERSON_NAME]" at bounding box center [620, 464] width 581 height 11
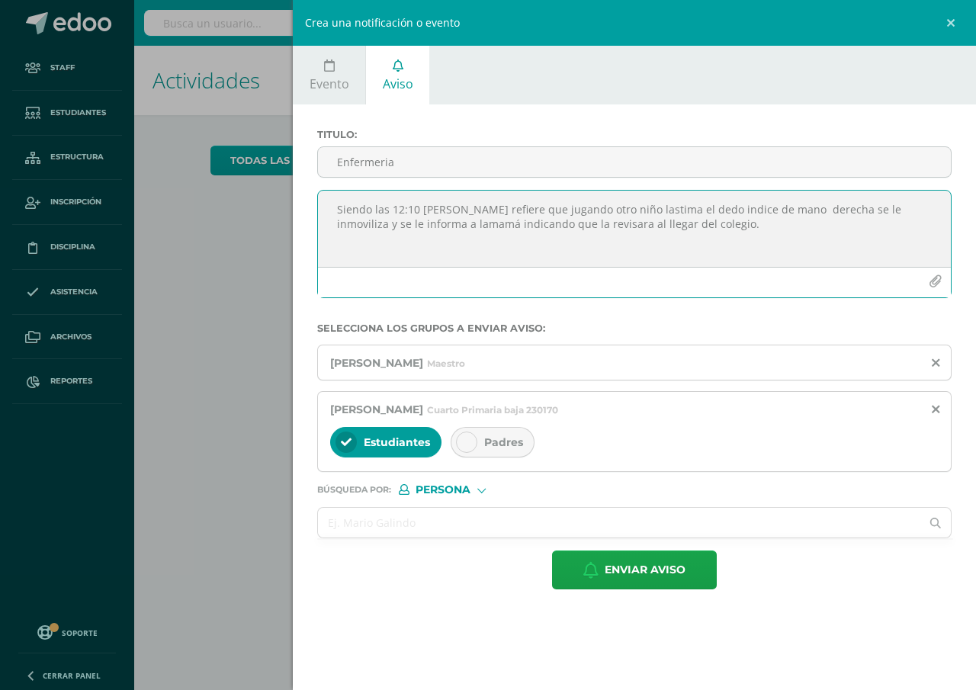
click at [490, 208] on textarea "Siendo las 12:10 [PERSON_NAME] refiere que jugando otro niño lastima el dedo in…" at bounding box center [634, 229] width 633 height 76
click at [595, 210] on textarea "Siendo las 12:10 [PERSON_NAME], refiere que jugando otro niño lastima el dedo i…" at bounding box center [634, 229] width 633 height 76
click at [430, 223] on textarea "Siendo las 12:10 [PERSON_NAME], refiere que jugando, otro niño lastima el dedo …" at bounding box center [634, 229] width 633 height 76
type textarea "Siendo las 12:10 [PERSON_NAME], refiere que jugando, otro niño lastima el dedo …"
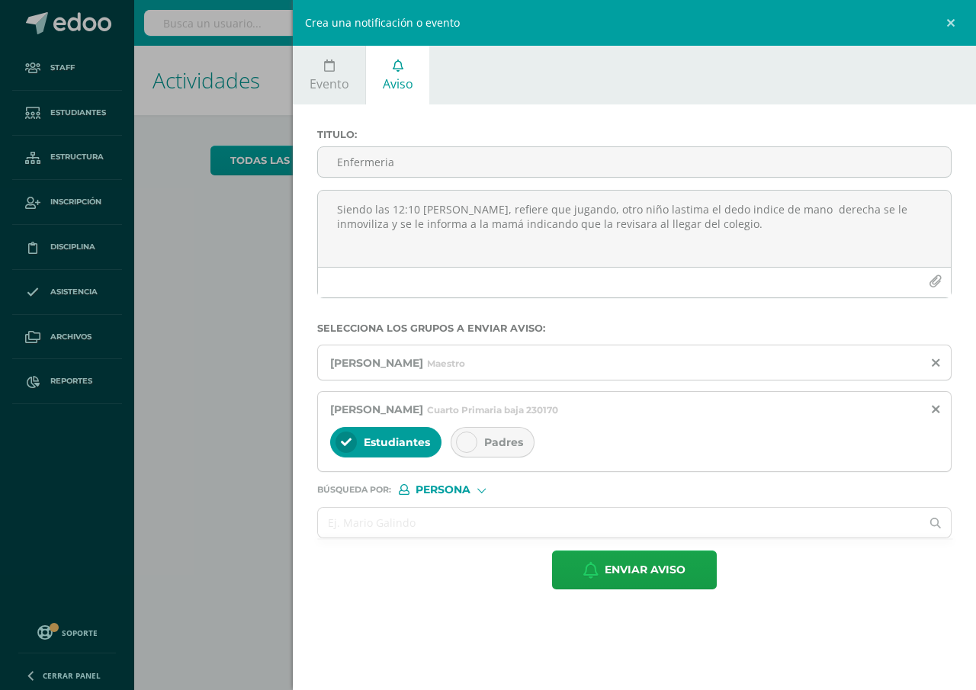
click at [515, 441] on span "Padres" at bounding box center [503, 442] width 39 height 14
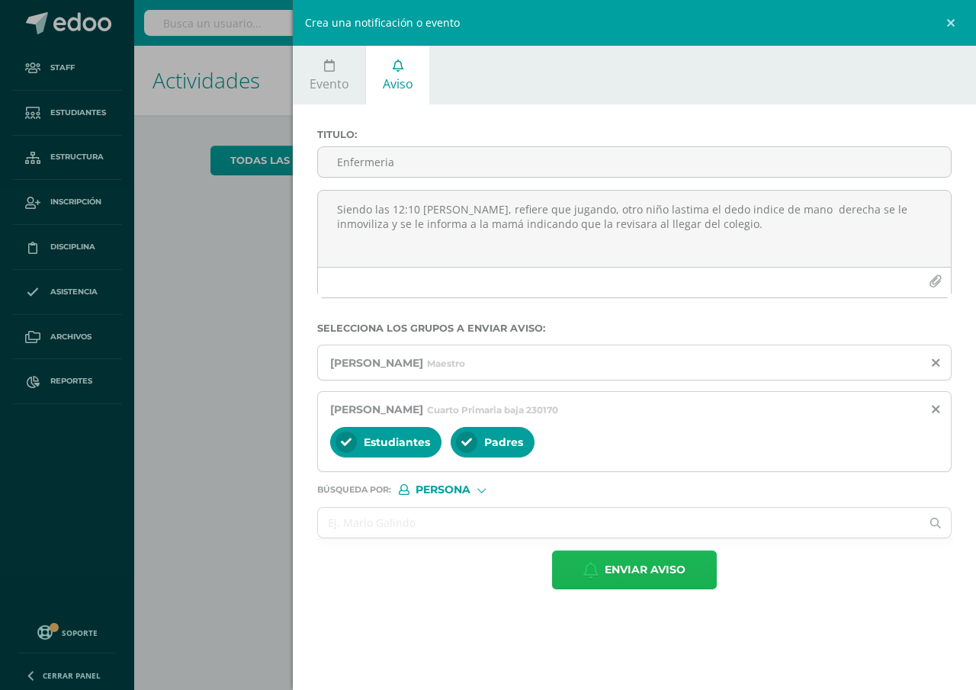
click at [631, 573] on span "Enviar aviso" at bounding box center [645, 569] width 81 height 37
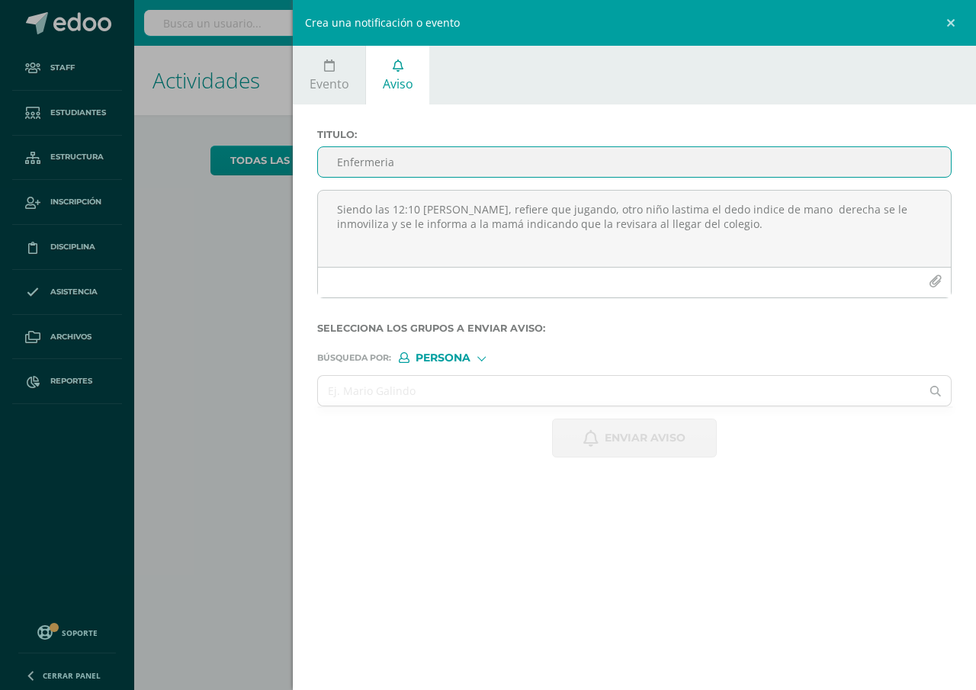
click at [329, 159] on input "Enfermeria" at bounding box center [634, 162] width 633 height 30
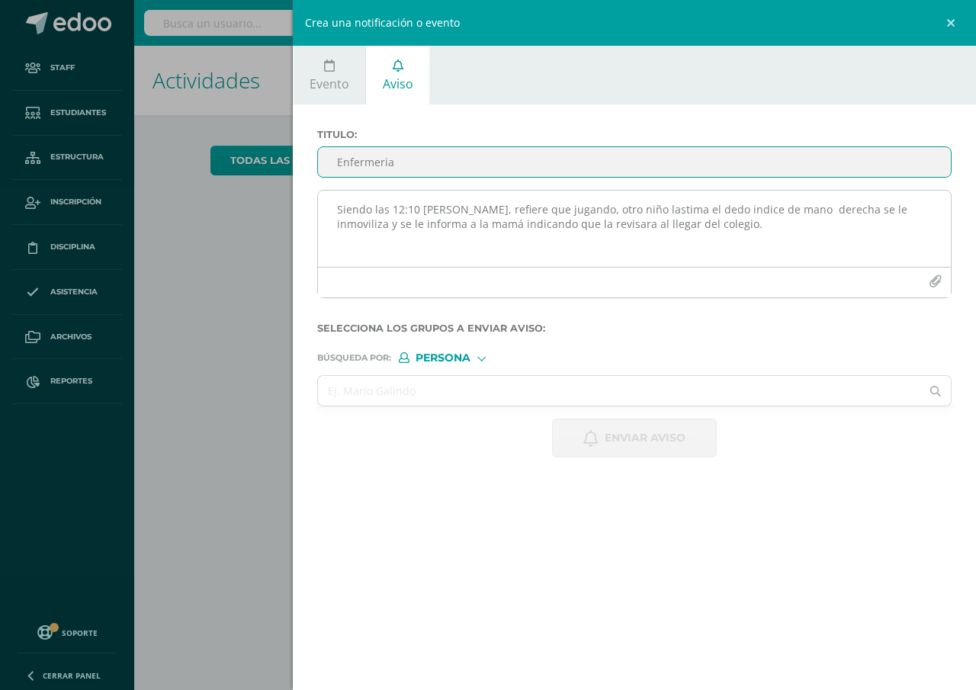
type input "Enfermeria"
click at [333, 204] on textarea "Siendo las 12:10 [PERSON_NAME], refiere que jugando, otro niño lastima el dedo …" at bounding box center [634, 229] width 633 height 76
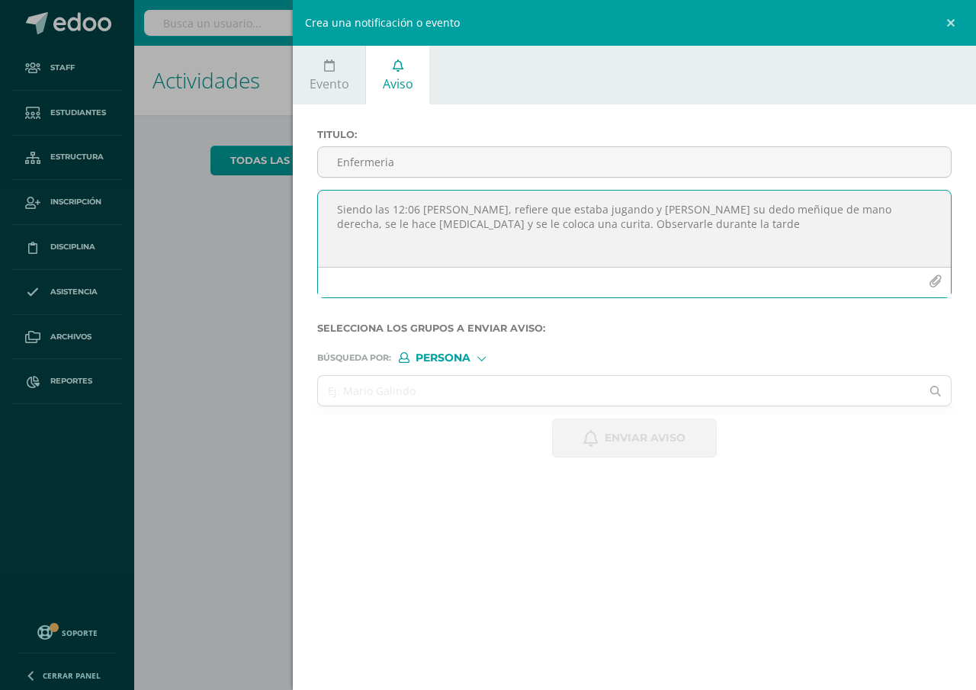
click at [408, 222] on textarea "Siendo las 12:06 [PERSON_NAME], refiere que estaba jugando y [PERSON_NAME] su d…" at bounding box center [634, 229] width 633 height 76
type textarea "Siendo las 12:06 [PERSON_NAME], refiere que estaba jugando y [PERSON_NAME] su d…"
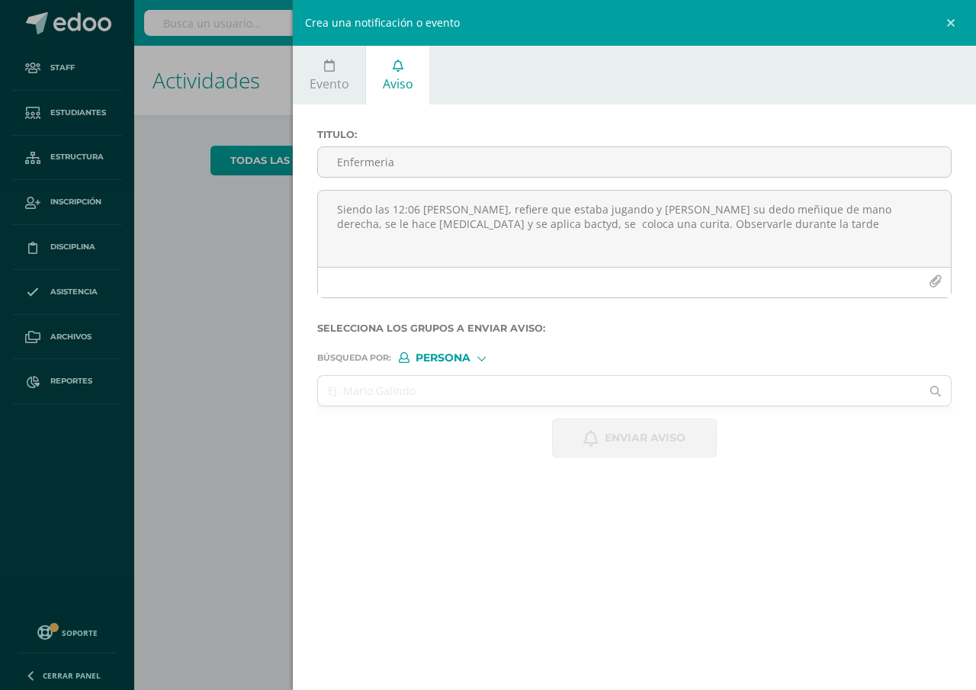
click at [435, 359] on span "Persona" at bounding box center [443, 358] width 55 height 8
click at [435, 396] on label "Persona" at bounding box center [460, 397] width 104 height 11
click at [355, 393] on input "text" at bounding box center [619, 391] width 602 height 30
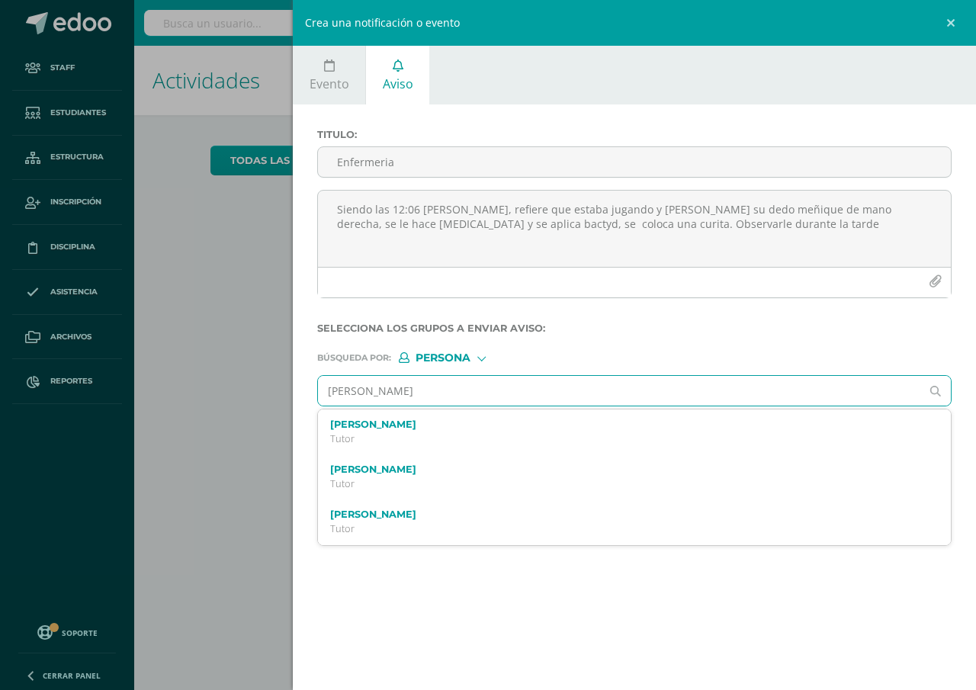
type input "[PERSON_NAME]"
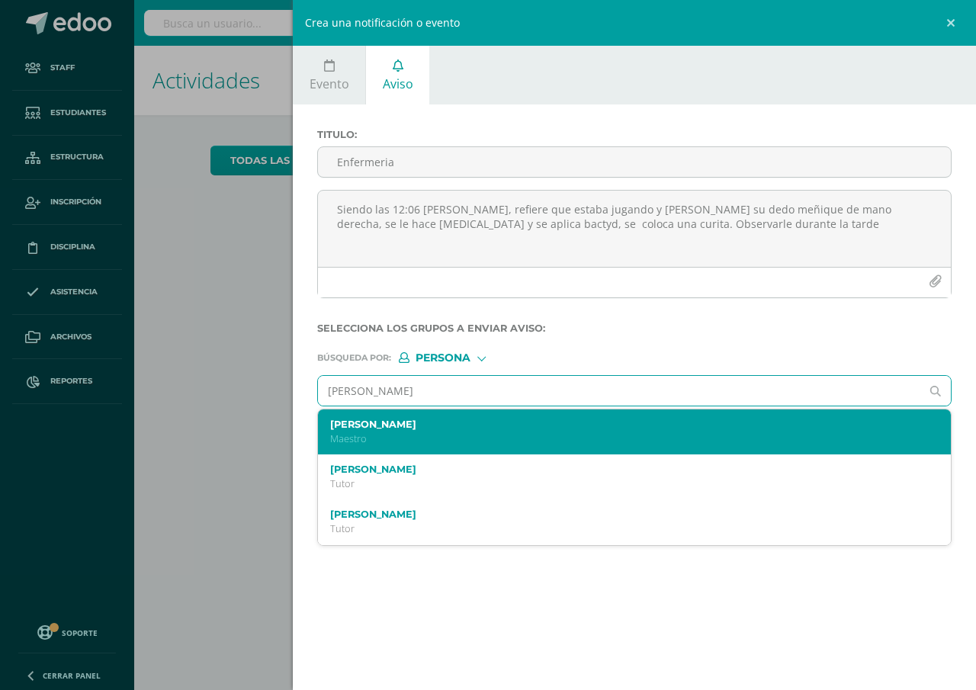
click at [368, 426] on label "[PERSON_NAME]" at bounding box center [620, 424] width 581 height 11
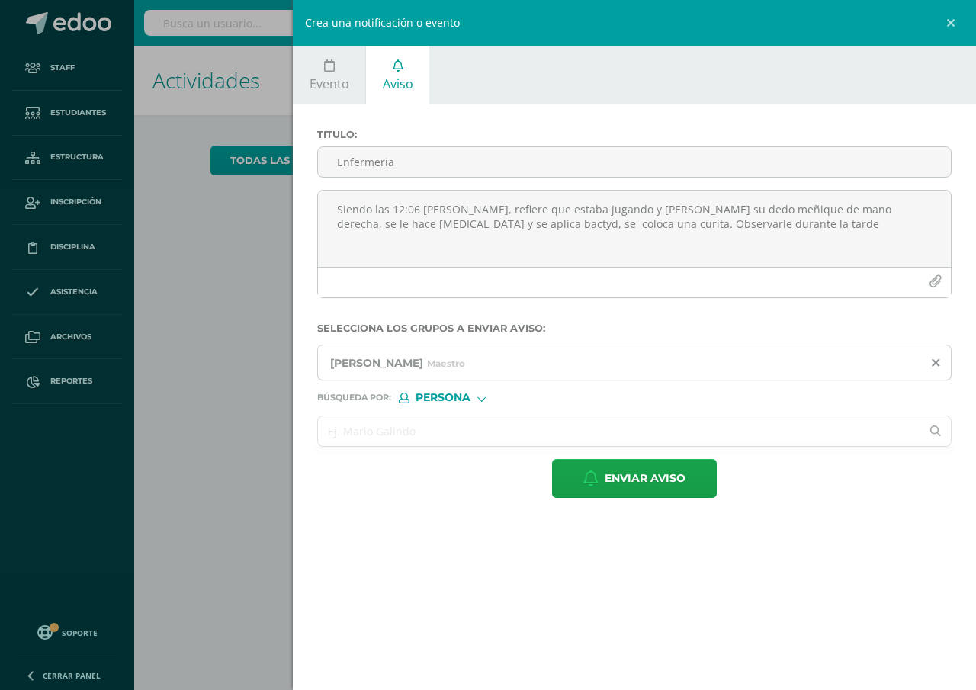
click at [331, 422] on input "text" at bounding box center [619, 431] width 602 height 30
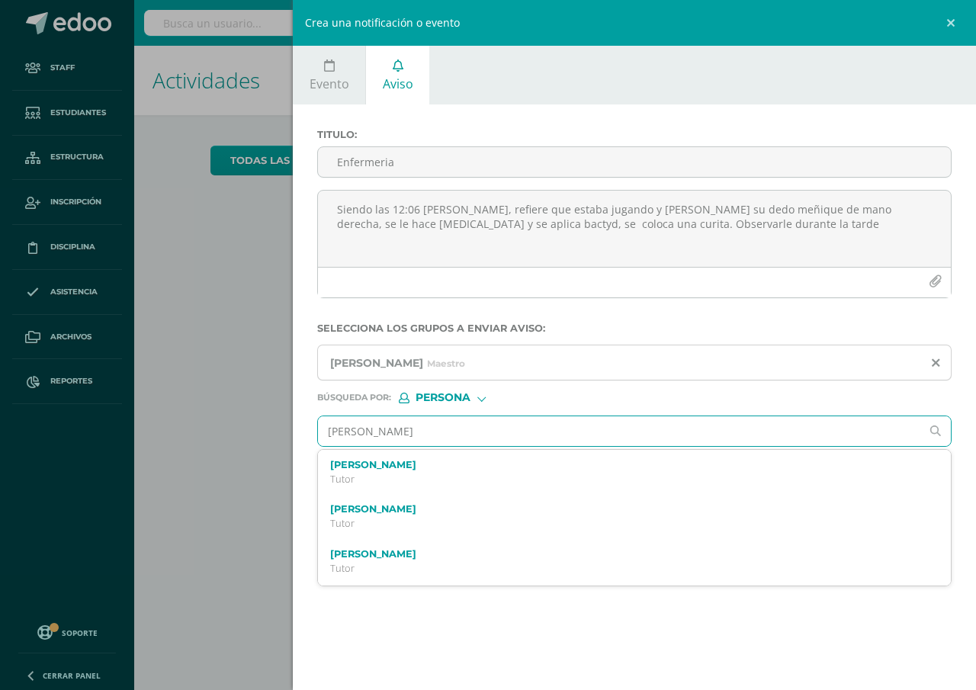
type input "[PERSON_NAME]"
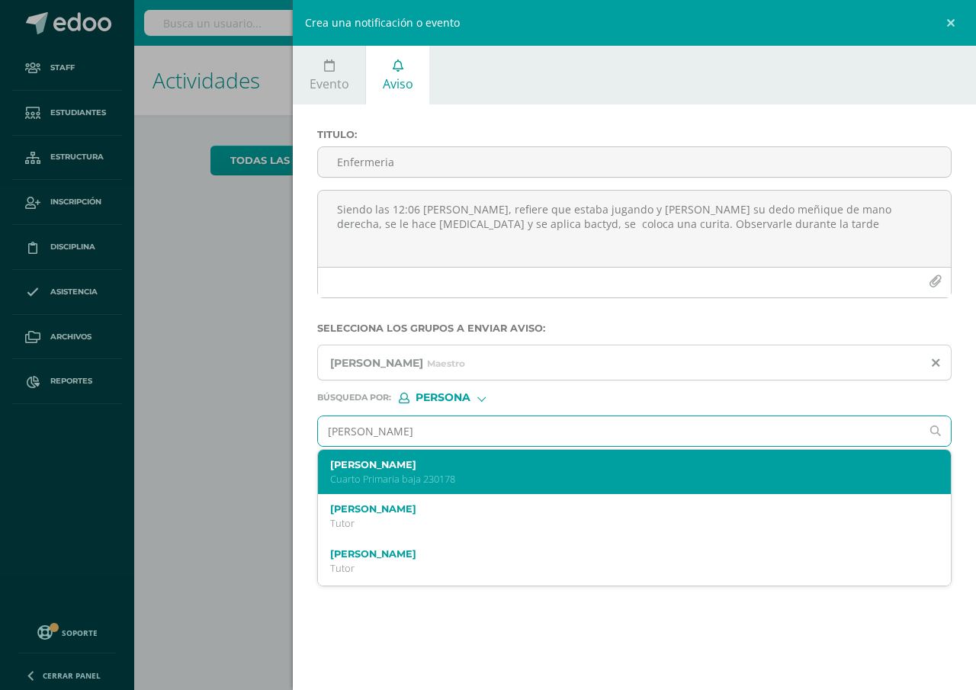
click at [363, 473] on p "Cuarto Primaria baja 230178" at bounding box center [620, 479] width 581 height 13
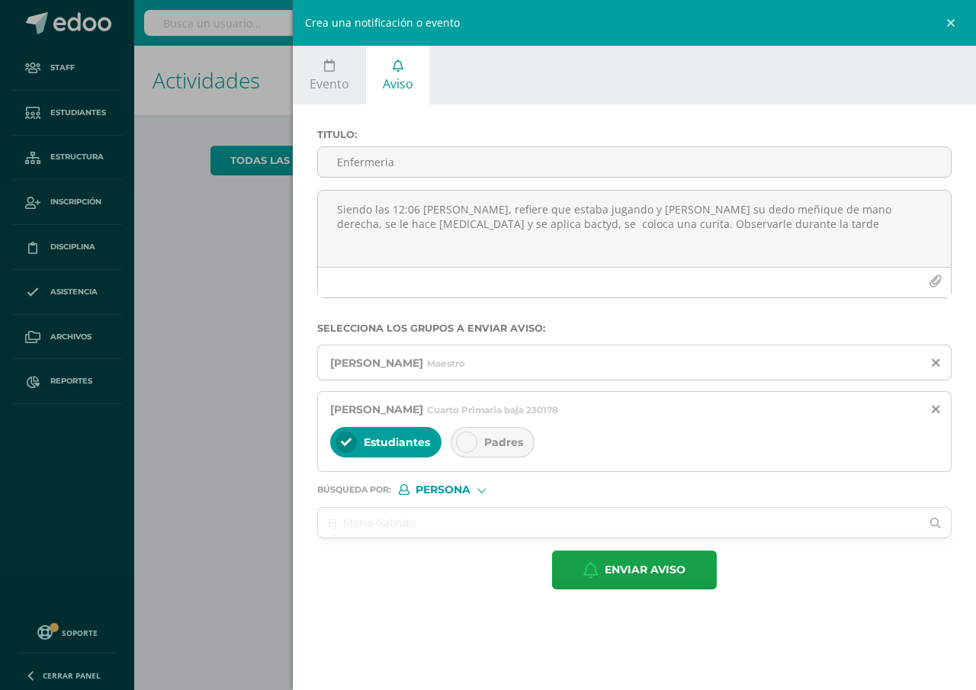
click at [493, 445] on span "Padres" at bounding box center [503, 442] width 39 height 14
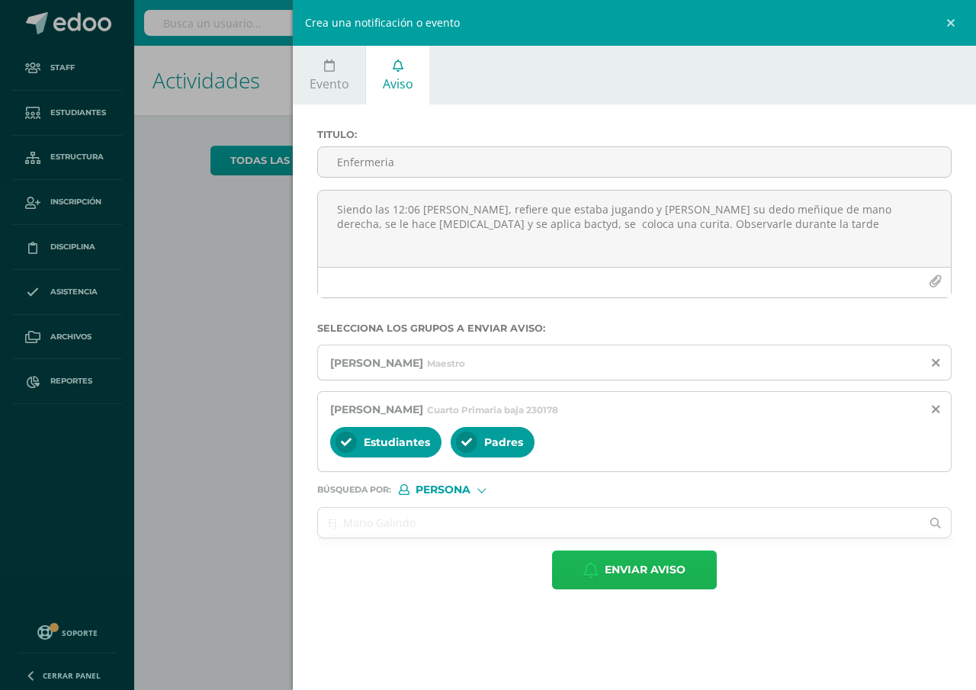
click at [642, 563] on span "Enviar aviso" at bounding box center [645, 569] width 81 height 37
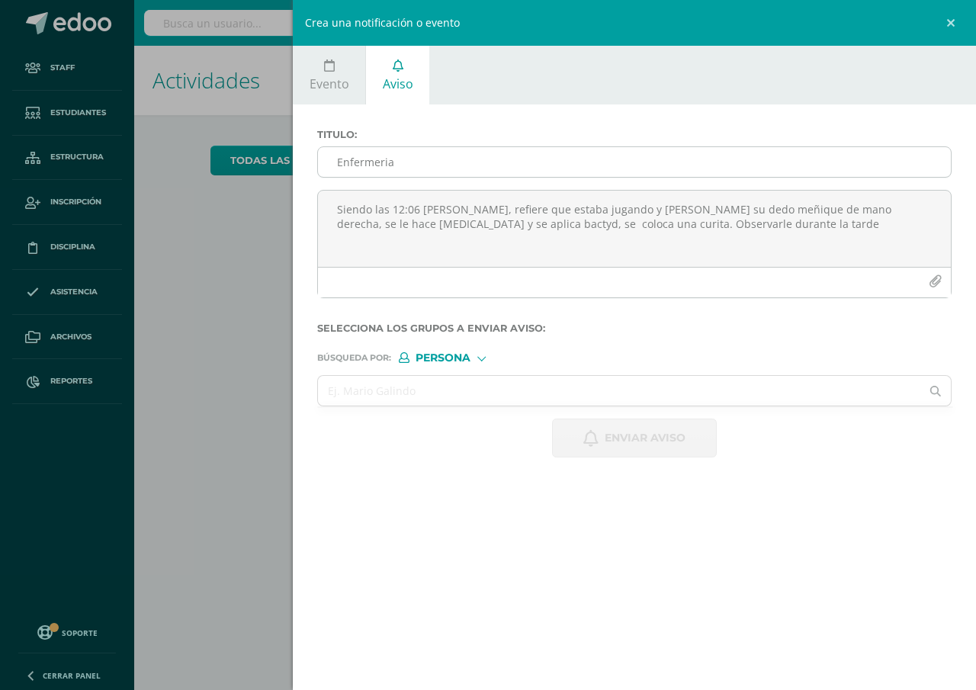
click at [329, 155] on input "Enfermeria" at bounding box center [634, 162] width 633 height 30
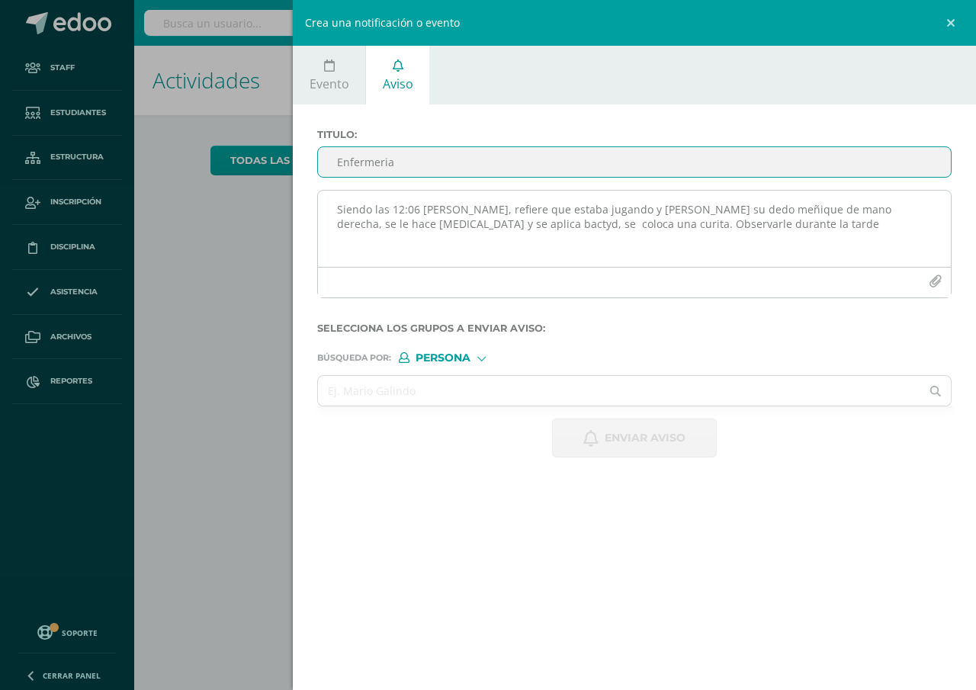
type input "Enfermeria"
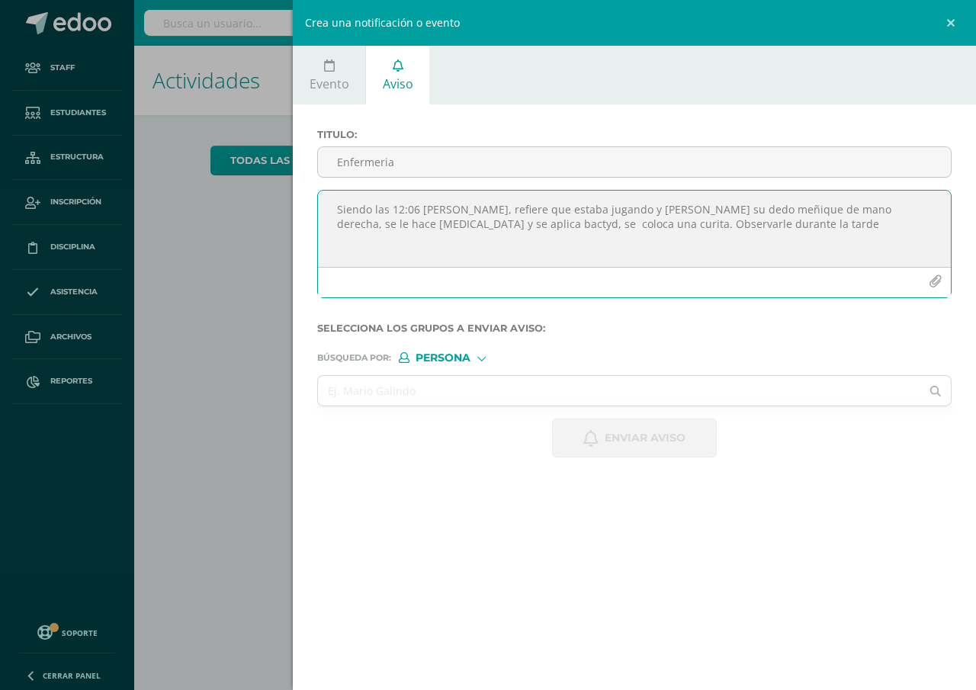
click at [329, 212] on textarea "Siendo las 12:06 [PERSON_NAME], refiere que estaba jugando y [PERSON_NAME] su d…" at bounding box center [634, 229] width 633 height 76
type textarea "Siendo las 10:34 [PERSON_NAME] refiere que sufre golpe con pelota de futbol en …"
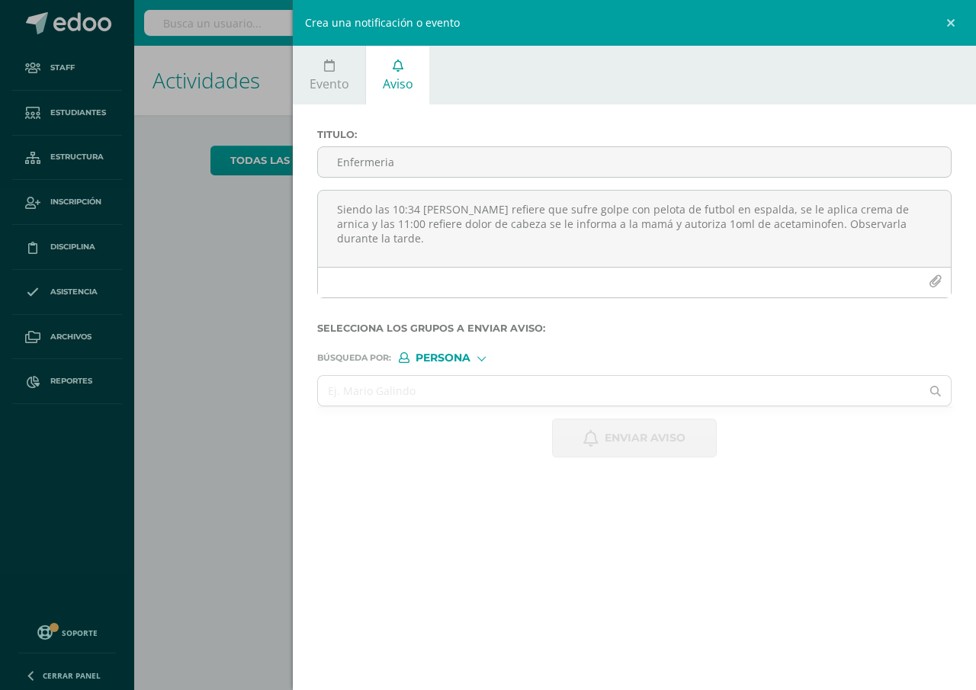
click at [441, 358] on span "Persona" at bounding box center [443, 358] width 55 height 8
click at [455, 397] on span "Persona" at bounding box center [462, 397] width 55 height 8
click at [377, 393] on input "text" at bounding box center [619, 391] width 602 height 30
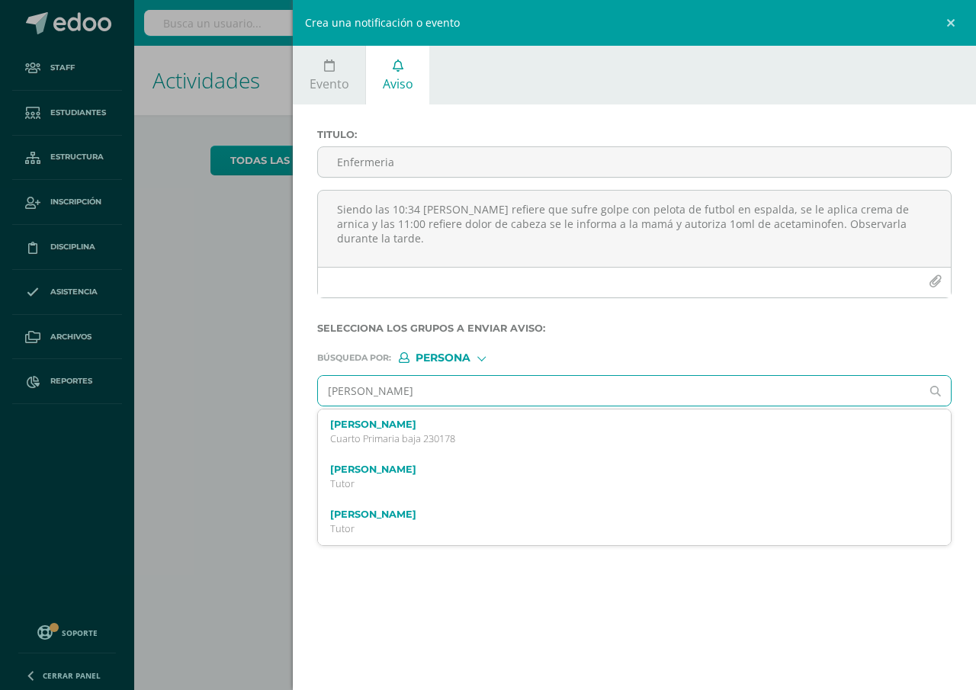
type input "[PERSON_NAME]"
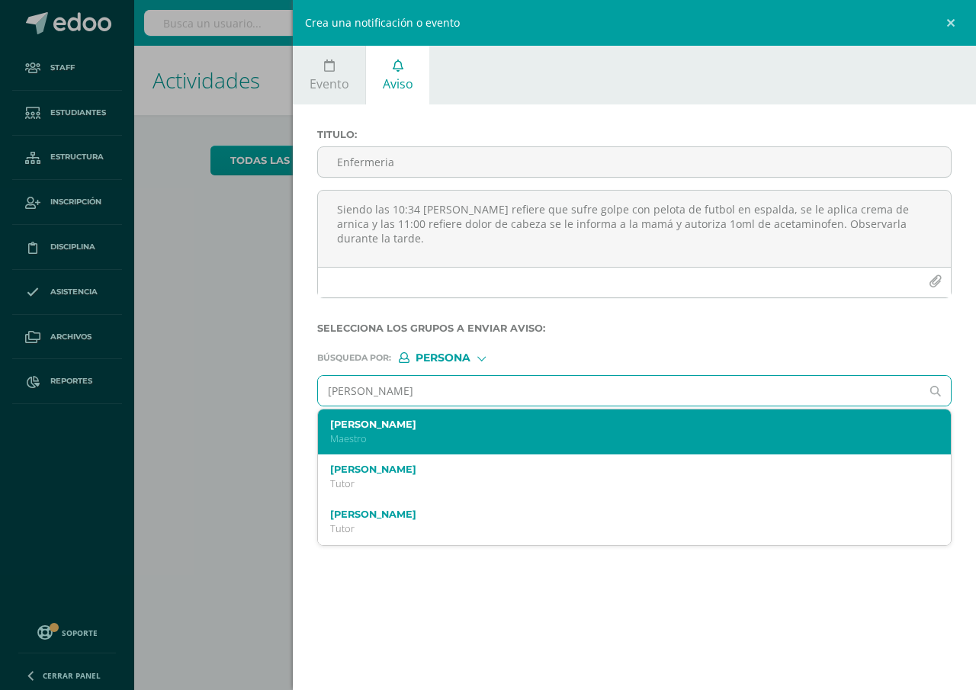
click at [386, 425] on label "[PERSON_NAME]" at bounding box center [620, 424] width 581 height 11
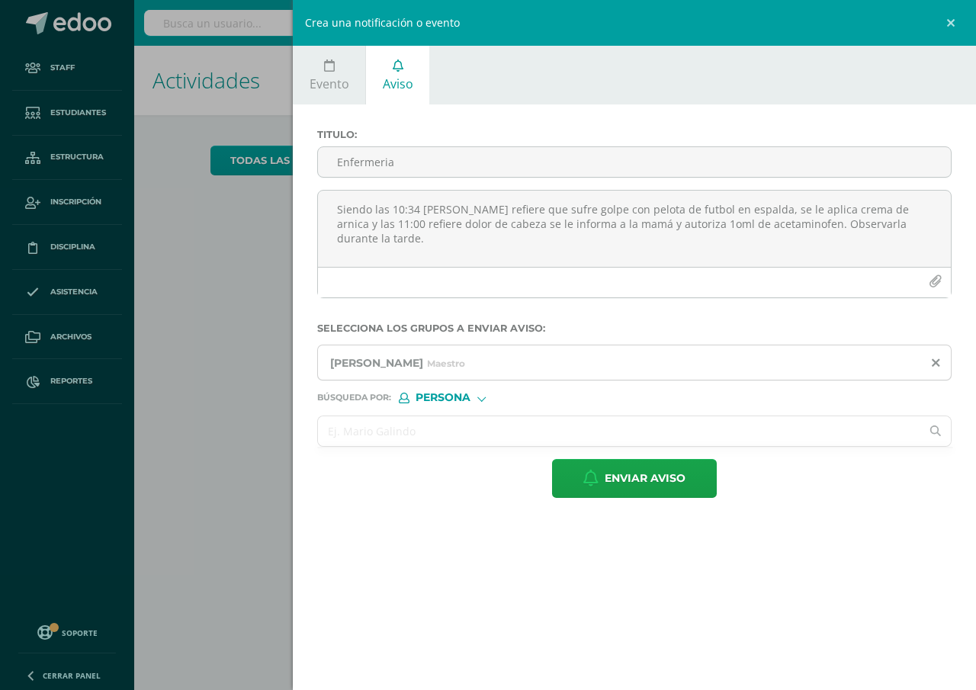
click at [348, 437] on input "text" at bounding box center [619, 431] width 602 height 30
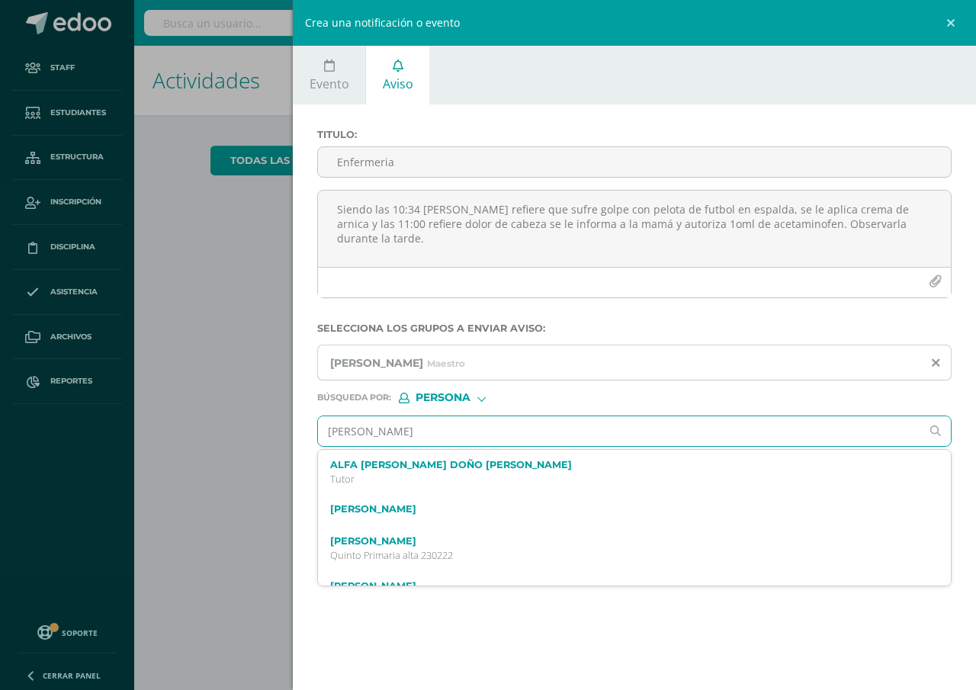
type input "[PERSON_NAME]"
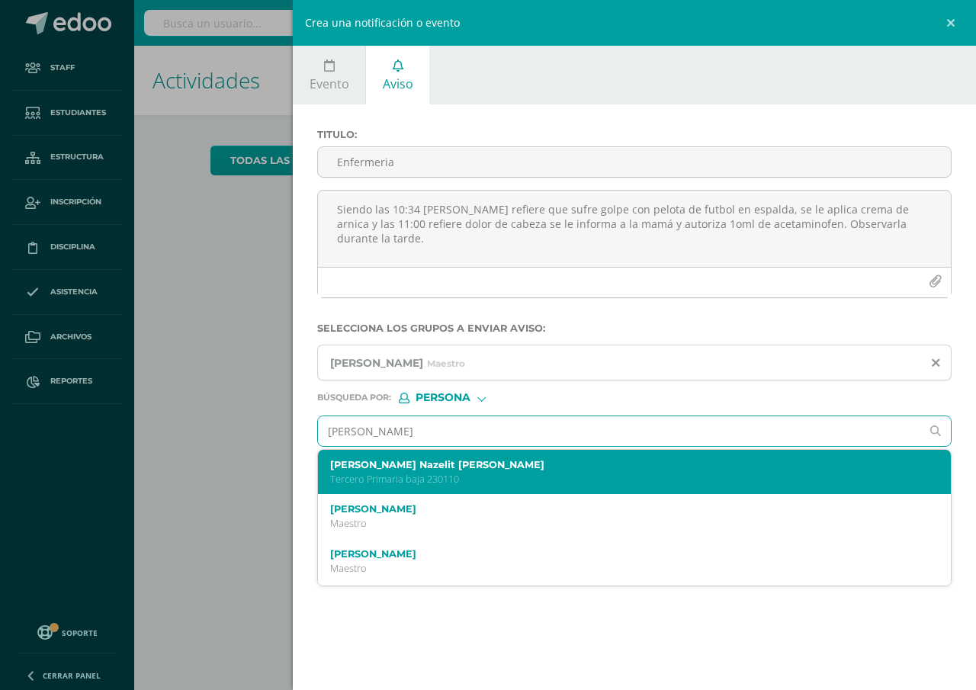
click at [380, 473] on p "Tercero Primaria baja 230110" at bounding box center [620, 479] width 581 height 13
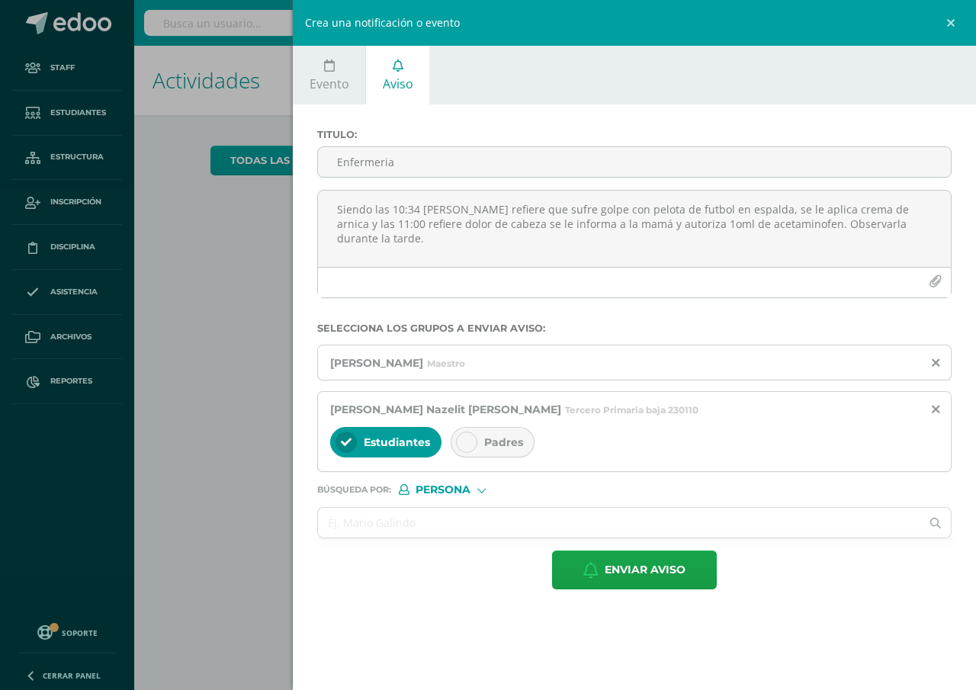
click at [503, 442] on span "Padres" at bounding box center [503, 442] width 39 height 14
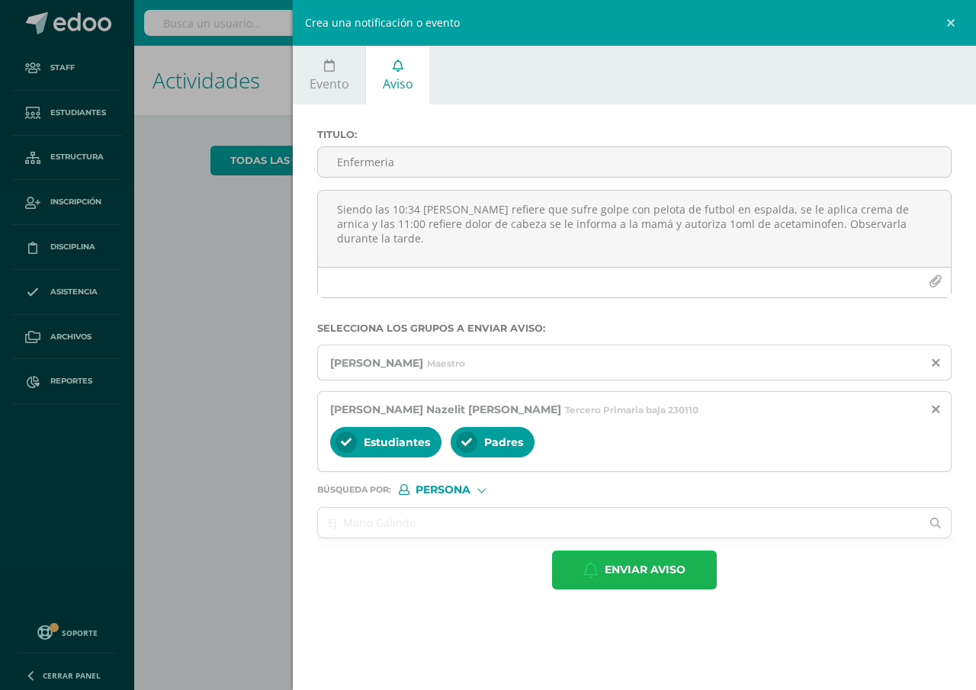
click at [653, 569] on span "Enviar aviso" at bounding box center [645, 569] width 81 height 37
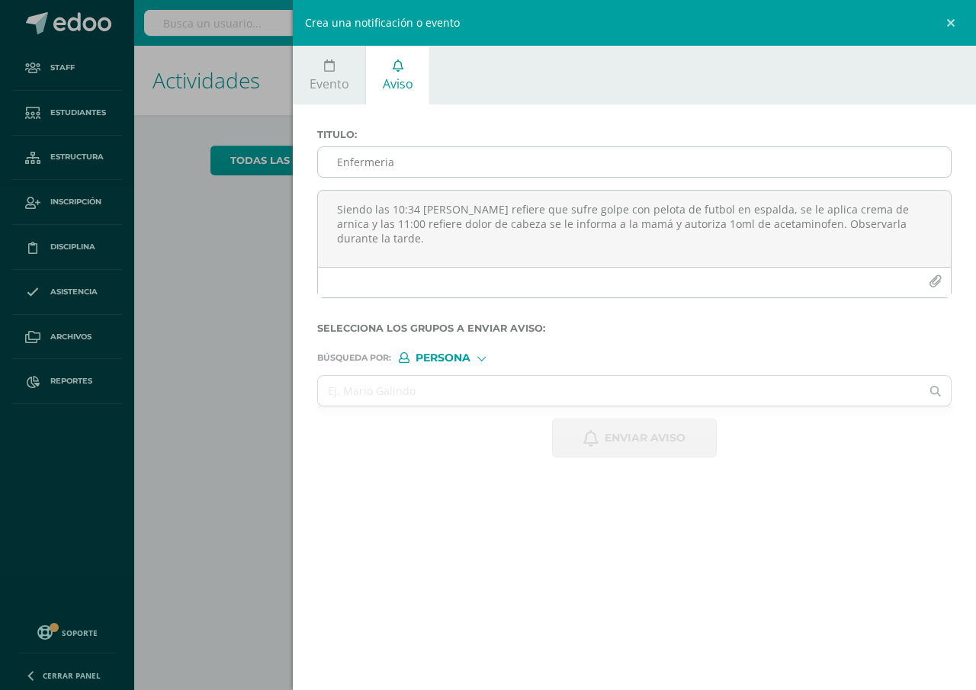
click at [339, 168] on input "Enfermeria" at bounding box center [634, 162] width 633 height 30
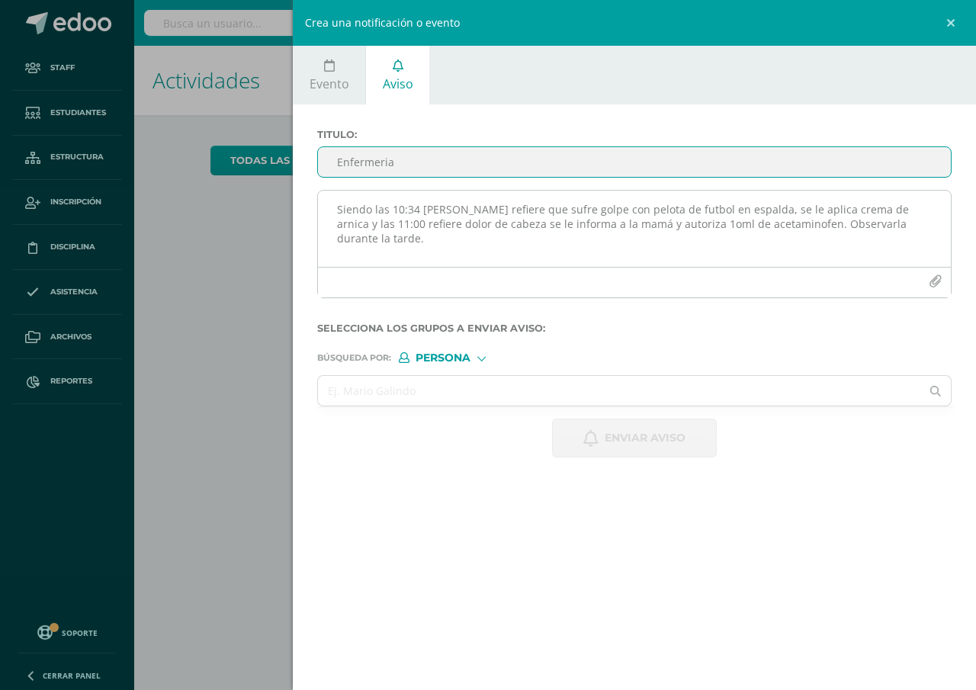
type input "Enfermeria"
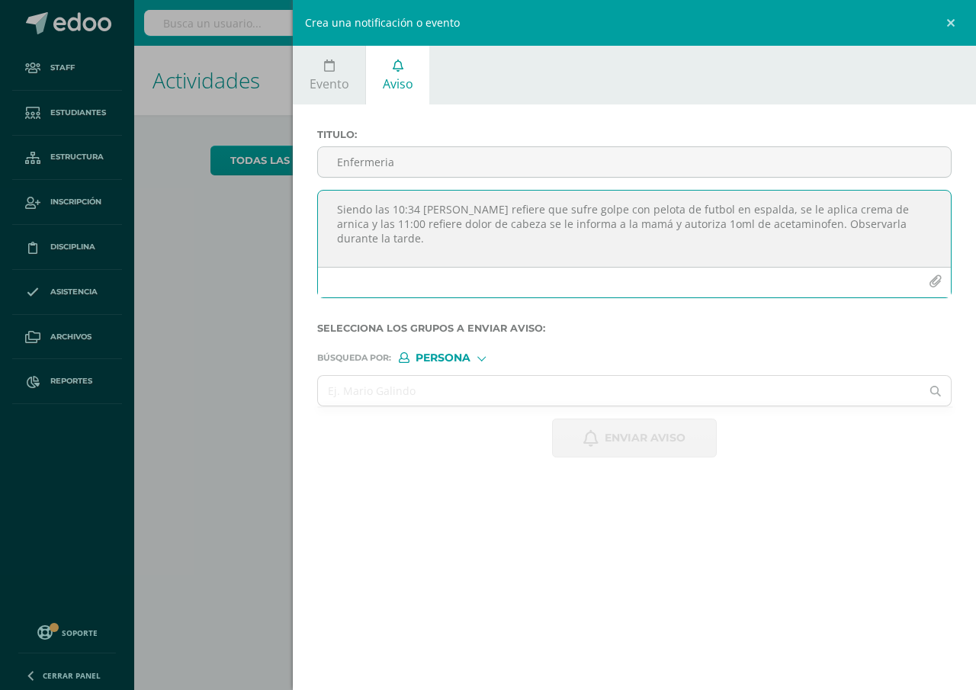
click at [327, 210] on textarea "Siendo las 10:34 [PERSON_NAME] refiere que sufre golpe con pelota de futbol en …" at bounding box center [634, 229] width 633 height 76
click at [496, 220] on textarea "Siendo las 10:02 [PERSON_NAME] refiere que se resbalo y sufrio leve raspon en c…" at bounding box center [634, 229] width 633 height 76
click at [519, 218] on textarea "Siendo las 10:02 [PERSON_NAME] refiere que se resbalo y sufrio leve raspon en c…" at bounding box center [634, 229] width 633 height 76
click at [458, 220] on textarea "Siendo las 10:02 [PERSON_NAME] refiere que se resbalo y sufrio leve raspon en c…" at bounding box center [634, 229] width 633 height 76
click at [545, 224] on textarea "Siendo las 10:02 [PERSON_NAME] refiere que se resbalo y sufrio leve raspon en c…" at bounding box center [634, 229] width 633 height 76
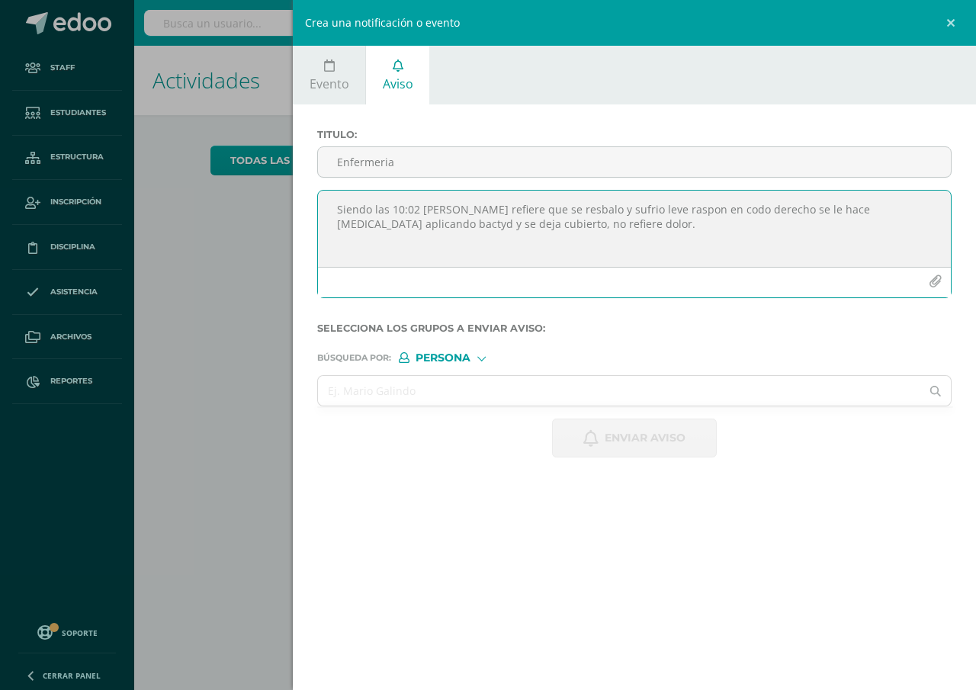
type textarea "Siendo las 10:02 [PERSON_NAME] refiere que se resbalo y sufrio leve raspon en c…"
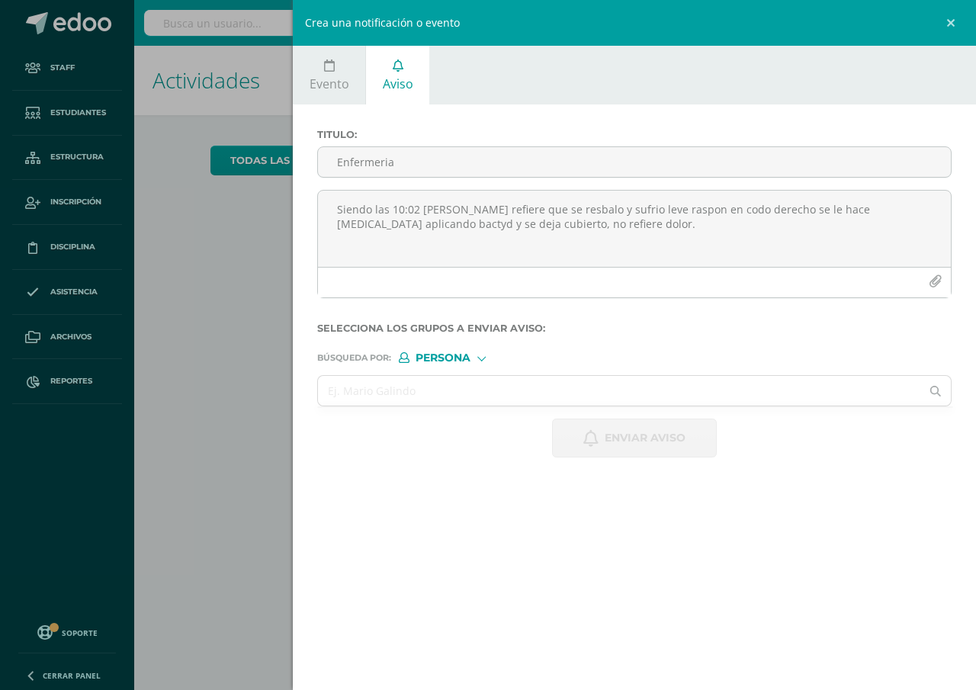
click at [433, 356] on span "Persona" at bounding box center [443, 358] width 55 height 8
click at [444, 400] on span "Persona" at bounding box center [462, 397] width 55 height 8
click at [357, 392] on input "text" at bounding box center [619, 391] width 602 height 30
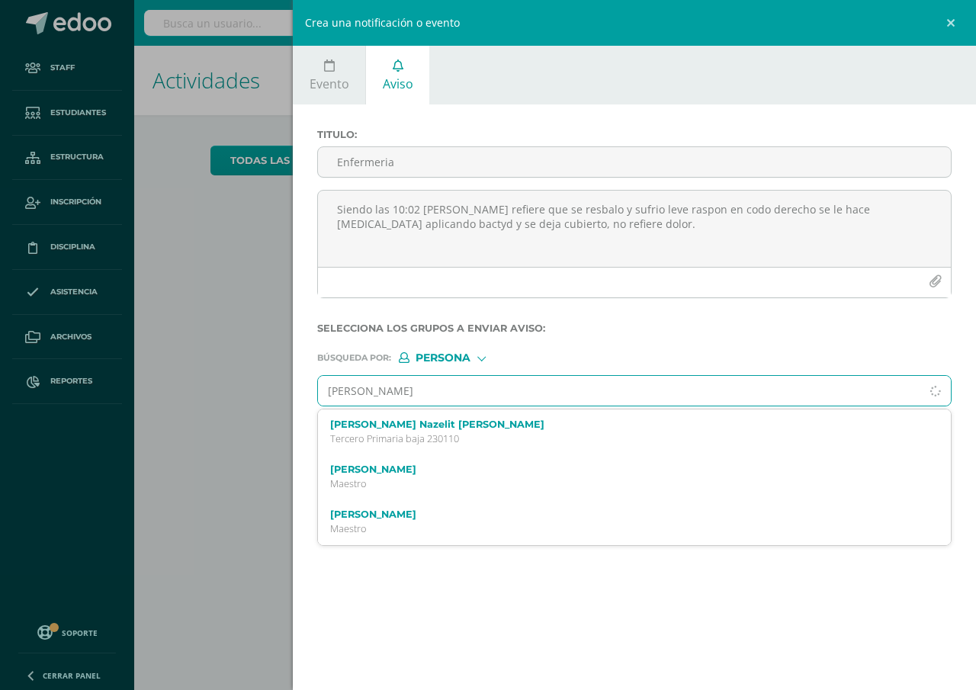
type input "[PERSON_NAME]"
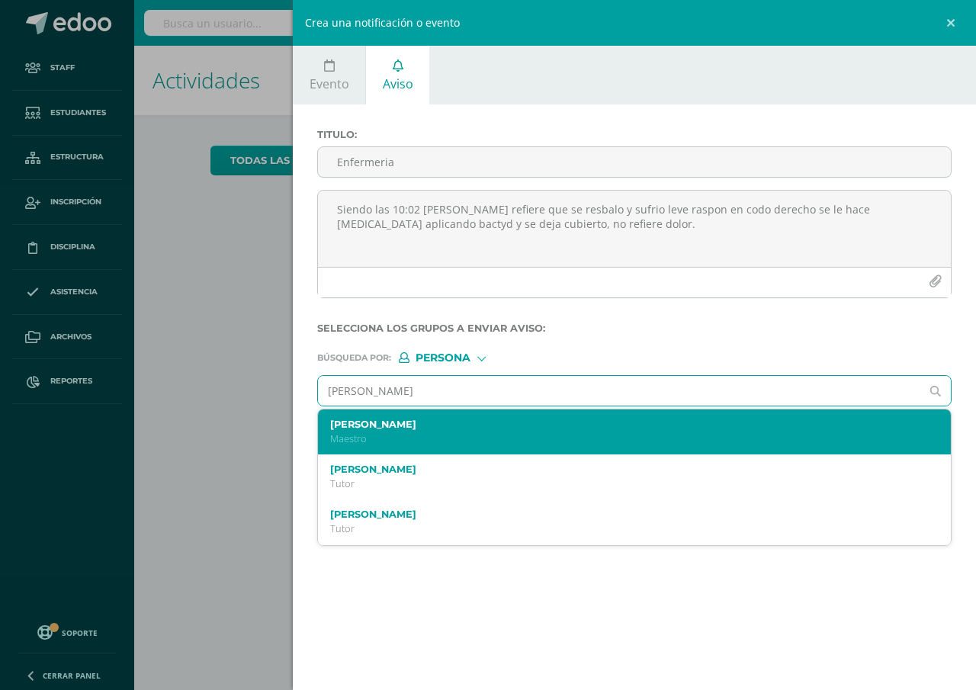
click at [359, 422] on label "[PERSON_NAME]" at bounding box center [620, 424] width 581 height 11
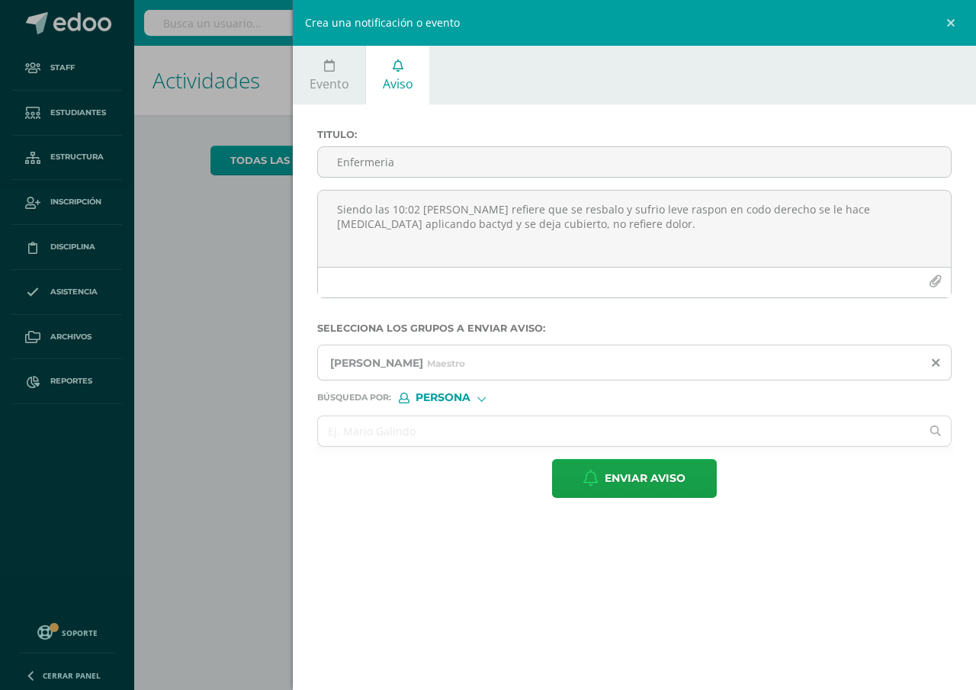
click at [359, 422] on input "text" at bounding box center [619, 431] width 602 height 30
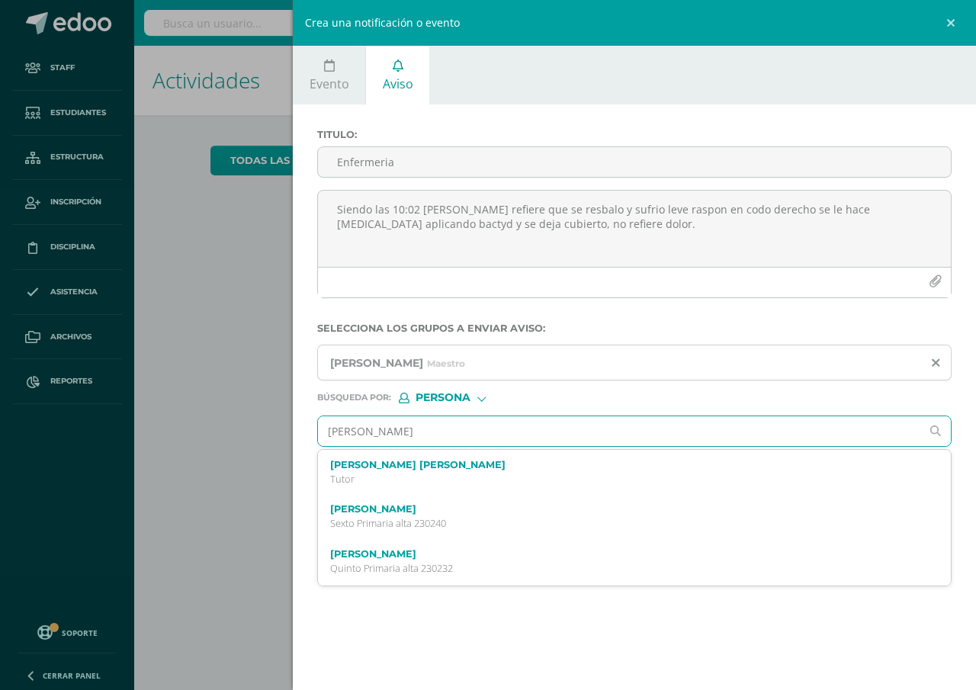
type input "[PERSON_NAME]"
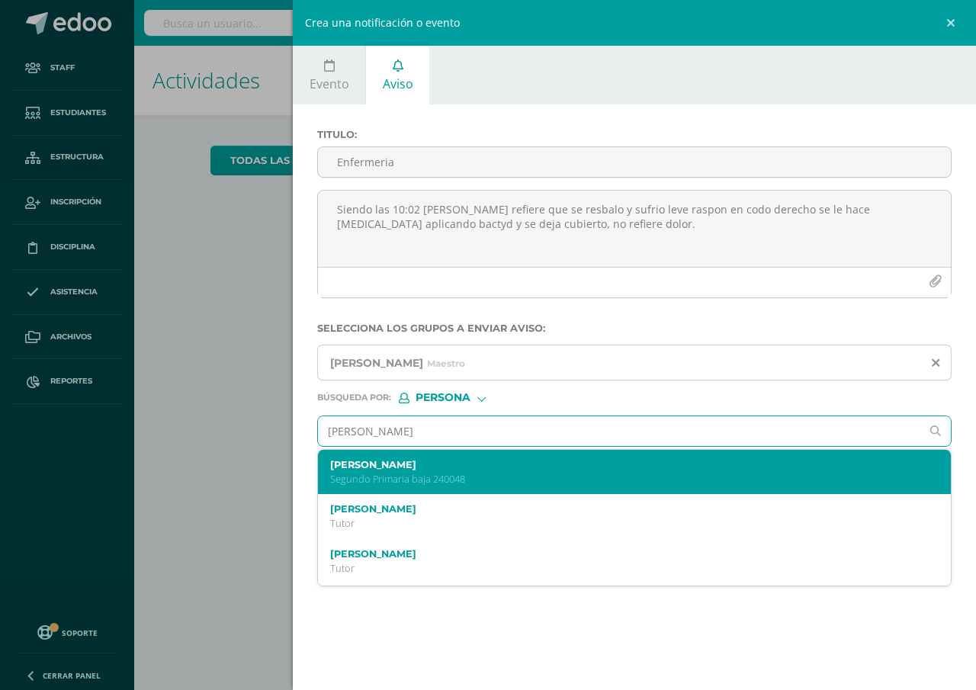
click at [403, 467] on label "[PERSON_NAME]" at bounding box center [620, 464] width 581 height 11
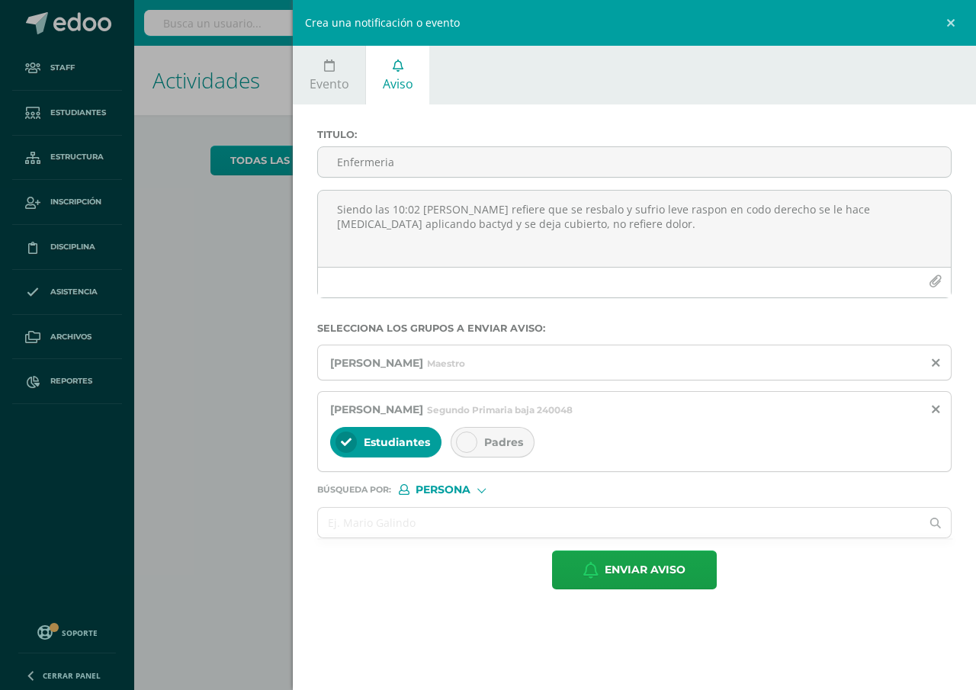
click at [497, 446] on span "Padres" at bounding box center [503, 442] width 39 height 14
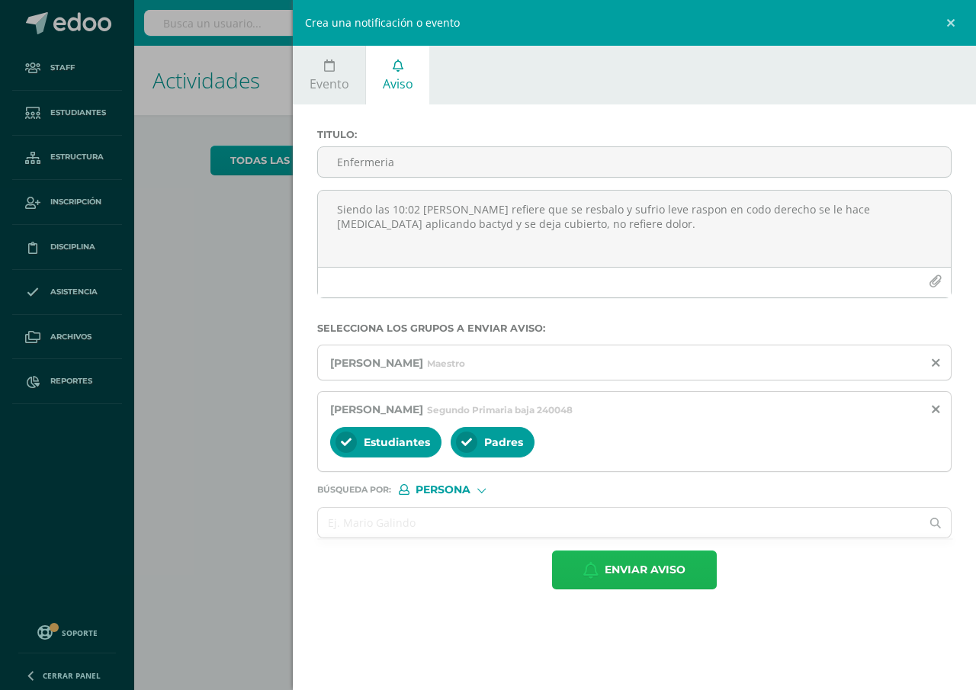
click at [629, 568] on span "Enviar aviso" at bounding box center [645, 569] width 81 height 37
